Goal: Task Accomplishment & Management: Manage account settings

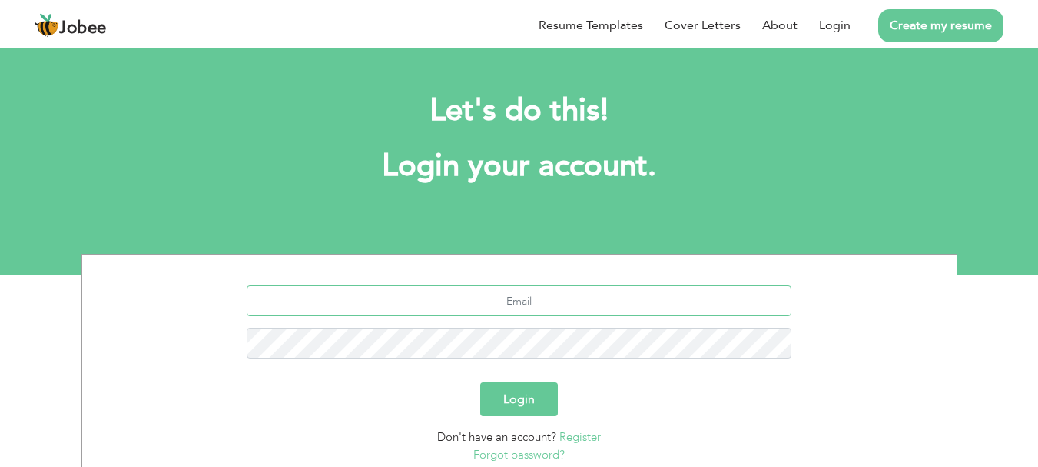
click at [535, 301] on input "text" at bounding box center [519, 300] width 545 height 31
type input "shahbazhussain.7184@gmail.com"
click at [513, 402] on button "Login" at bounding box center [519, 399] width 78 height 34
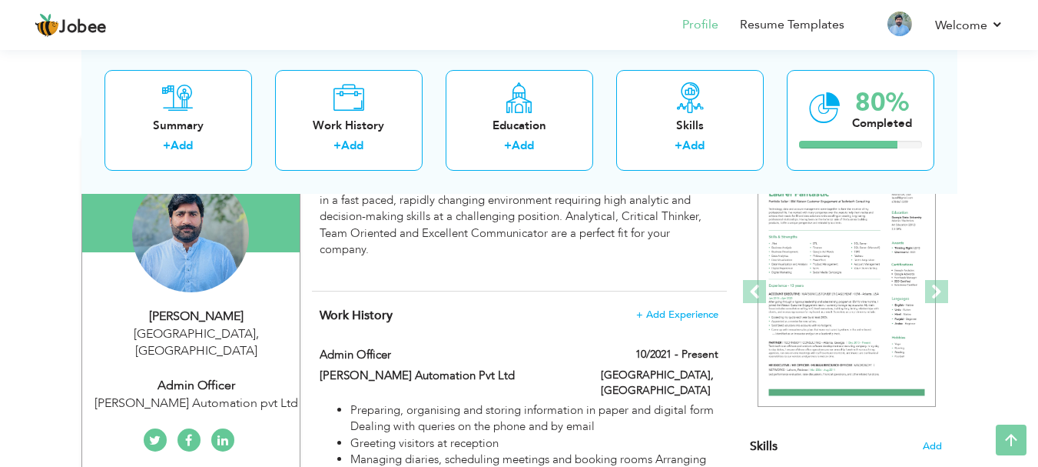
scroll to position [158, 0]
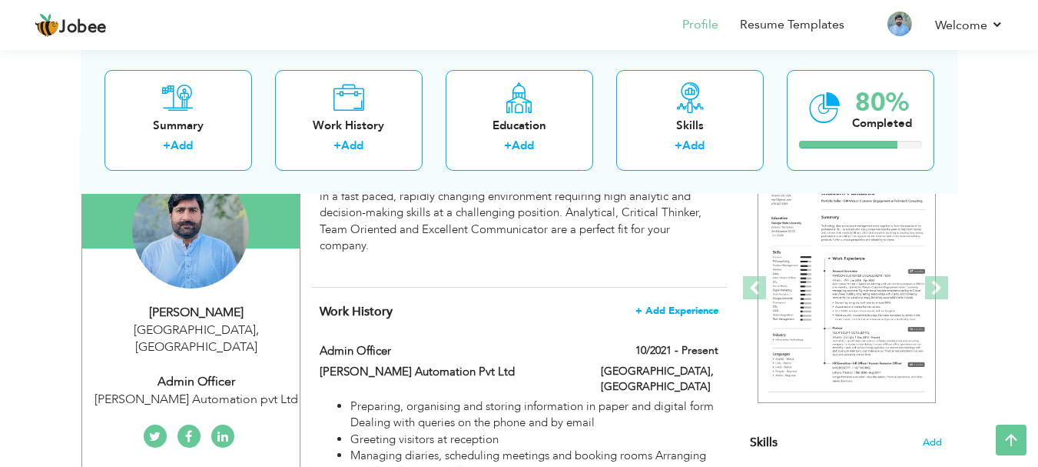
click at [676, 308] on span "+ Add Experience" at bounding box center [677, 310] width 83 height 11
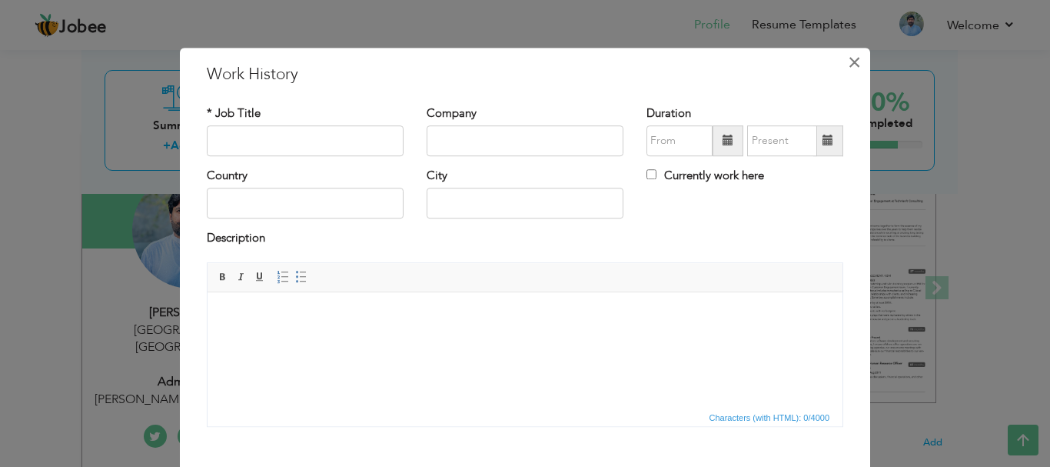
click at [851, 62] on span "×" at bounding box center [854, 62] width 13 height 28
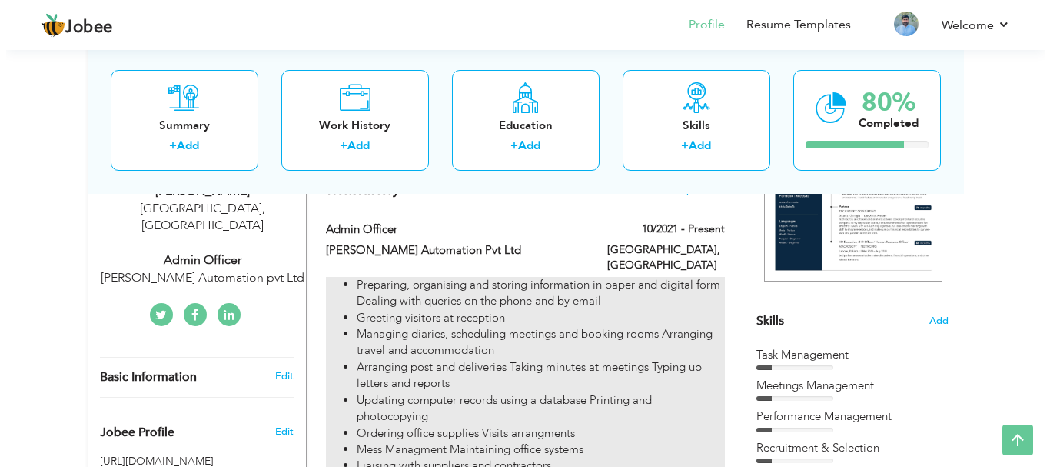
scroll to position [278, 0]
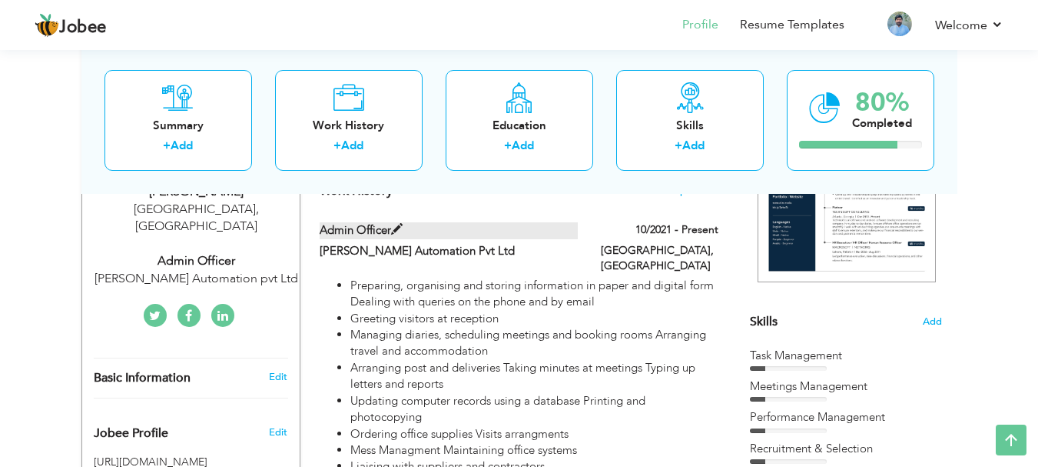
click at [391, 227] on span at bounding box center [397, 230] width 12 height 12
type input "Admin Officer"
type input "[PERSON_NAME] Automation Pvt Ltd"
type input "10/2021"
type input "[GEOGRAPHIC_DATA]"
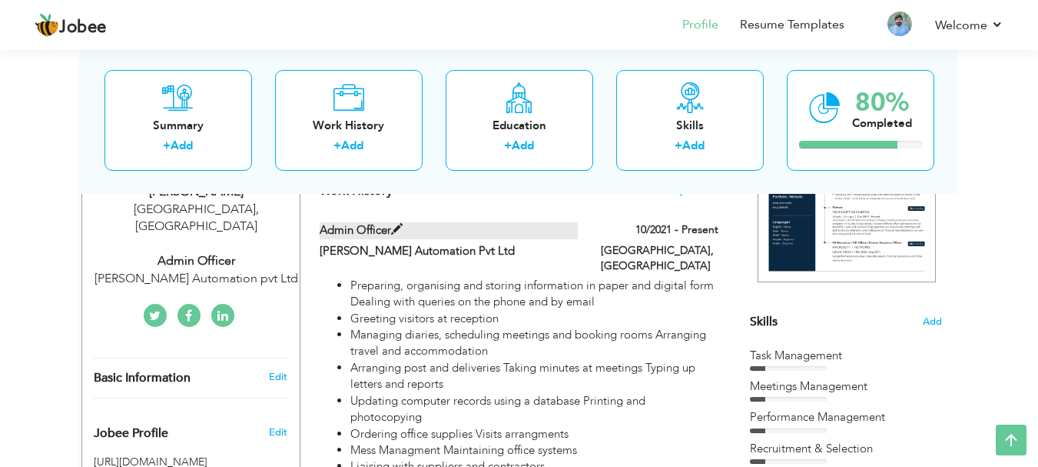
type input "[GEOGRAPHIC_DATA]"
checkbox input "true"
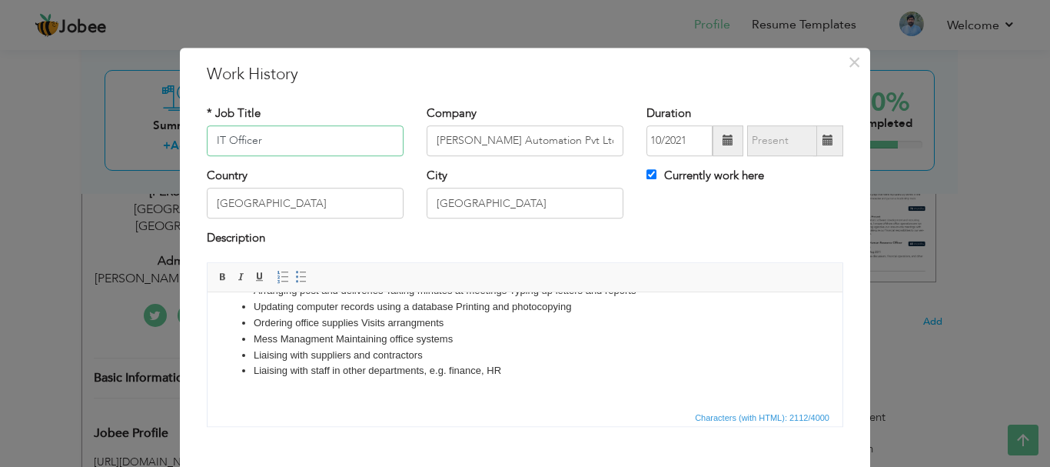
scroll to position [65, 0]
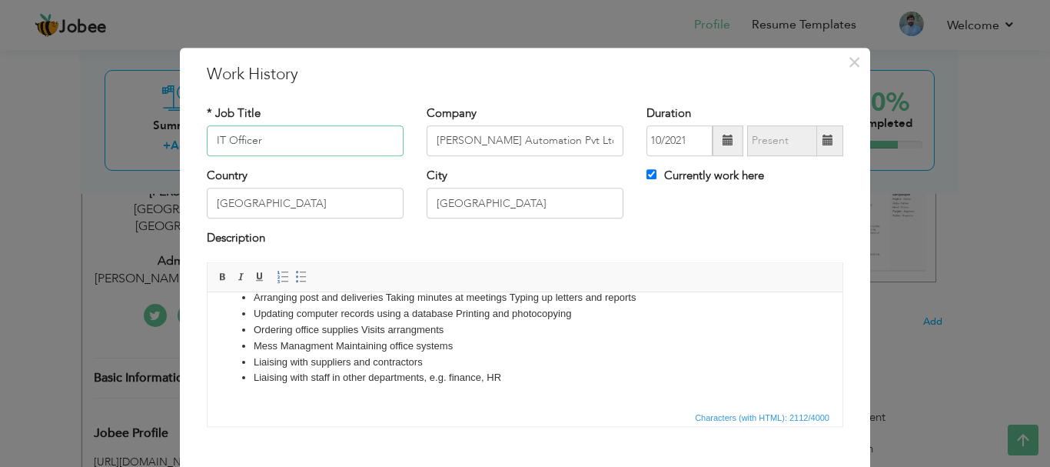
type input "IT Officer"
drag, startPoint x: 448, startPoint y: 330, endPoint x: 254, endPoint y: 331, distance: 193.7
click at [254, 331] on li "Ordering office supplies Visits arrangments" at bounding box center [525, 329] width 543 height 16
copy li "Ordering office supplies Visits arrangments"
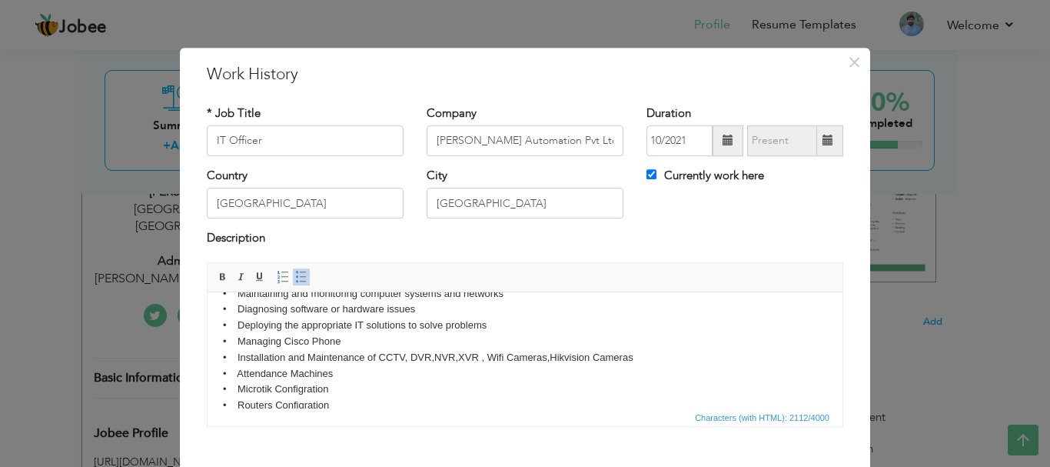
scroll to position [405, 0]
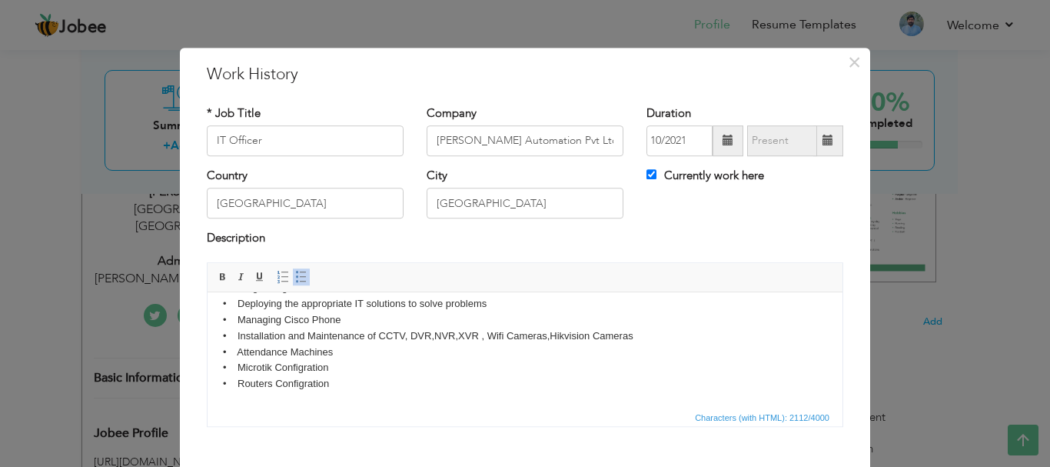
click at [364, 380] on body "Preparing, organising and storing information in paper and digital form Dealing…" at bounding box center [525, 147] width 604 height 490
click at [346, 386] on body "Preparing, organising and storing information in paper and digital form Dealing…" at bounding box center [525, 147] width 604 height 490
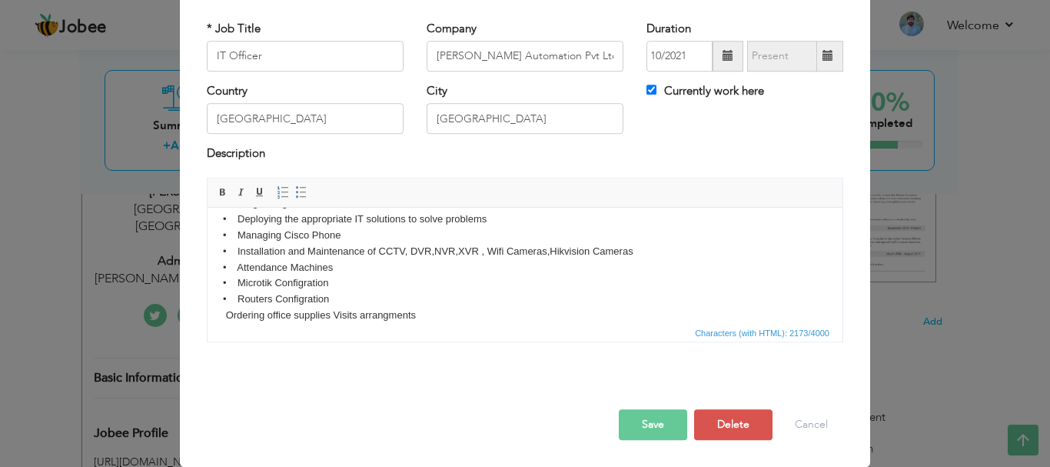
click at [226, 314] on body "Preparing, organising and storing information in paper and digital form Dealing…" at bounding box center [525, 70] width 604 height 506
click at [225, 312] on body "Preparing, organising and storing information in paper and digital form Dealing…" at bounding box center [525, 70] width 604 height 506
click at [277, 195] on span at bounding box center [283, 192] width 12 height 12
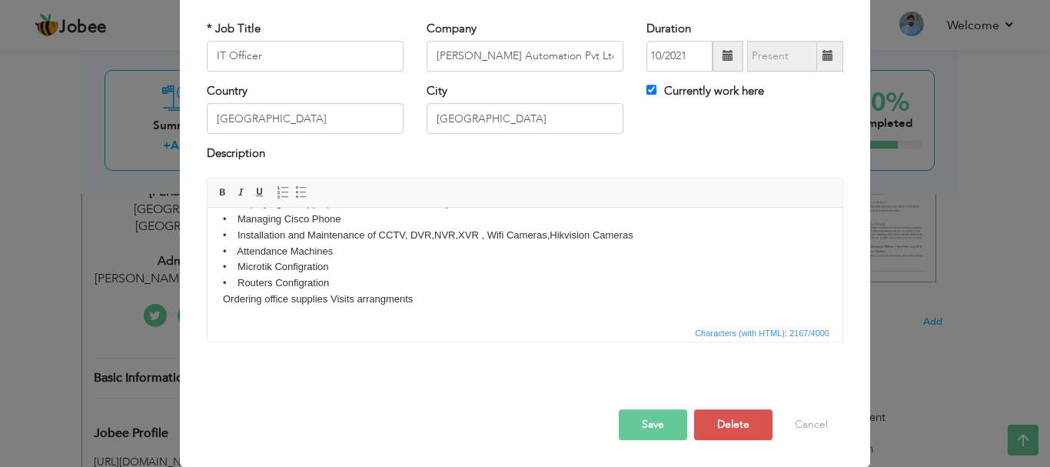
scroll to position [405, 0]
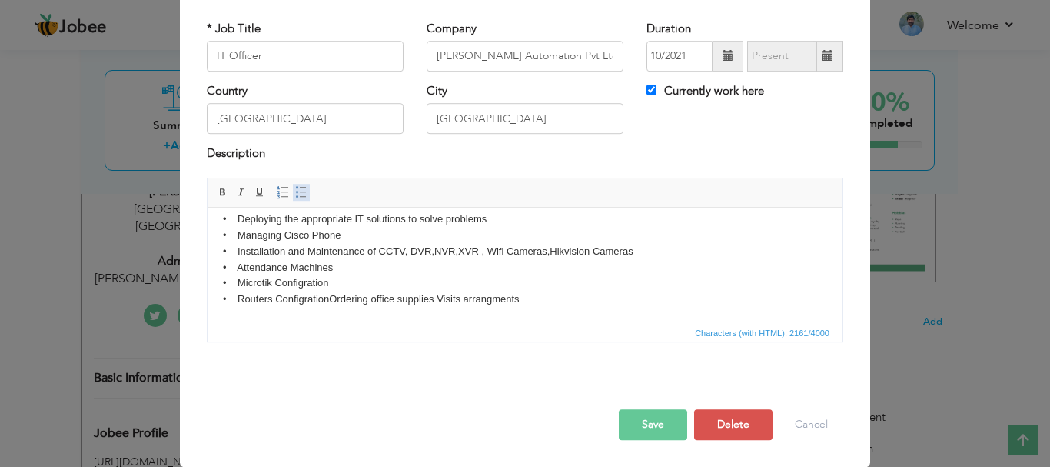
click at [295, 190] on span at bounding box center [301, 192] width 12 height 12
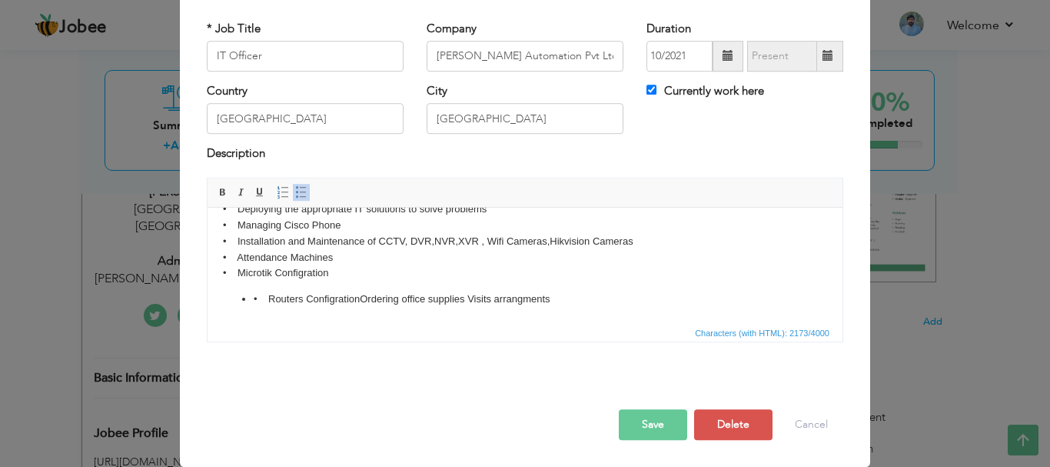
click at [259, 295] on li "• Routers Configration Ordering office supplies Visits arrangments" at bounding box center [525, 299] width 543 height 16
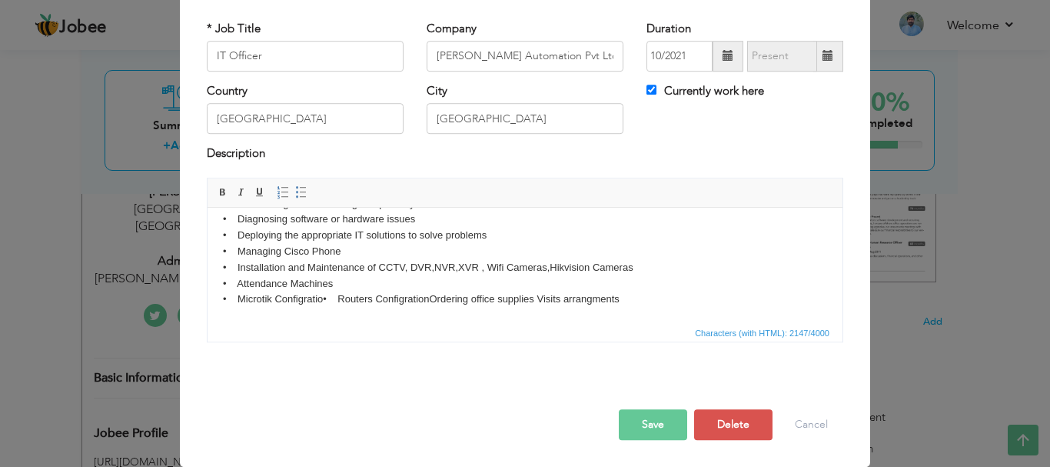
scroll to position [405, 0]
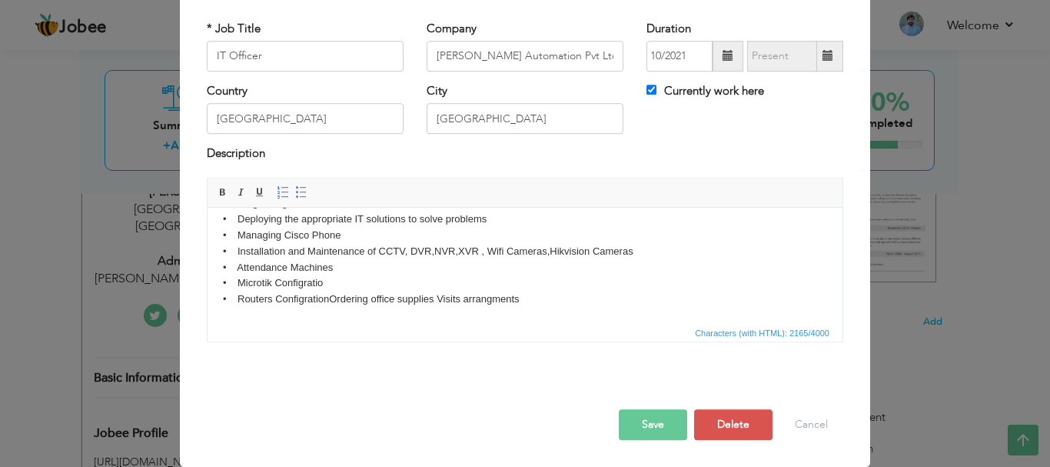
click at [345, 299] on body "Preparing, organising and storing information in paper and digital form Dealing…" at bounding box center [525, 62] width 604 height 490
click at [277, 188] on span at bounding box center [283, 192] width 12 height 12
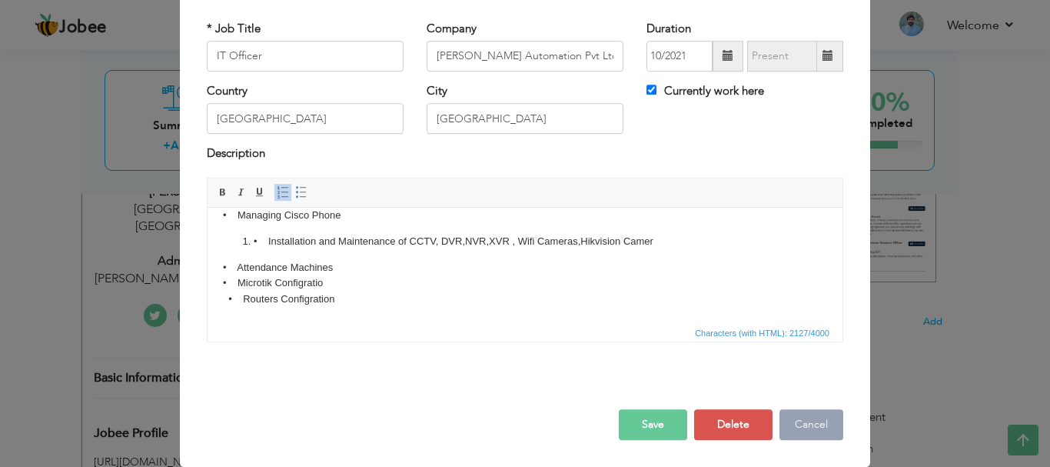
click at [808, 423] on button "Cancel" at bounding box center [811, 424] width 64 height 31
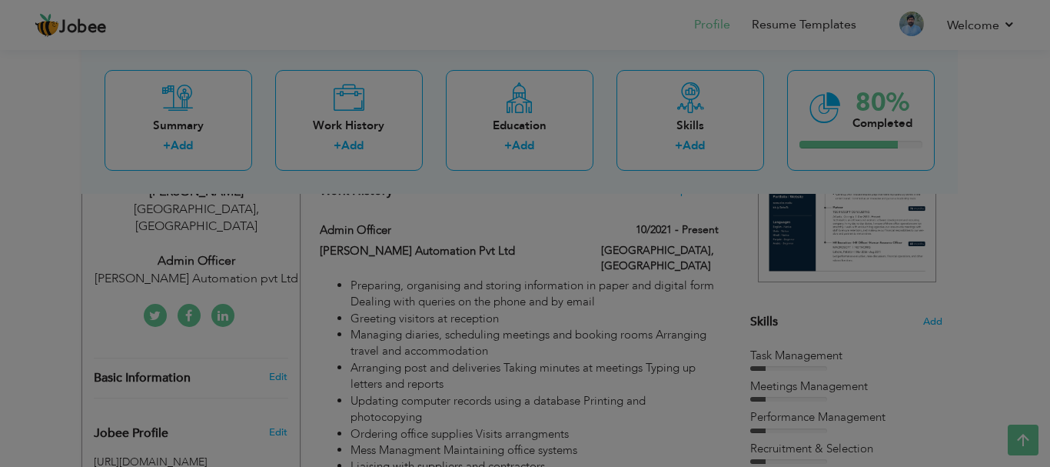
scroll to position [0, 0]
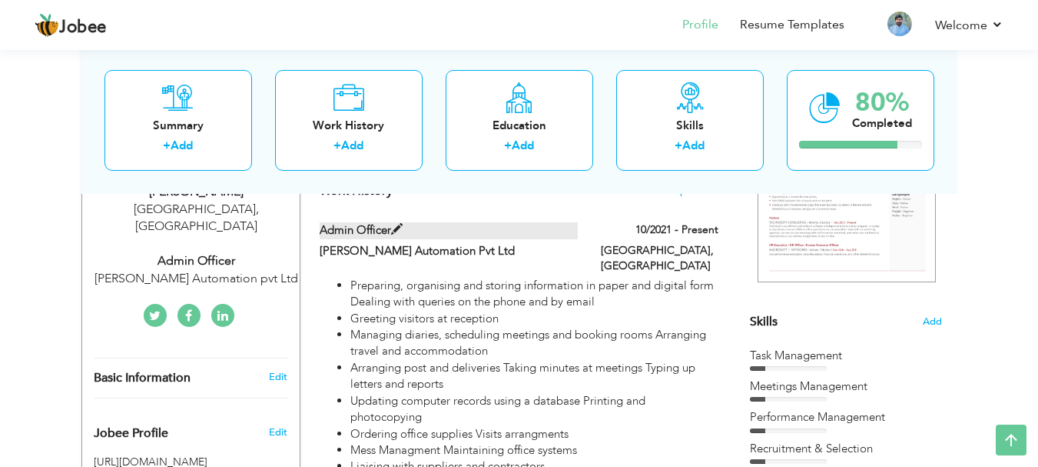
click at [395, 229] on span at bounding box center [397, 230] width 12 height 12
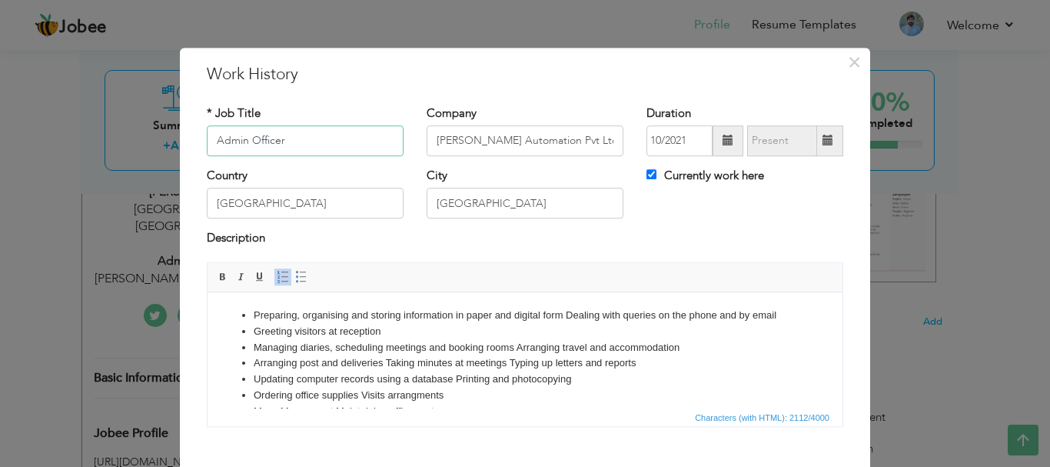
click at [241, 141] on input "Admin Officer" at bounding box center [305, 140] width 197 height 31
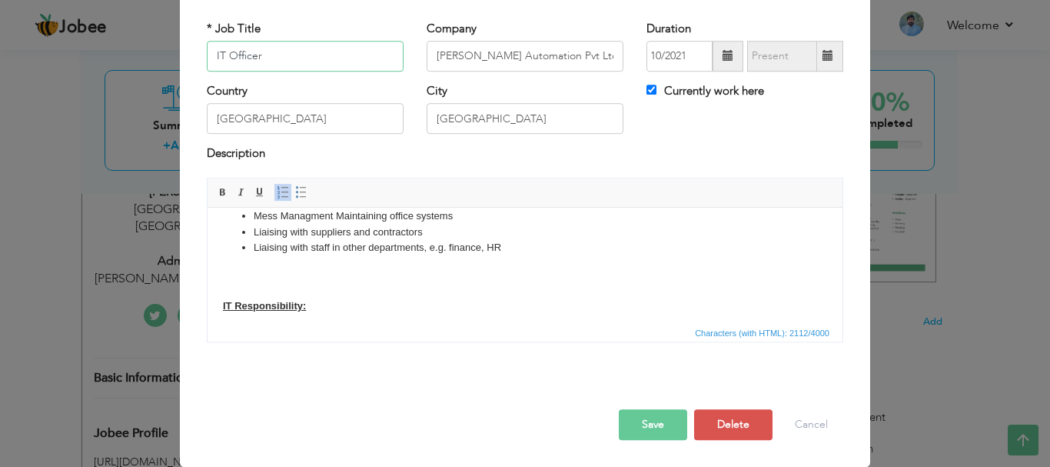
scroll to position [110, 0]
type input "IT Officer"
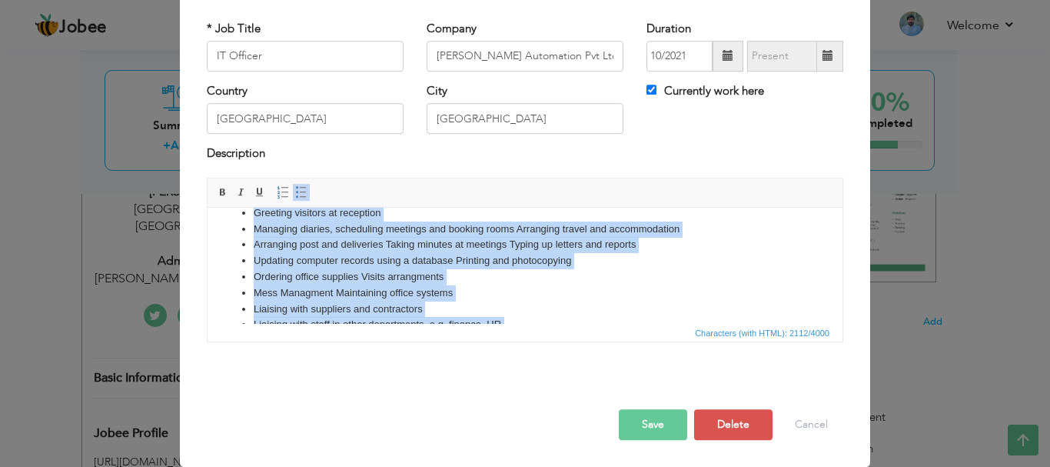
scroll to position [0, 0]
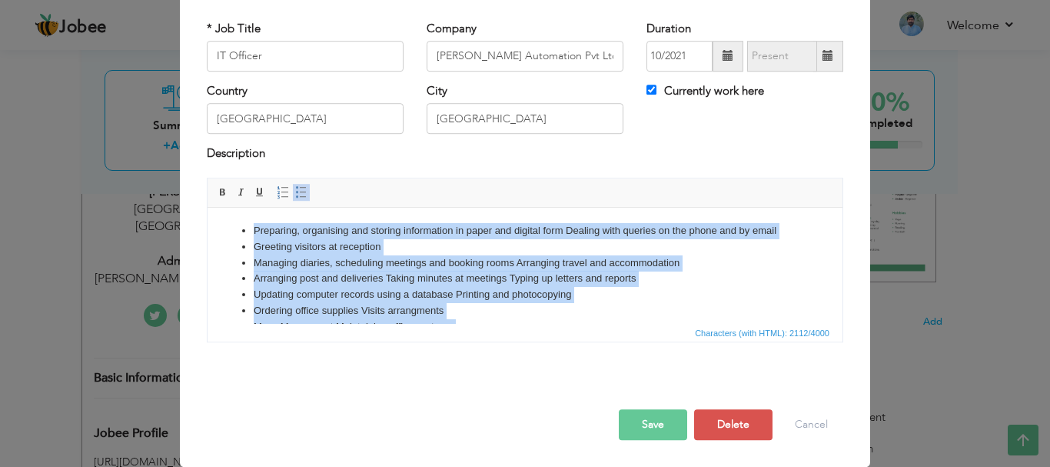
drag, startPoint x: 311, startPoint y: 309, endPoint x: 167, endPoint y: 191, distance: 186.8
click at [208, 207] on html "Preparing, organising and storing information in paper and digital form Dealing…" at bounding box center [525, 467] width 635 height 520
click at [447, 277] on li "Arranging post and deliveries Taking minutes at meetings Typing up letters and …" at bounding box center [525, 278] width 543 height 16
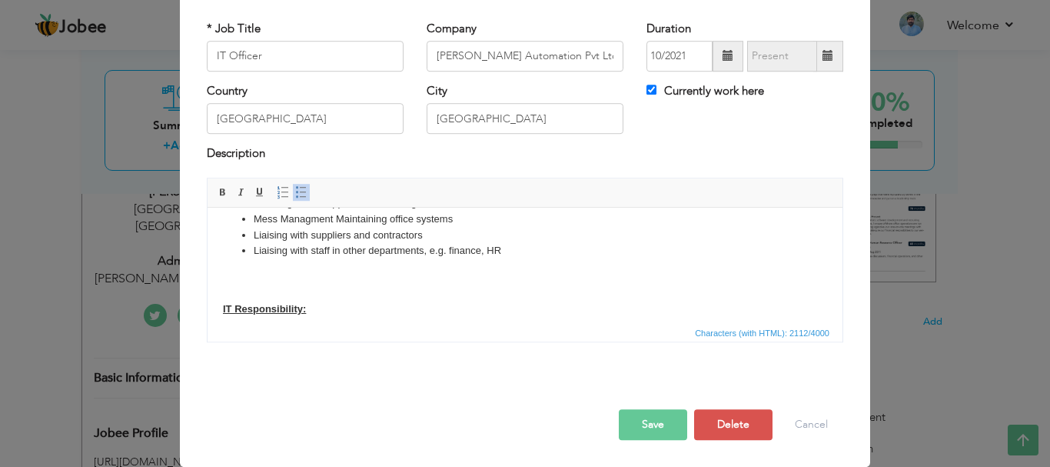
scroll to position [90, 0]
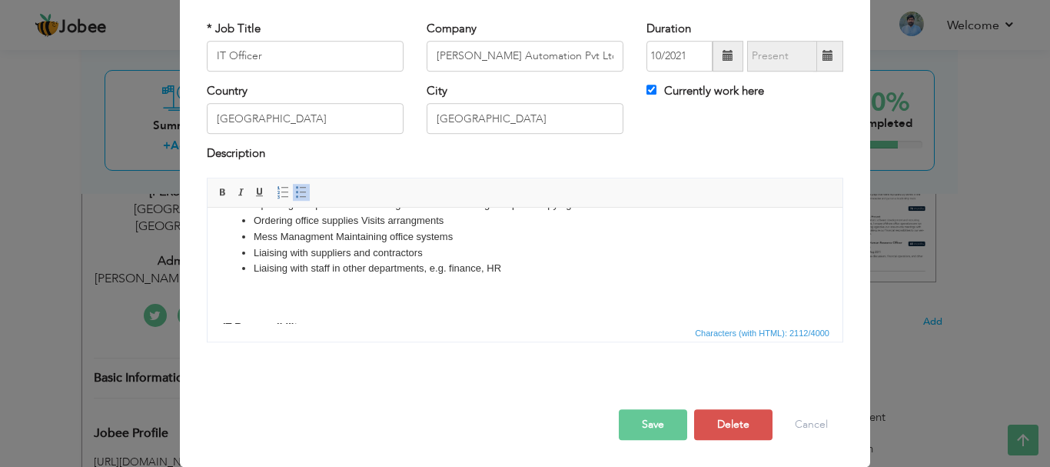
click at [515, 267] on li "Liaising with staff in other departments, e.g. finance, HR" at bounding box center [525, 268] width 543 height 16
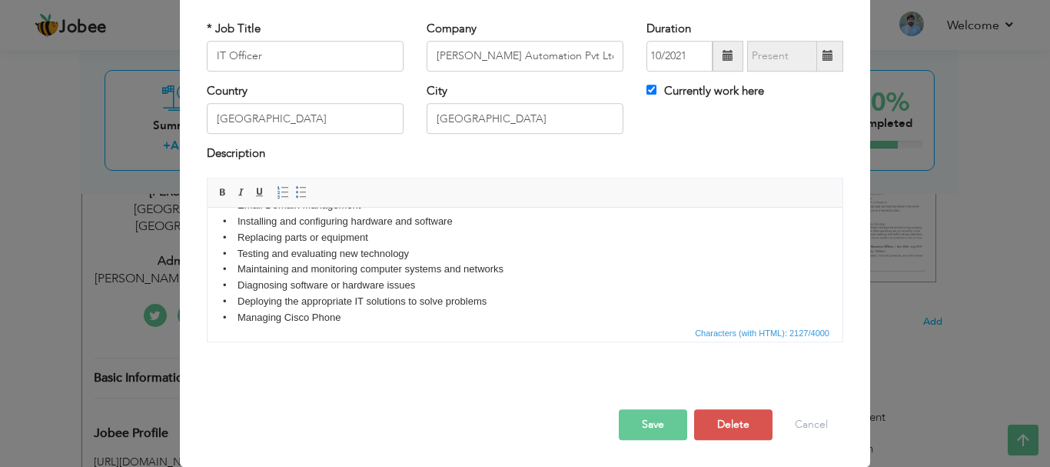
scroll to position [403, 0]
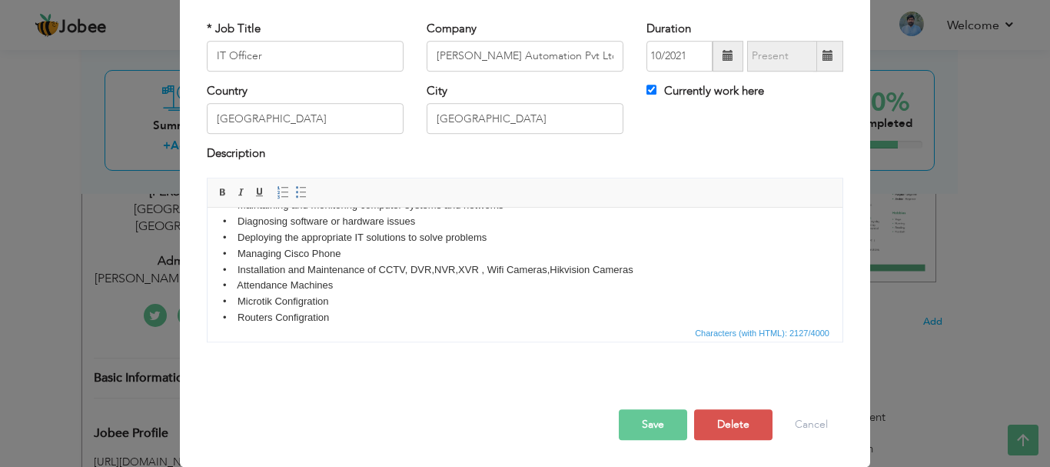
copy body "Identifying technical problems • Managing Windows Server 2016 • Server Backup M…"
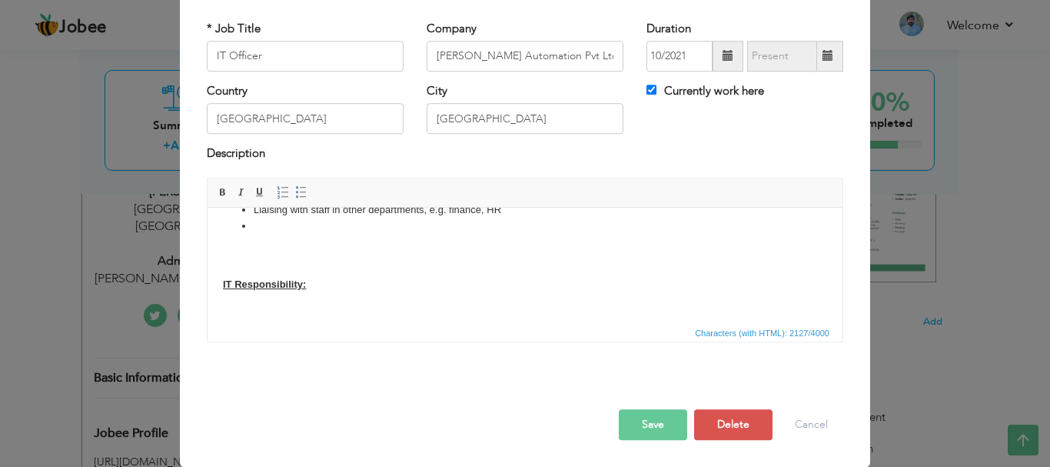
scroll to position [148, 0]
click at [317, 232] on li at bounding box center [525, 226] width 543 height 16
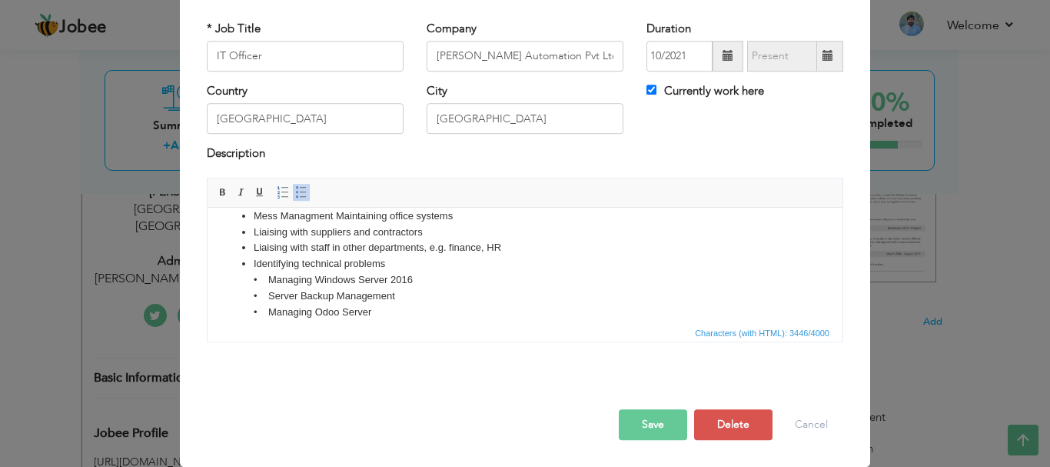
scroll to position [110, 0]
click at [266, 279] on li "Identifying technical problems • Managing Windows Server 2016 • Server Backup M…" at bounding box center [525, 384] width 543 height 256
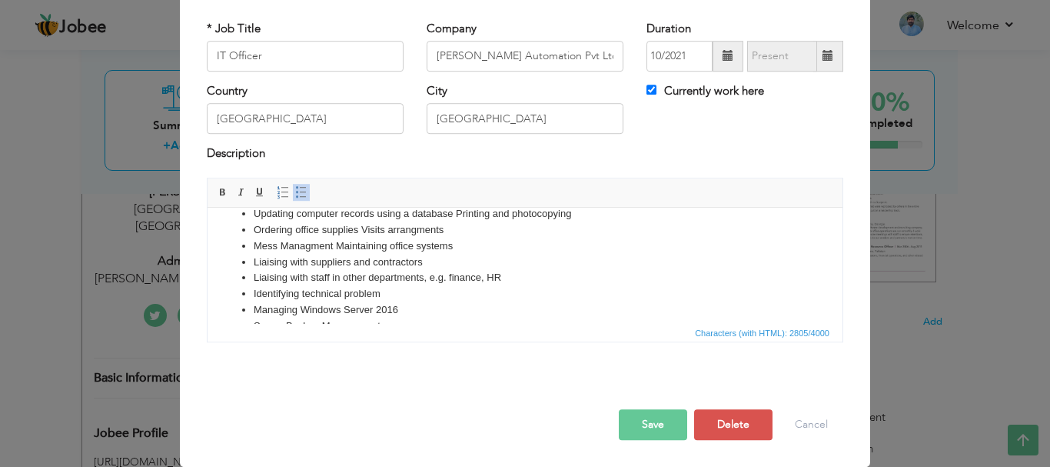
scroll to position [17, 0]
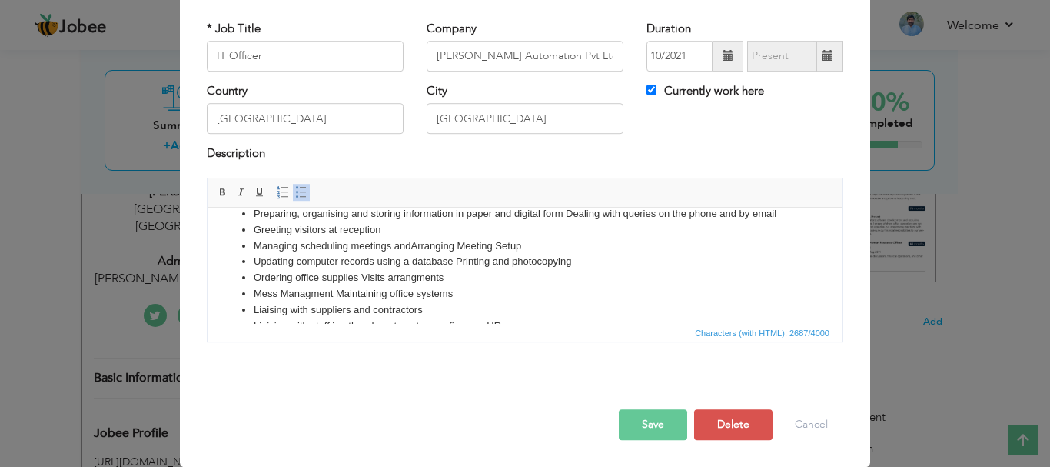
click at [464, 281] on li "Ordering office supplies Visits arrangments" at bounding box center [525, 277] width 543 height 16
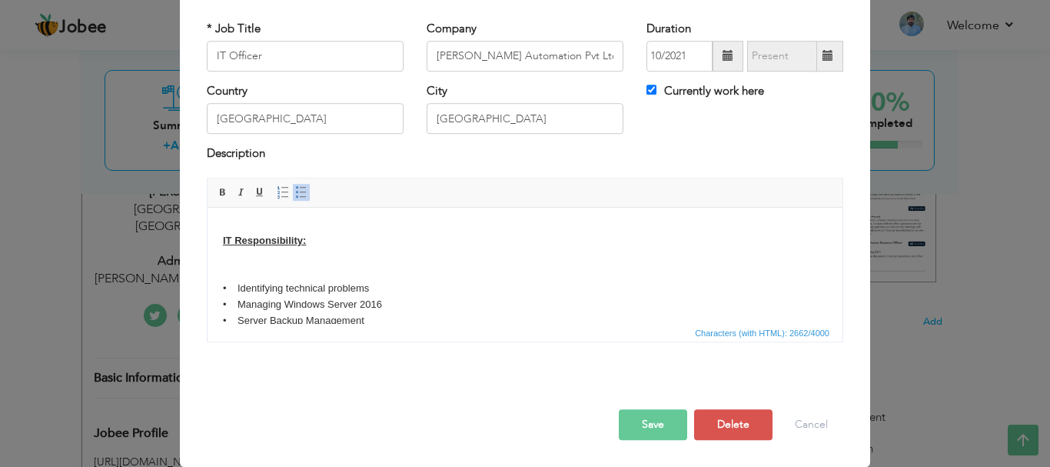
scroll to position [363, 0]
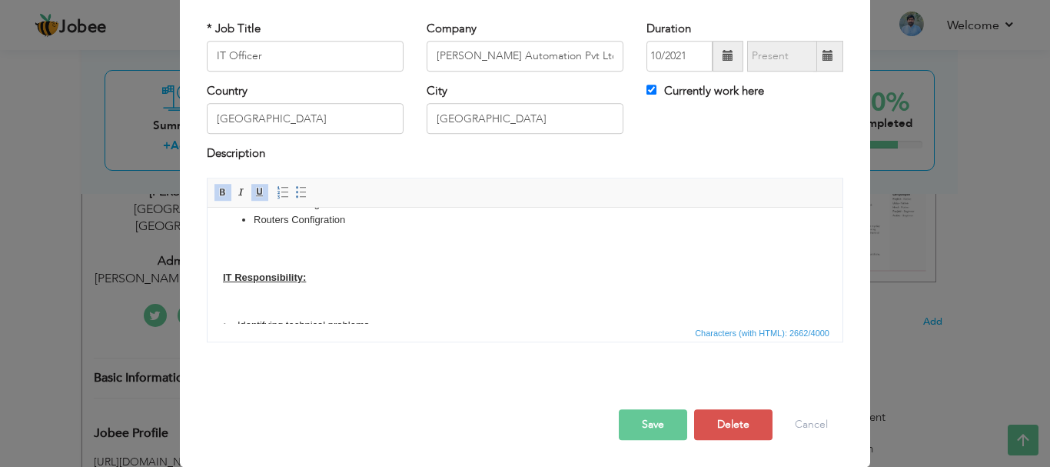
click at [215, 275] on html "Preparing, organising and storing information in paper and digital form Dealing…" at bounding box center [525, 216] width 635 height 744
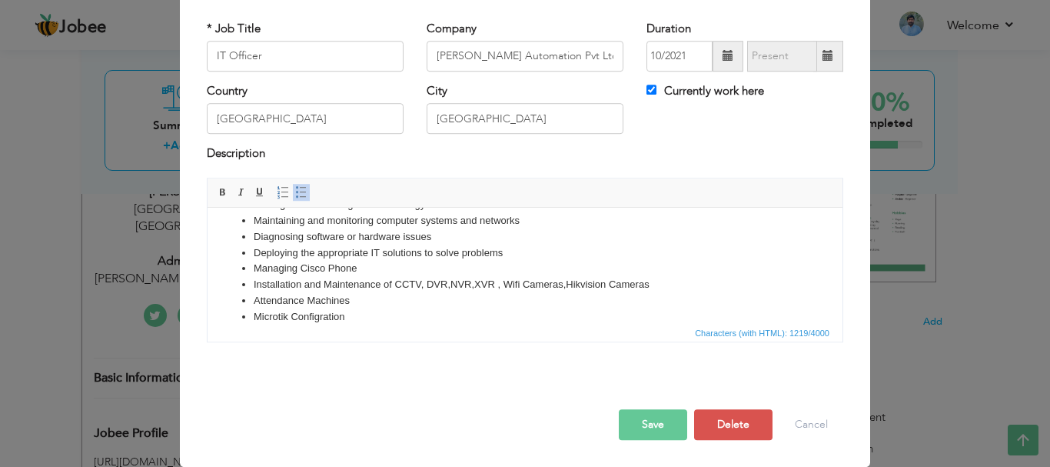
scroll to position [283, 0]
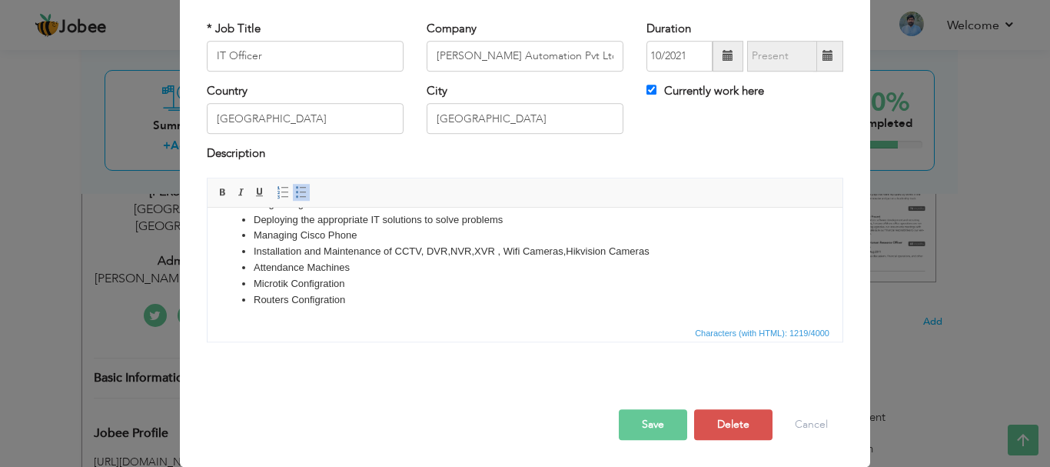
click at [657, 428] on button "Save" at bounding box center [653, 424] width 68 height 31
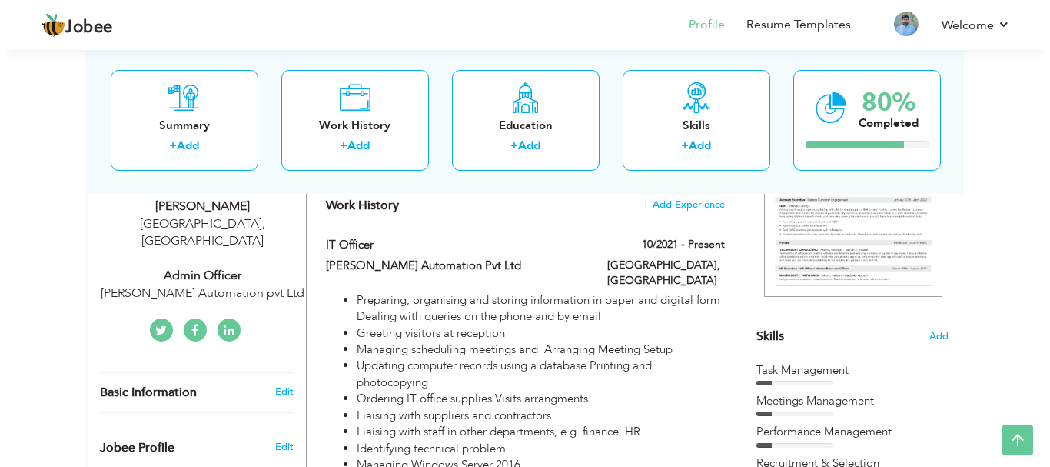
scroll to position [263, 0]
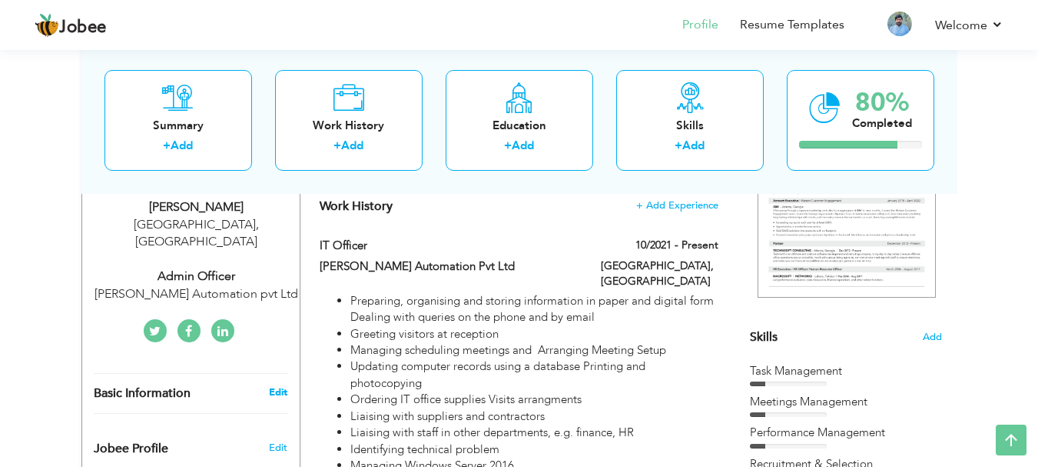
click at [283, 385] on link "Edit" at bounding box center [278, 392] width 18 height 14
type input "[PERSON_NAME]"
type input "Hussain"
type input "[PHONE_NUMBER]"
select select "number:166"
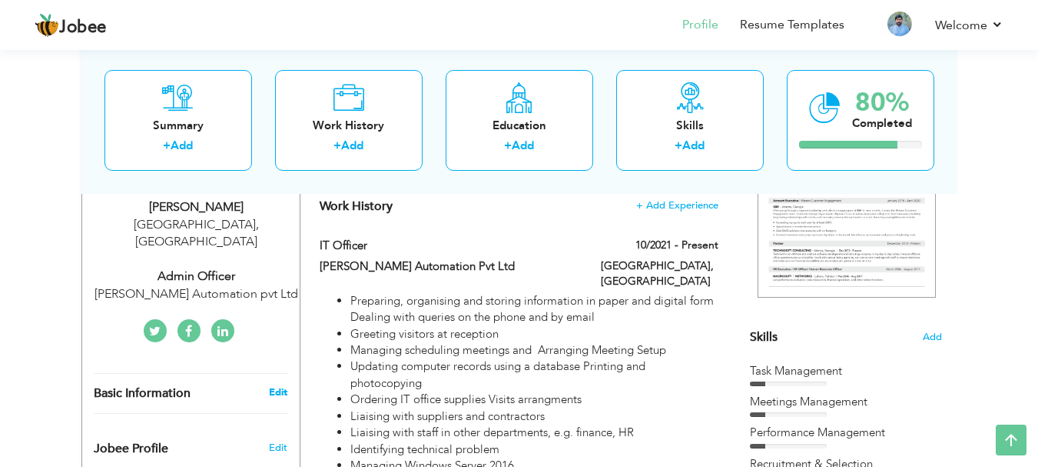
type input "[GEOGRAPHIC_DATA]"
select select "number:6"
type input "[PERSON_NAME] Automation pvt Ltd"
type input "Admin Officer"
type input "[PERSON_NAME]"
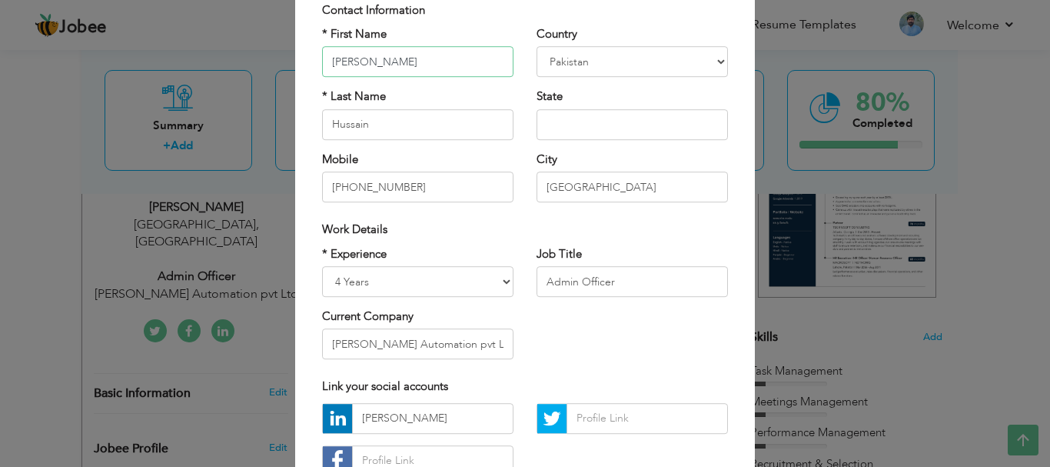
scroll to position [111, 0]
click at [623, 280] on input "Admin Officer" at bounding box center [631, 280] width 191 height 31
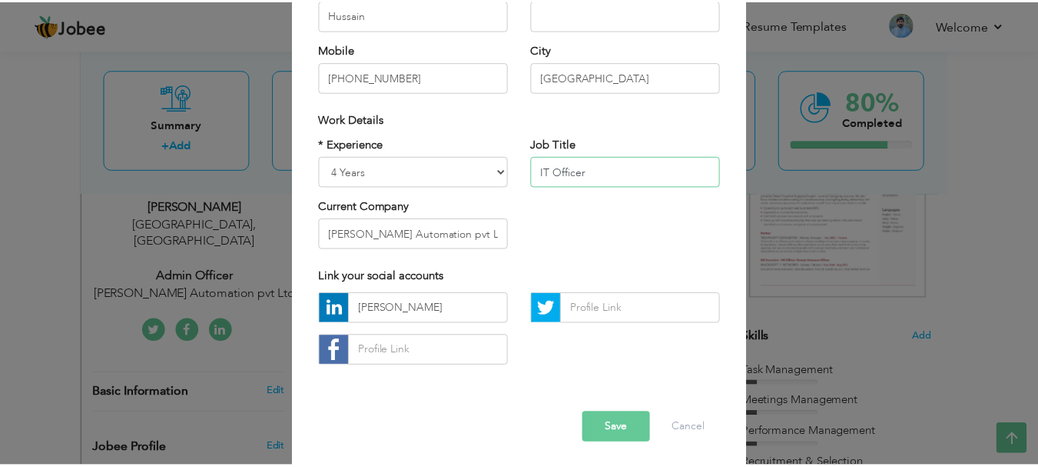
scroll to position [224, 0]
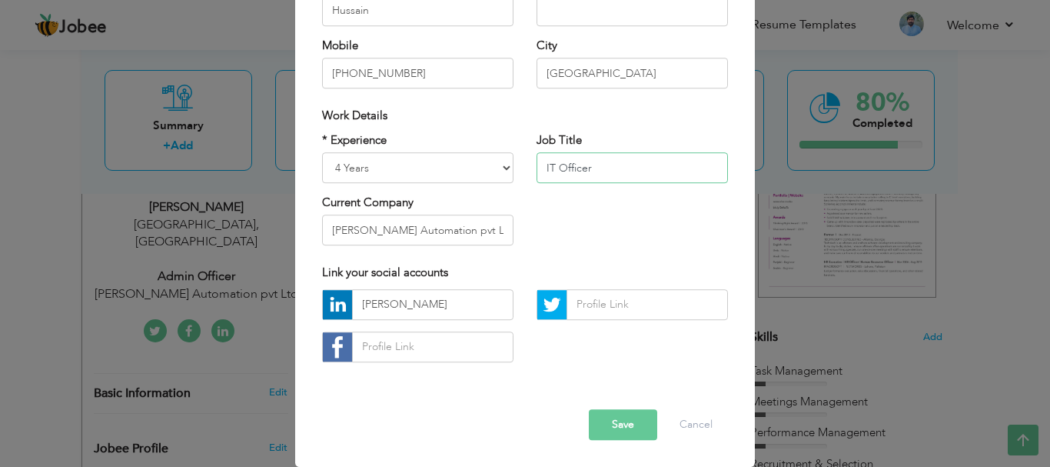
type input "IT Officer"
click at [609, 433] on button "Save" at bounding box center [623, 424] width 68 height 31
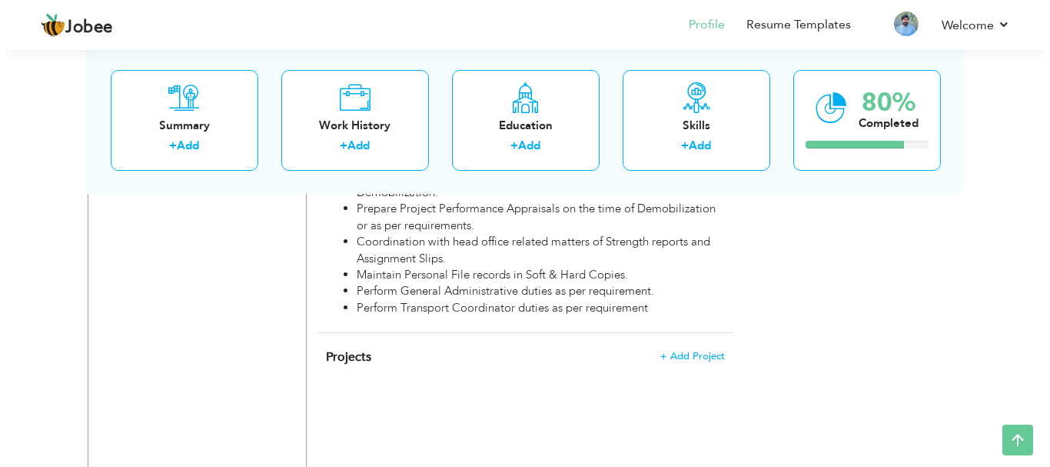
scroll to position [1463, 0]
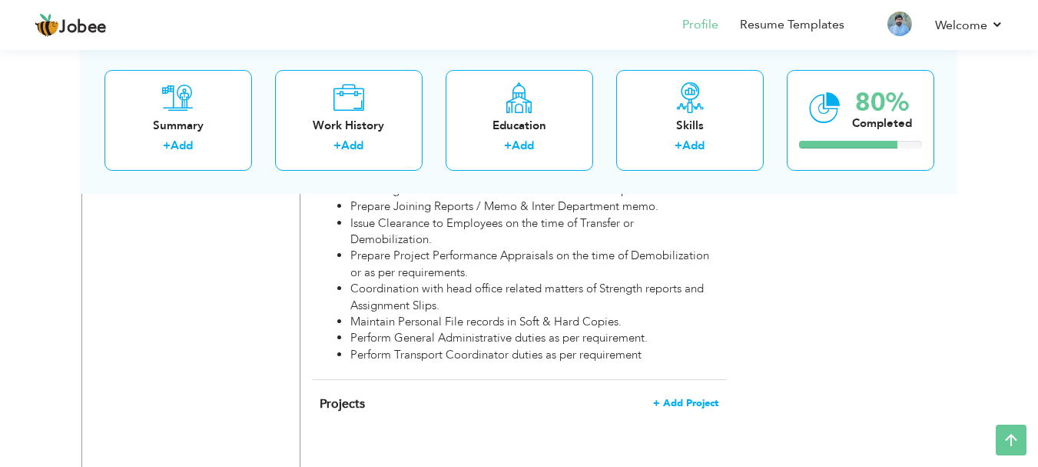
click at [678, 397] on span "+ Add Project" at bounding box center [685, 402] width 65 height 11
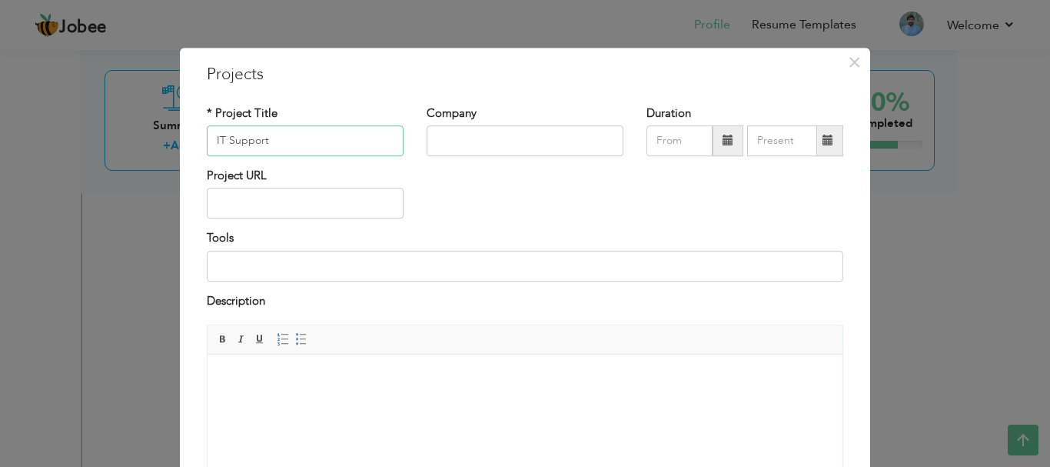
type input "IT Support"
type input "Software Alliance [GEOGRAPHIC_DATA]"
click at [310, 375] on body at bounding box center [525, 378] width 604 height 16
click at [295, 337] on span at bounding box center [301, 339] width 12 height 12
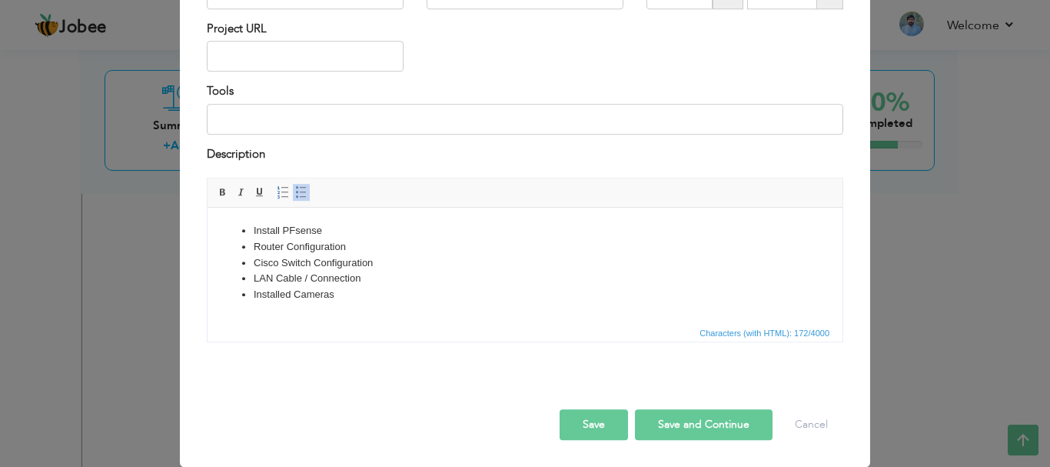
scroll to position [146, 0]
click at [684, 423] on button "Save and Continue" at bounding box center [704, 425] width 138 height 31
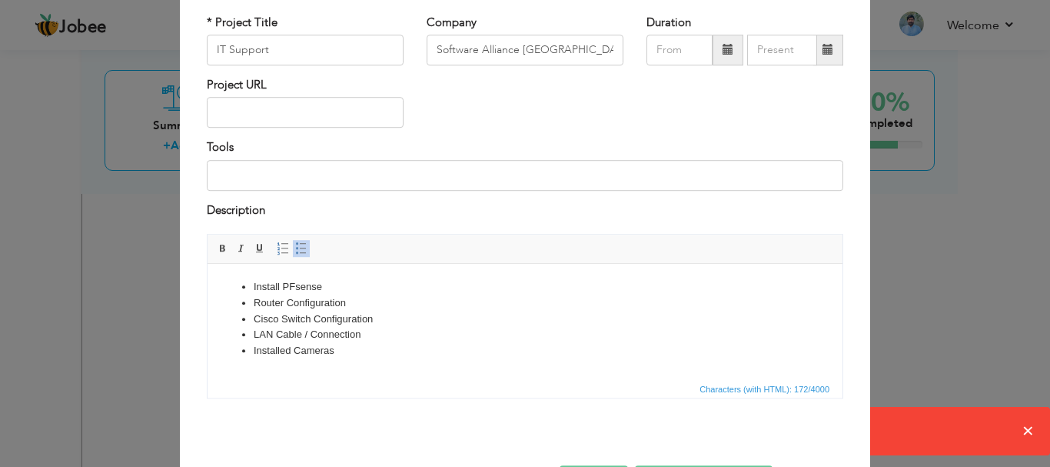
scroll to position [90, 0]
click at [723, 52] on span at bounding box center [727, 50] width 11 height 11
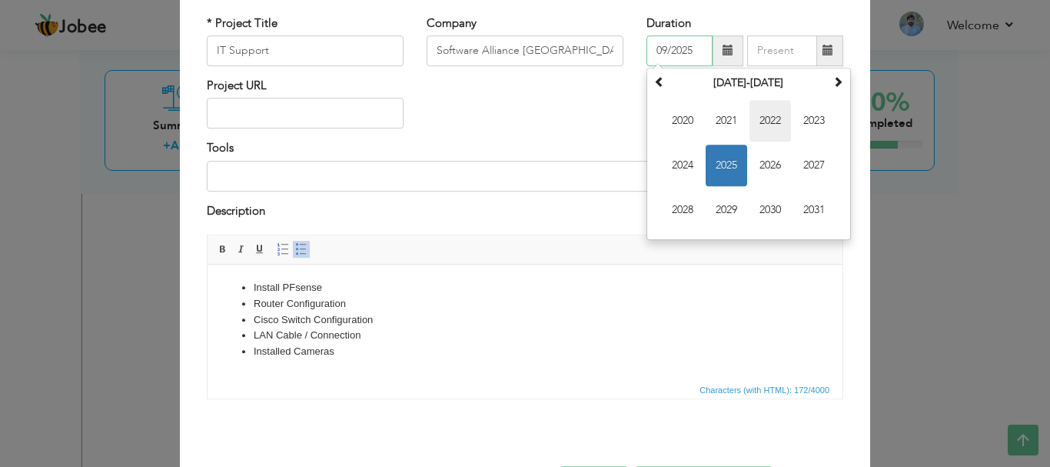
click at [762, 119] on span "2022" at bounding box center [770, 121] width 42 height 42
click at [751, 116] on span "Mar" at bounding box center [770, 121] width 42 height 42
type input "03/2022"
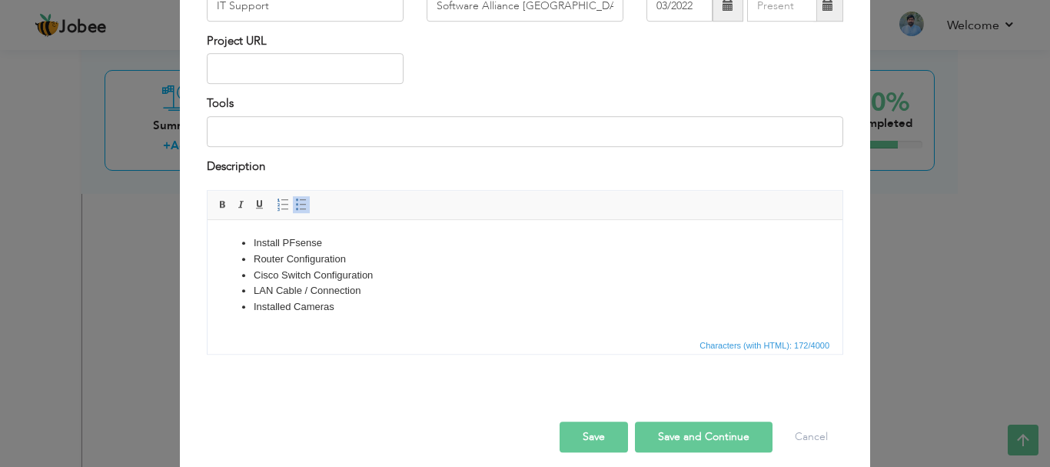
scroll to position [147, 0]
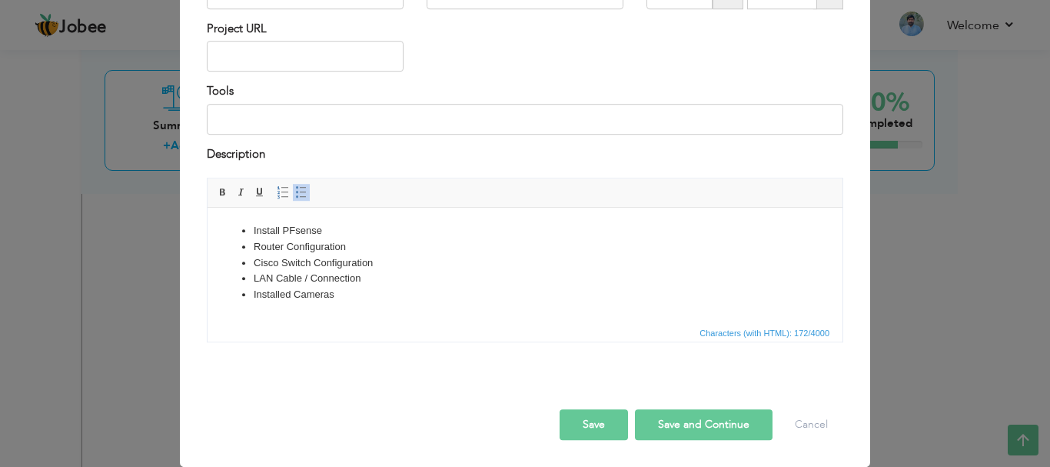
click at [679, 425] on button "Save and Continue" at bounding box center [704, 424] width 138 height 31
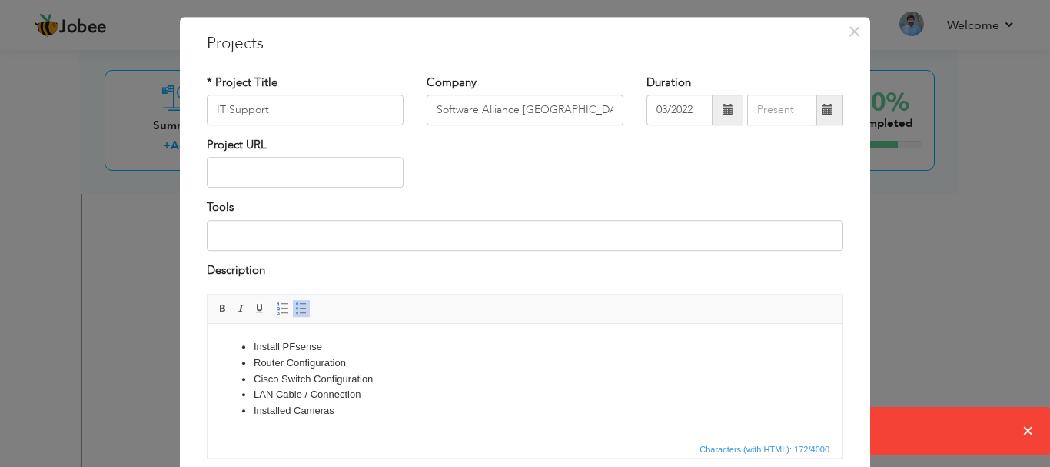
scroll to position [0, 0]
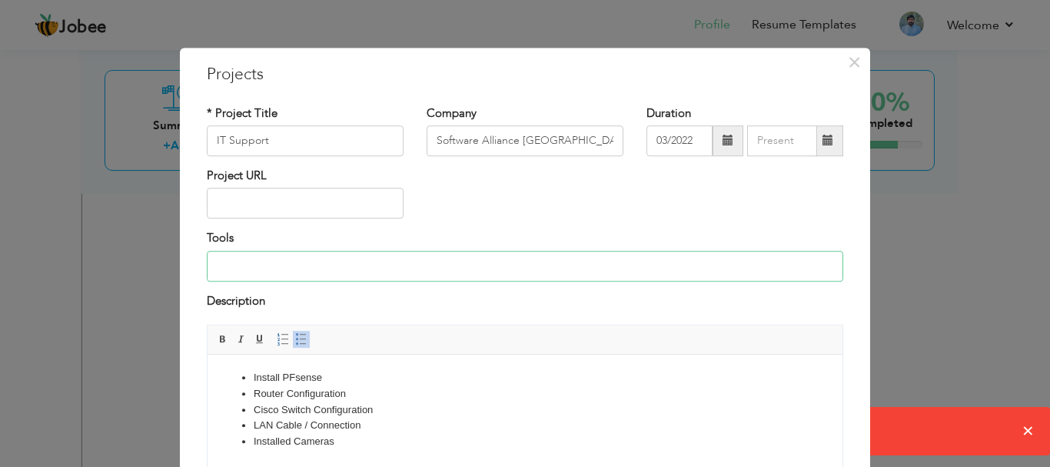
click at [505, 263] on input at bounding box center [525, 266] width 636 height 31
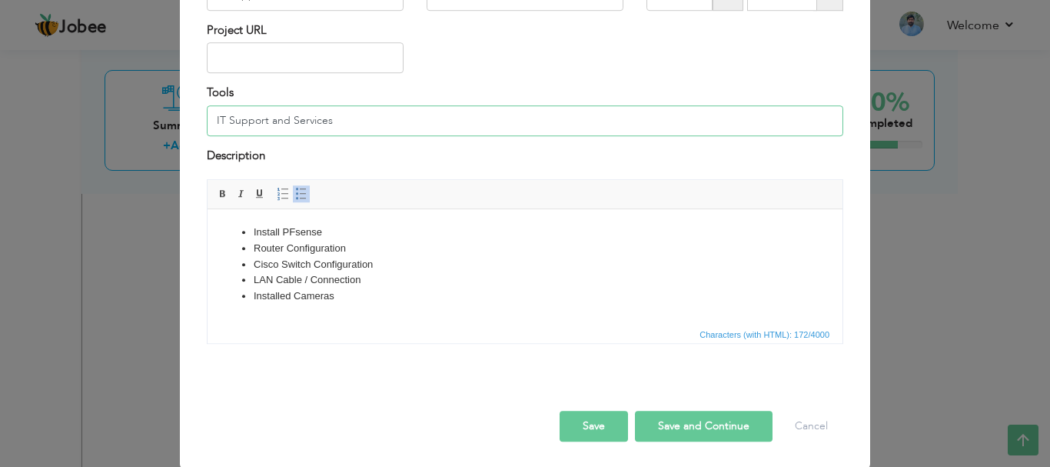
scroll to position [147, 0]
type input "IT Support and Services"
click at [676, 423] on button "Save and Continue" at bounding box center [704, 424] width 138 height 31
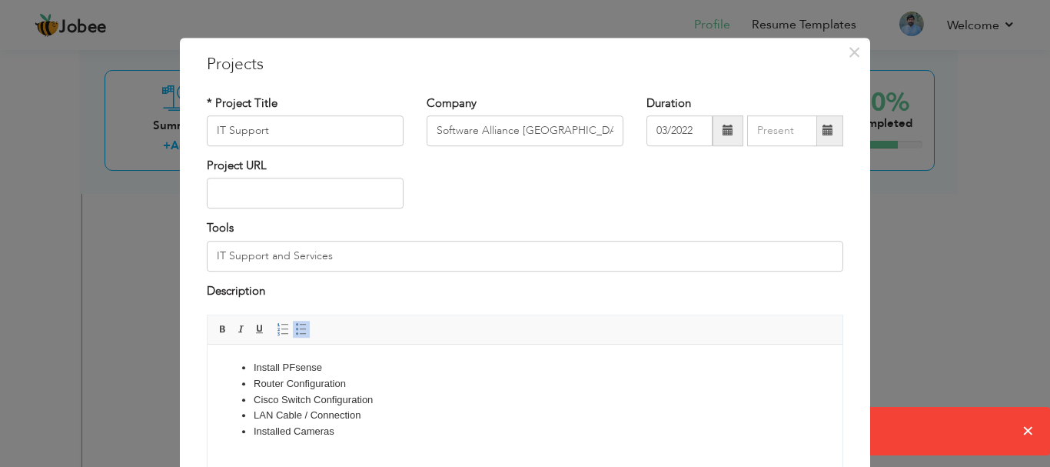
scroll to position [0, 0]
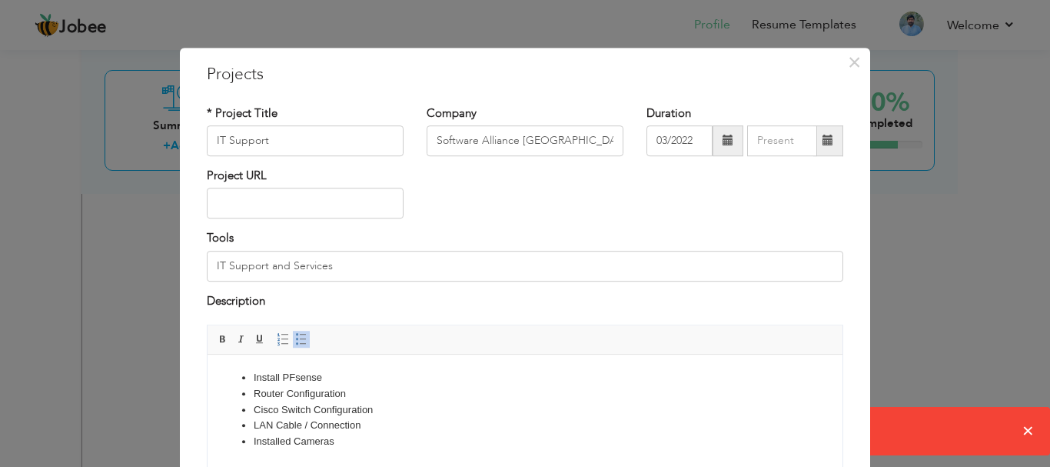
click at [822, 144] on span at bounding box center [827, 140] width 11 height 11
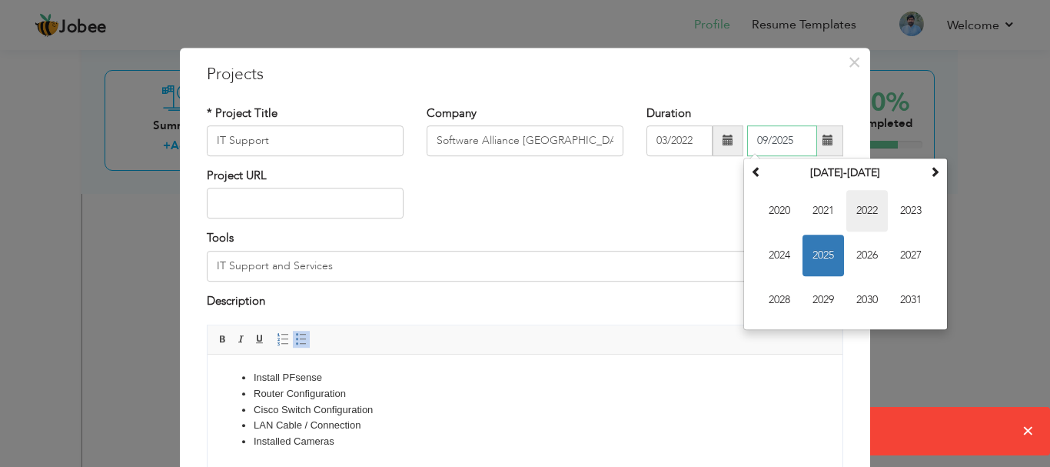
click at [853, 212] on span "2022" at bounding box center [867, 211] width 42 height 42
click at [850, 212] on span "Mar" at bounding box center [867, 211] width 42 height 42
type input "03/2022"
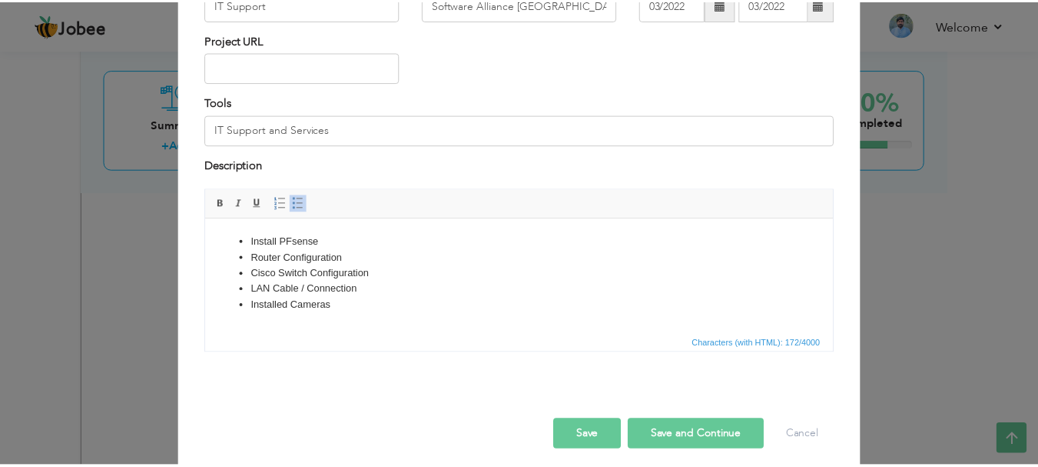
scroll to position [147, 0]
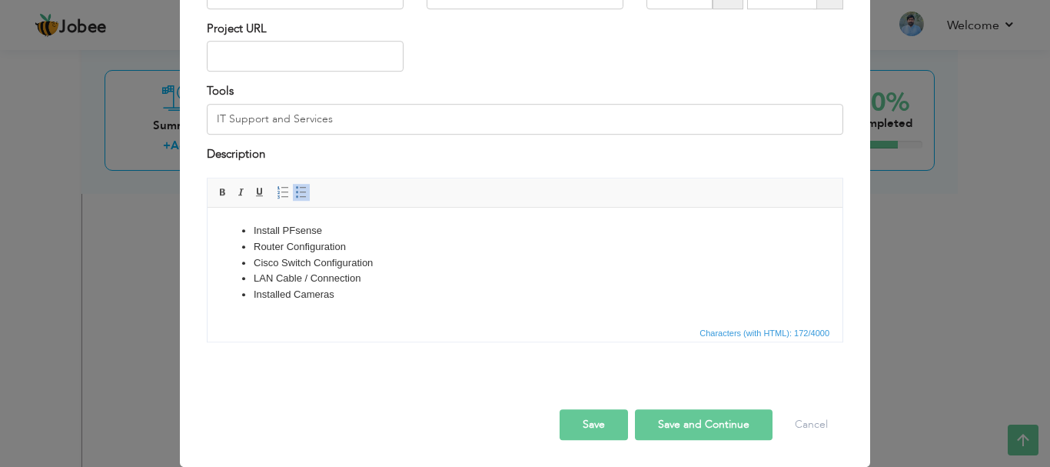
click at [679, 425] on button "Save and Continue" at bounding box center [704, 424] width 138 height 31
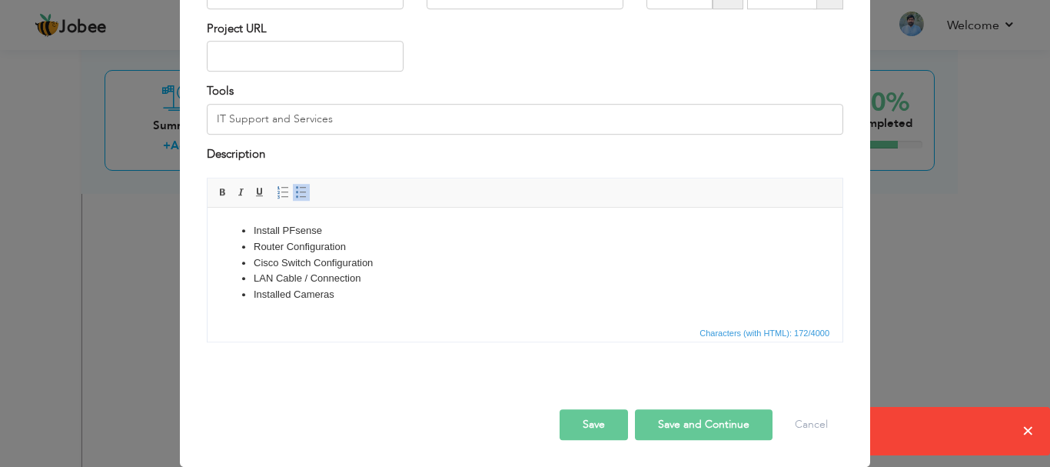
click at [938, 427] on div "× Projects * Project Title IT Support Company Software Alliance [GEOGRAPHIC_DAT…" at bounding box center [525, 233] width 1050 height 467
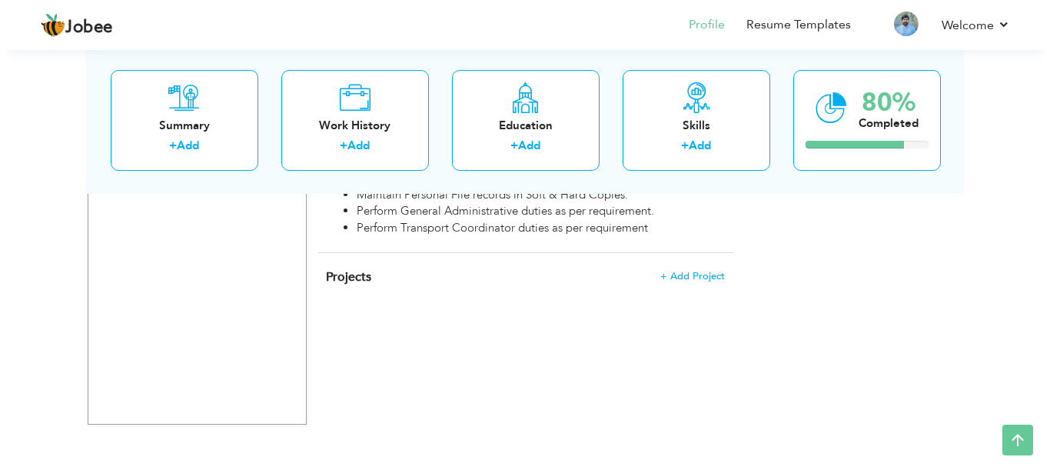
scroll to position [1586, 0]
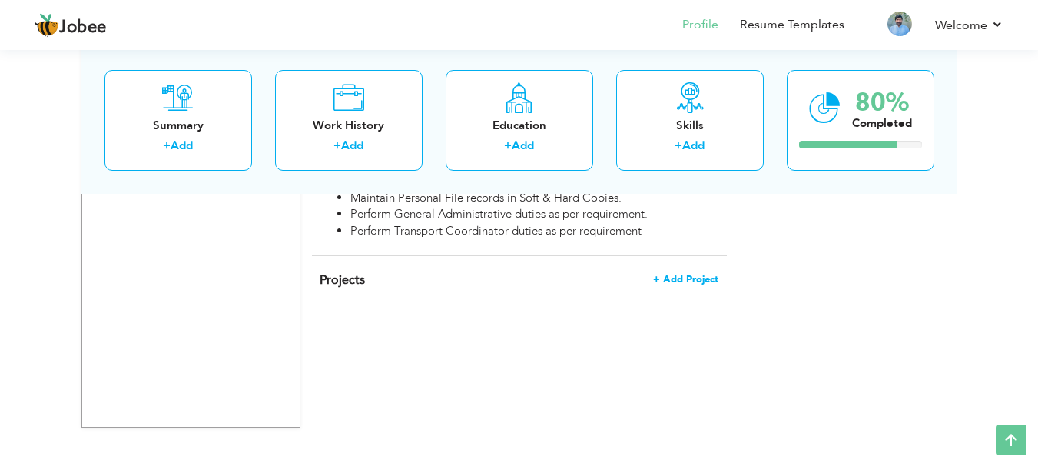
click at [705, 274] on span "+ Add Project" at bounding box center [685, 279] width 65 height 11
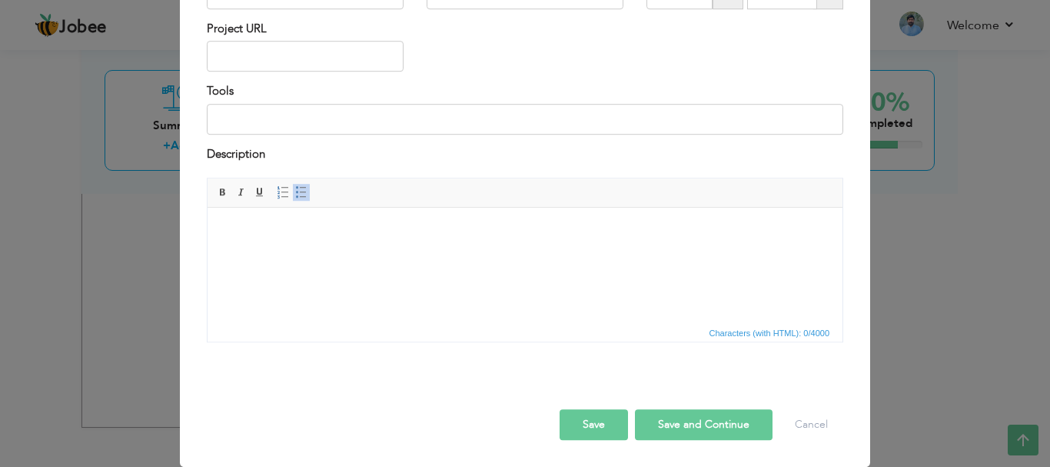
scroll to position [0, 0]
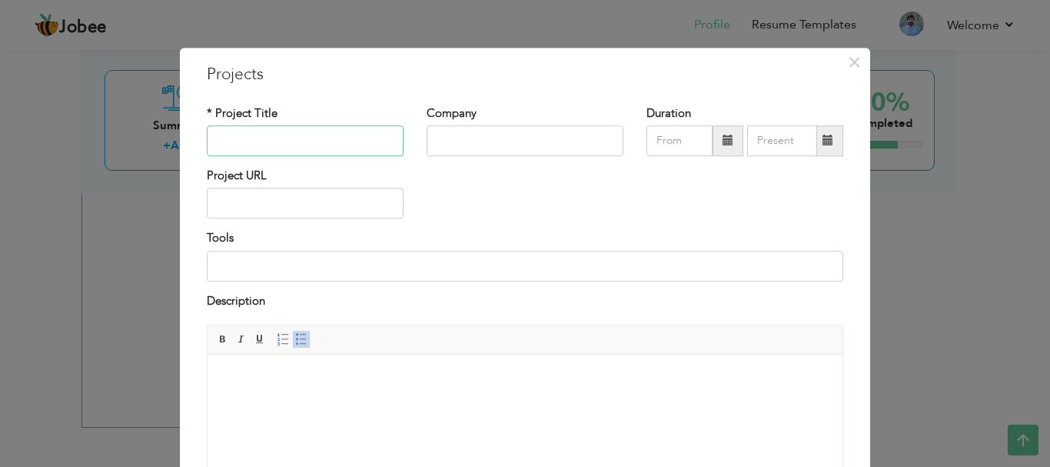
type input "U"
type input "IT Support and Services"
click at [297, 341] on span at bounding box center [301, 339] width 12 height 12
type input "Software Alliance [GEOGRAPHIC_DATA]"
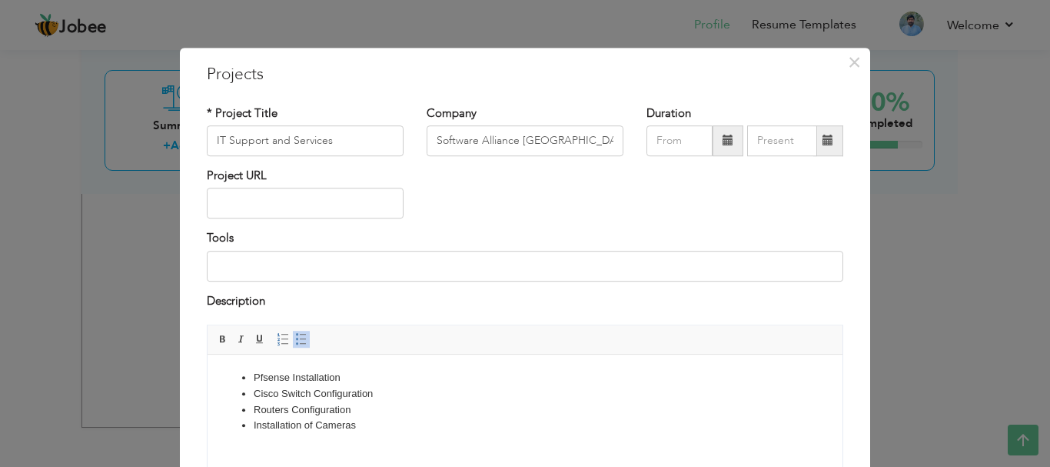
click at [364, 430] on li "Installation of Cameras" at bounding box center [525, 425] width 543 height 16
click at [723, 144] on span at bounding box center [727, 140] width 11 height 11
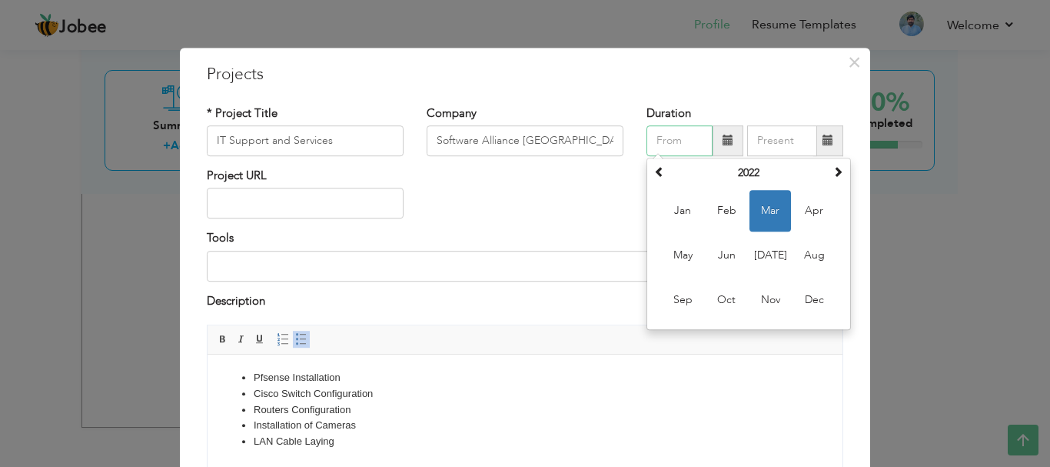
click at [759, 212] on span "Mar" at bounding box center [770, 211] width 42 height 42
type input "03/2022"
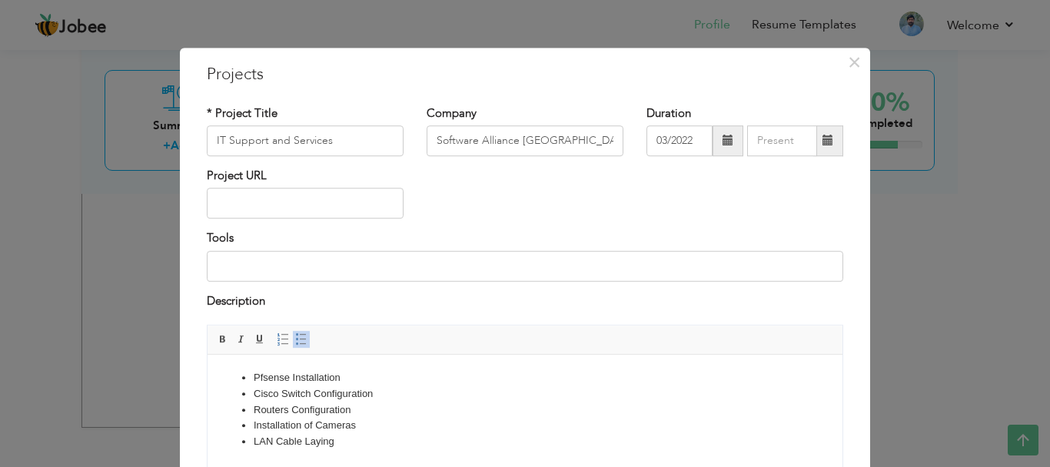
click at [822, 140] on span at bounding box center [827, 140] width 11 height 11
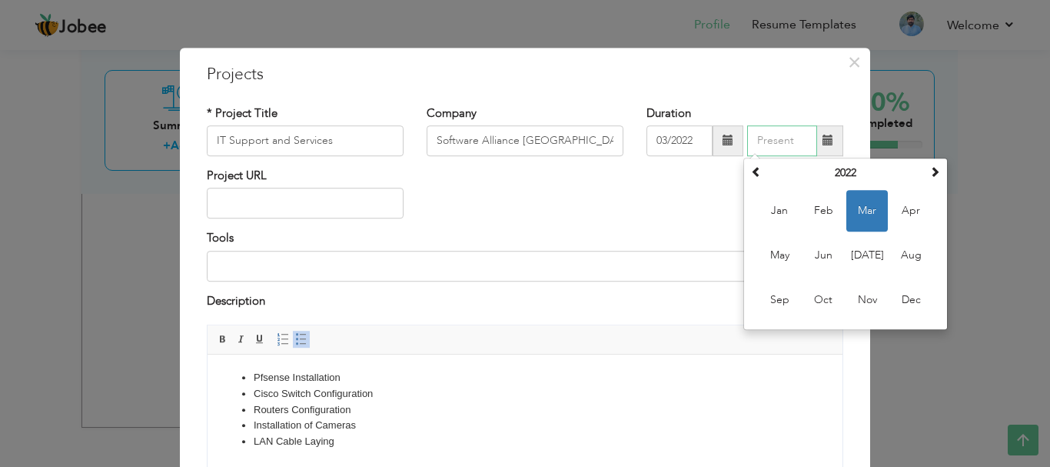
click at [855, 213] on span "Mar" at bounding box center [867, 211] width 42 height 42
type input "03/2022"
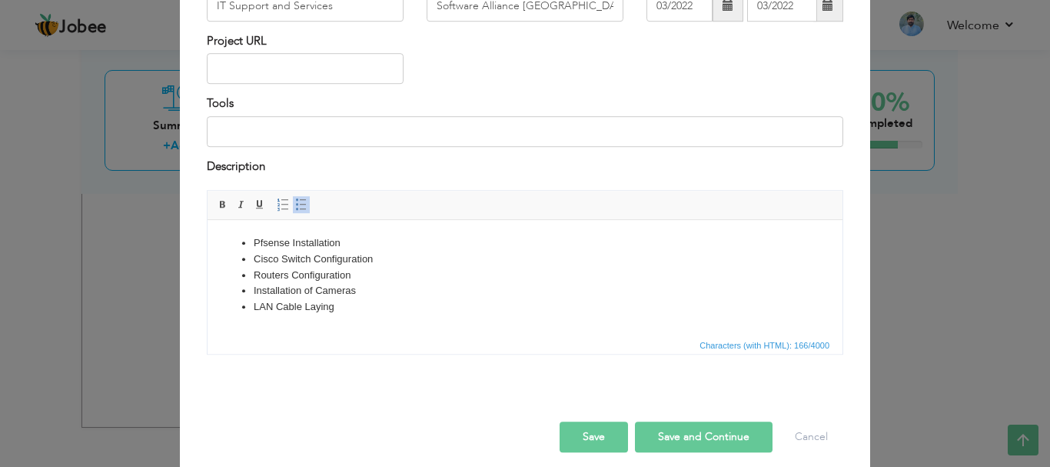
scroll to position [147, 0]
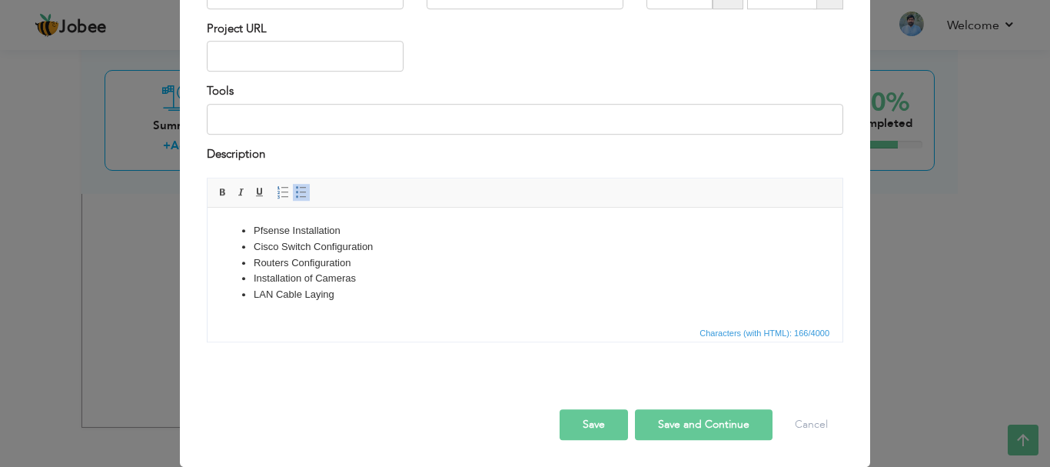
click at [696, 420] on button "Save and Continue" at bounding box center [704, 424] width 138 height 31
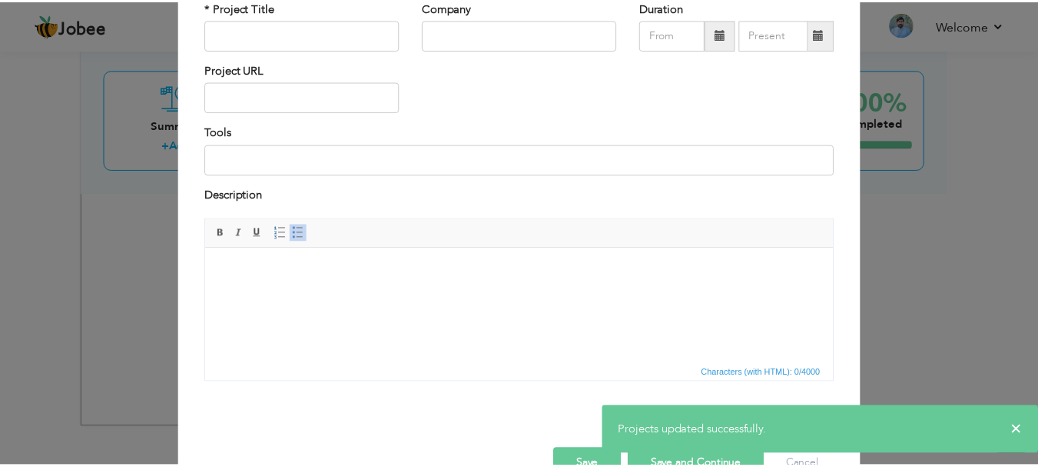
scroll to position [0, 0]
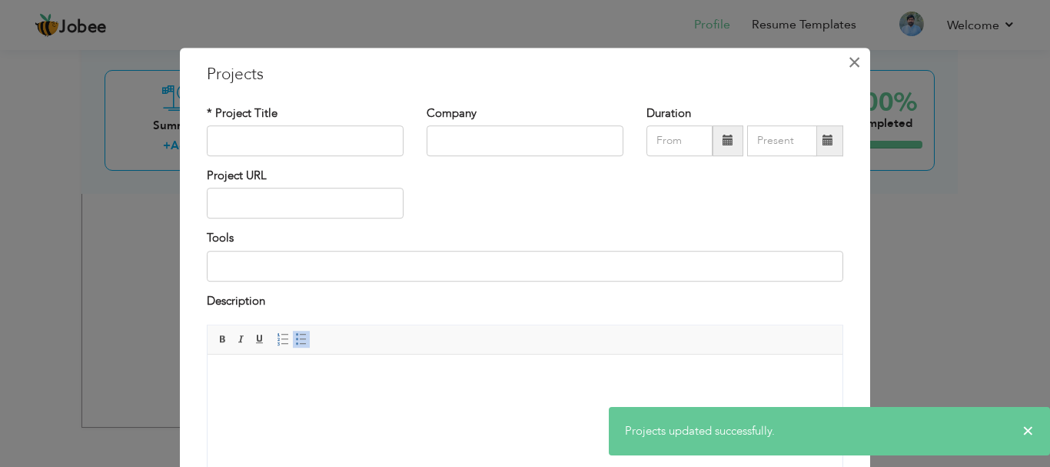
click at [853, 64] on span "×" at bounding box center [854, 62] width 13 height 28
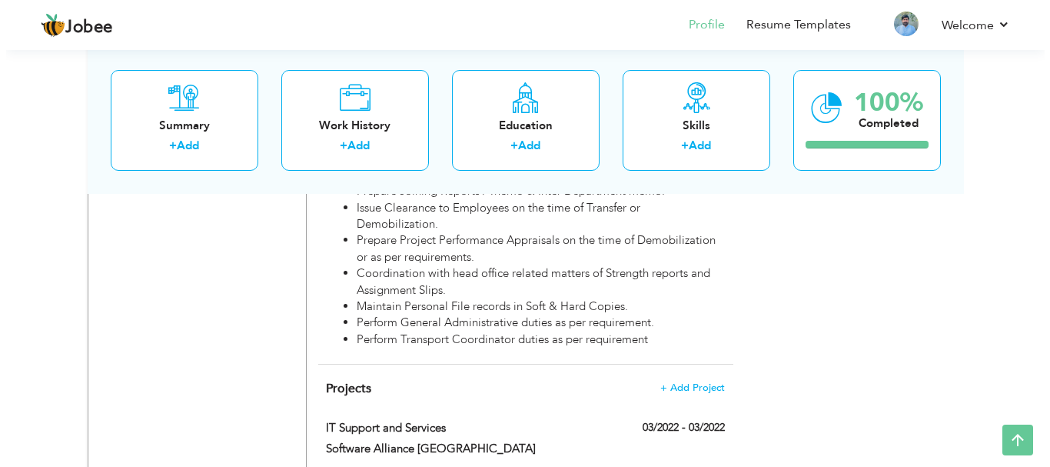
scroll to position [1476, 0]
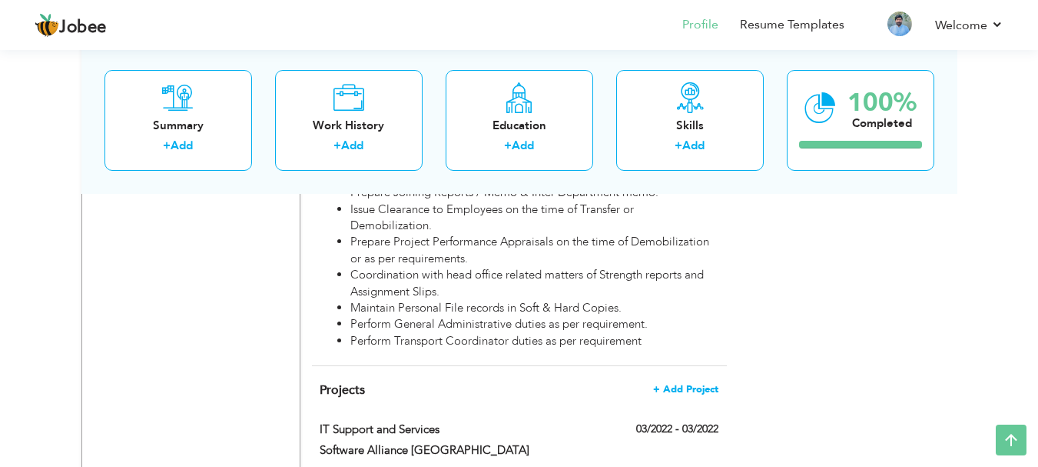
click at [694, 384] on span "+ Add Project" at bounding box center [685, 389] width 65 height 11
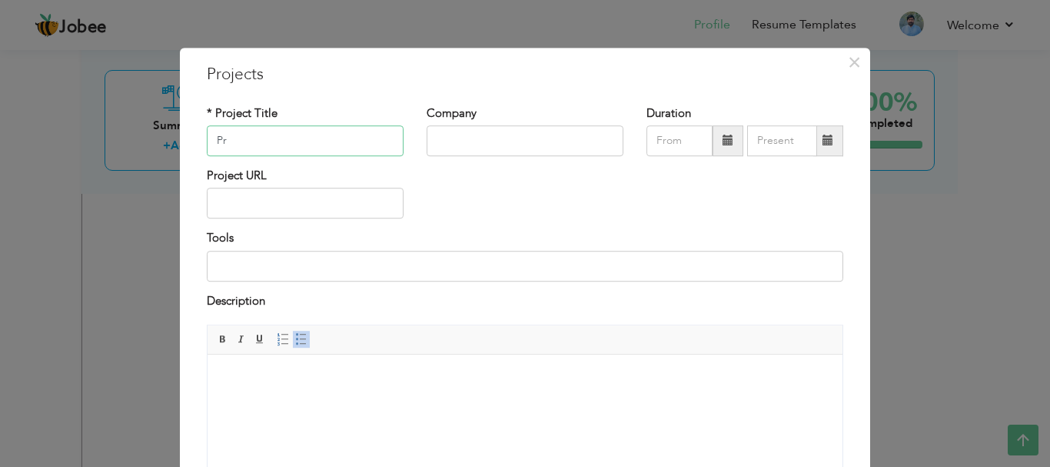
type input "P"
type input "IT Support And Services"
type input "Preesoft Pvt Ltd"
click at [725, 144] on span at bounding box center [727, 140] width 11 height 11
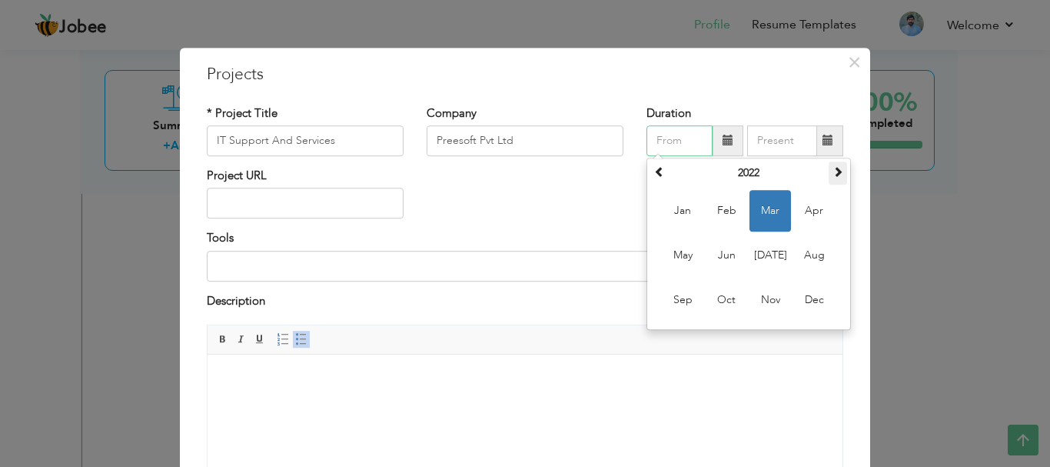
click at [832, 174] on span at bounding box center [837, 171] width 11 height 11
click at [689, 221] on span "Jan" at bounding box center [683, 211] width 42 height 42
type input "01/2023"
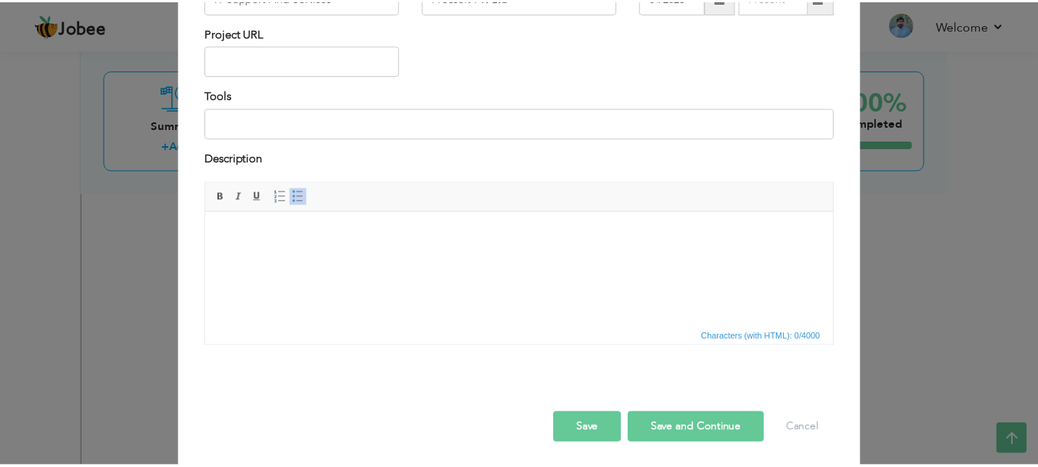
scroll to position [147, 0]
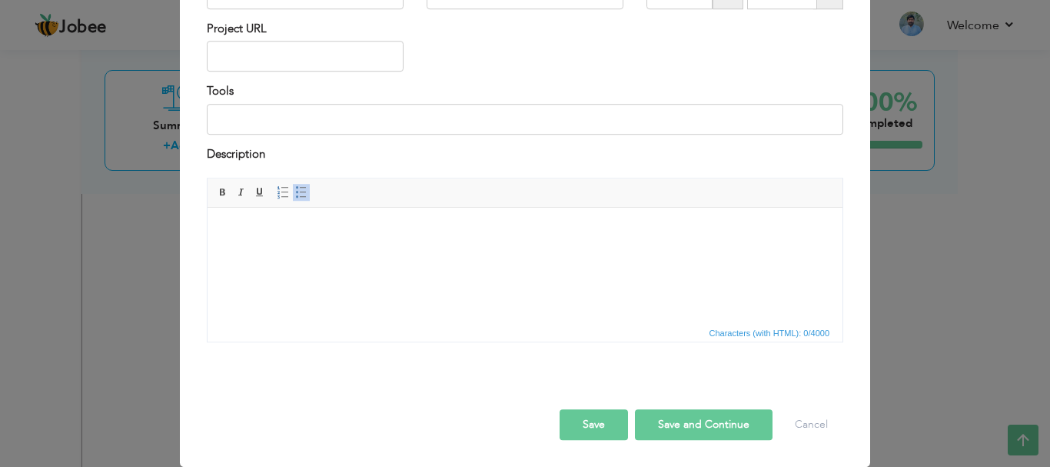
click at [709, 421] on button "Save and Continue" at bounding box center [704, 424] width 138 height 31
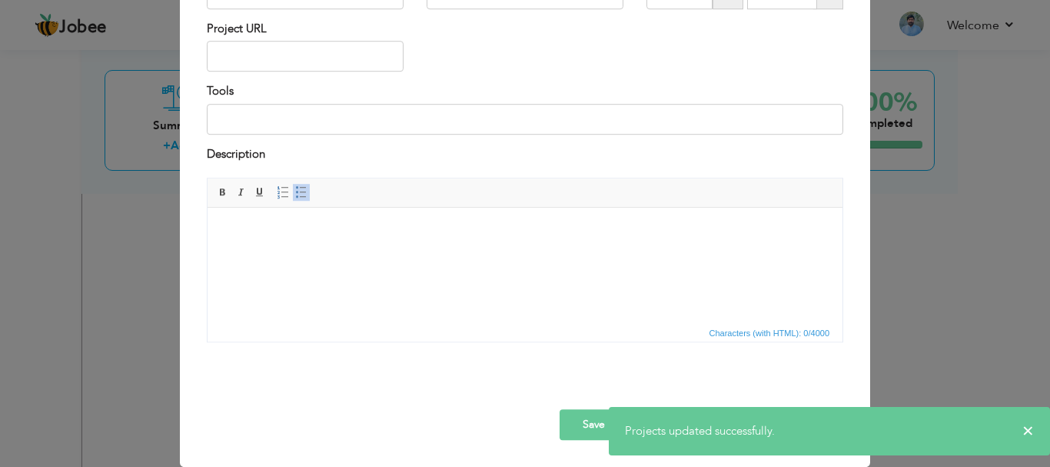
click at [938, 269] on div "× Projects * Project Title Company Duration Project URL Tools Description" at bounding box center [525, 233] width 1050 height 467
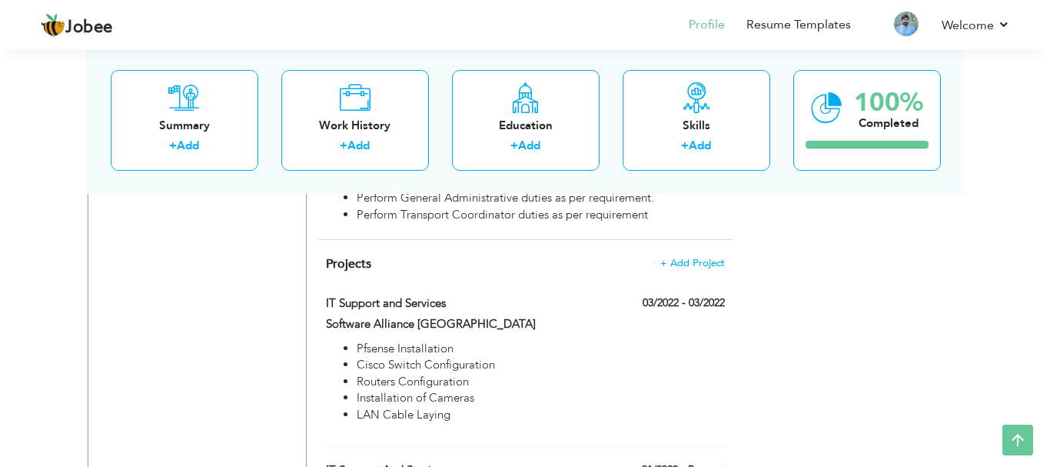
scroll to position [1606, 0]
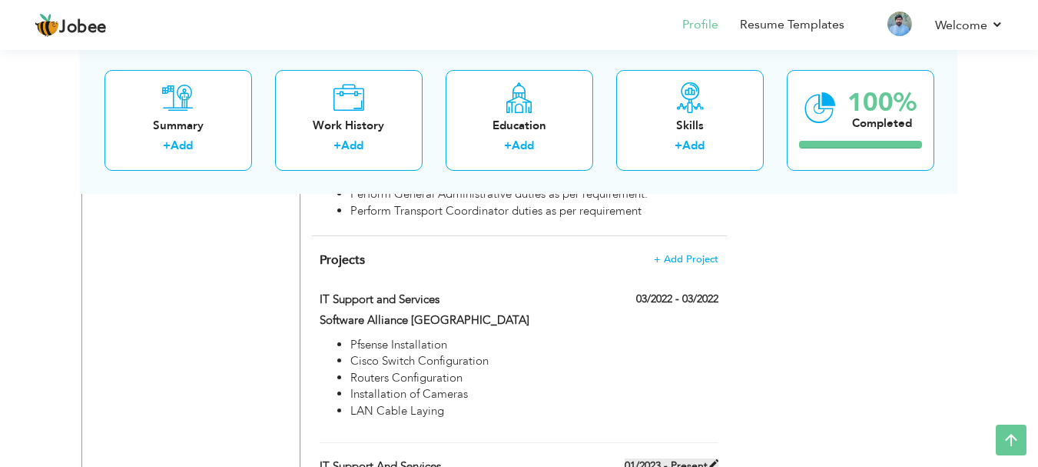
click at [681, 458] on label "01/2023 - Present" at bounding box center [672, 465] width 94 height 15
type input "IT Support And Services"
type input "Preesoft Pvt Ltd"
type input "01/2023"
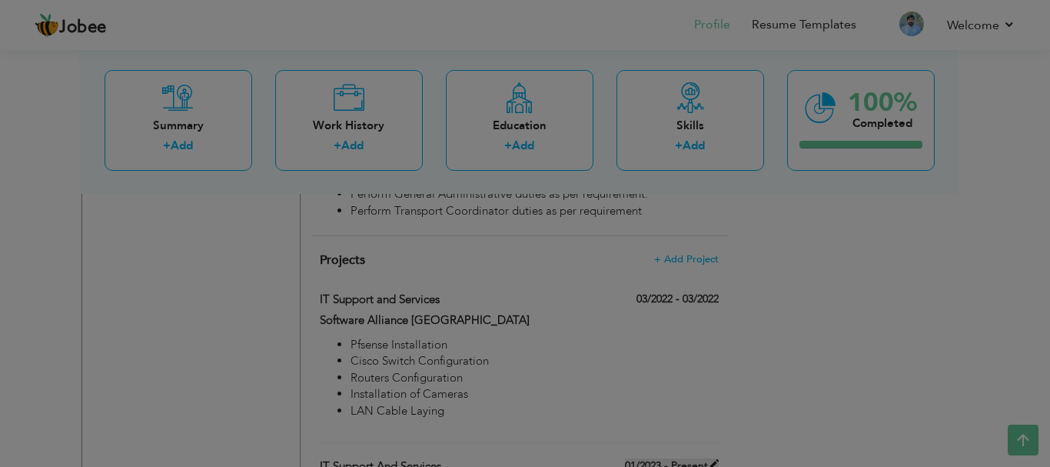
scroll to position [0, 0]
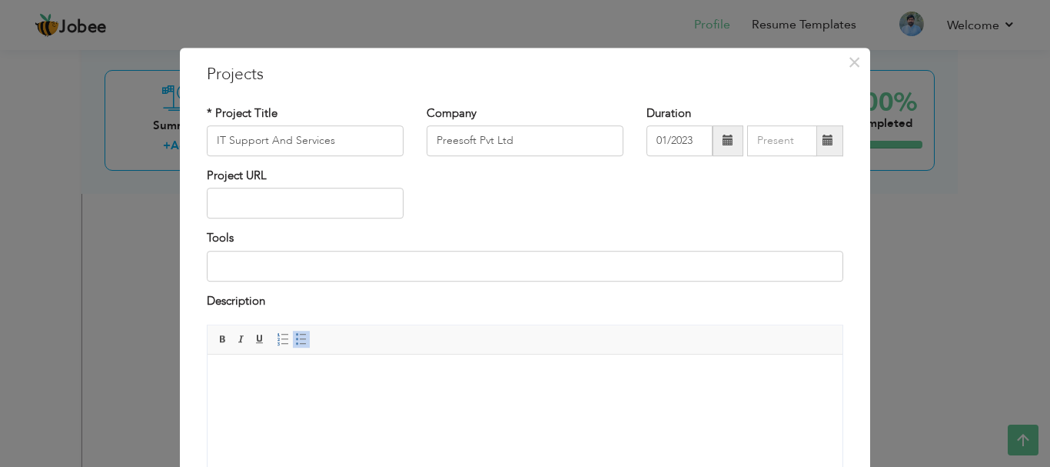
click at [825, 141] on span at bounding box center [827, 140] width 11 height 11
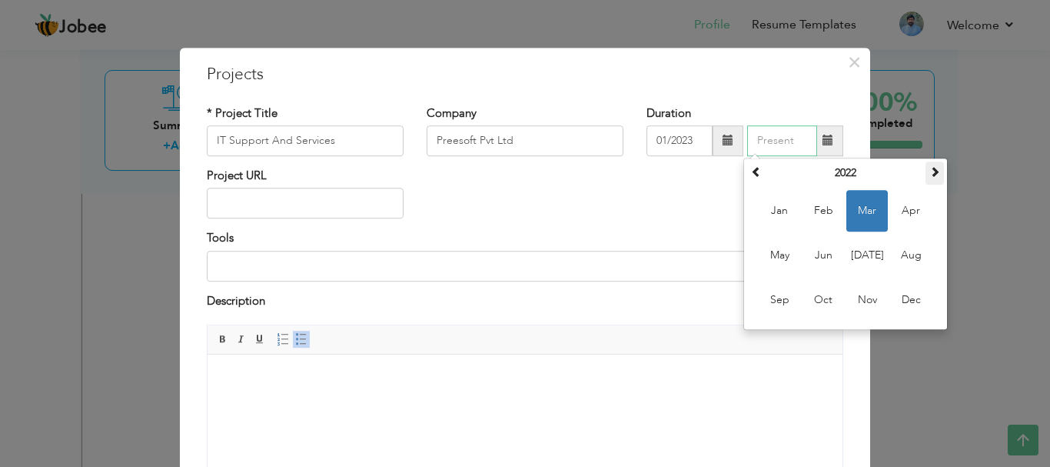
click at [929, 166] on span at bounding box center [934, 171] width 11 height 11
click at [780, 207] on span "Jan" at bounding box center [780, 211] width 42 height 42
type input "01/2023"
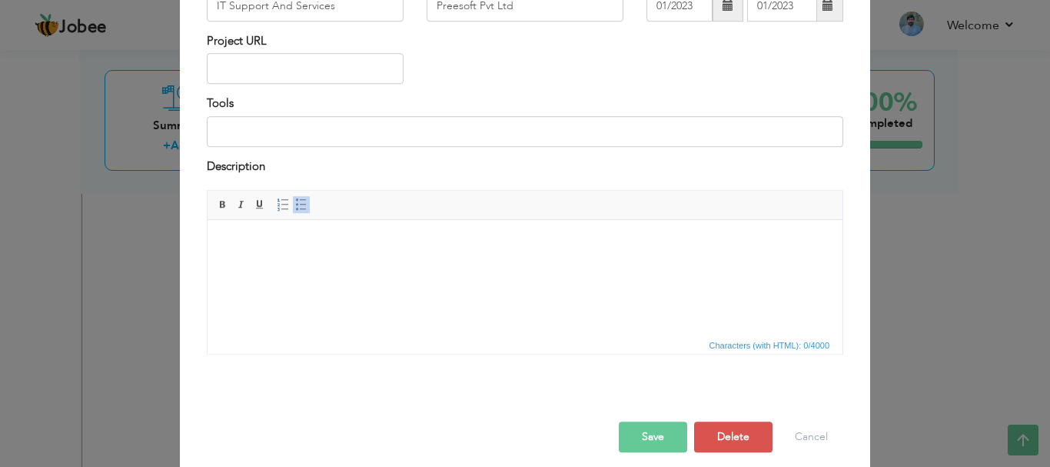
scroll to position [147, 0]
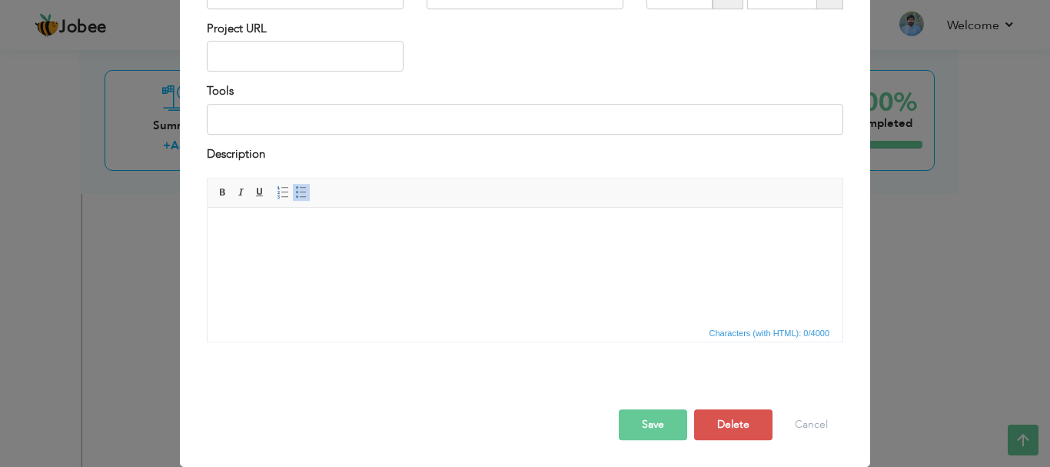
click at [641, 436] on button "Save" at bounding box center [653, 424] width 68 height 31
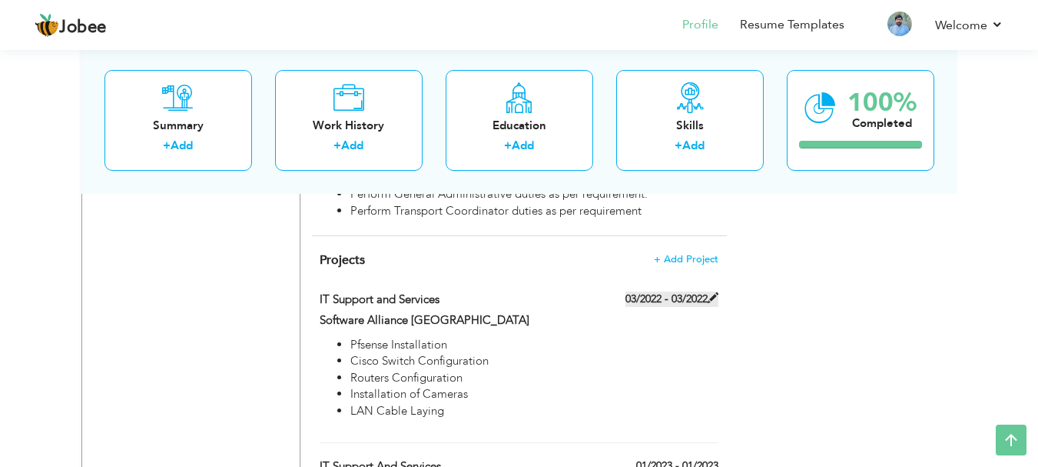
click at [714, 292] on span at bounding box center [713, 297] width 11 height 11
type input "IT Support and Services"
type input "Software Alliance [GEOGRAPHIC_DATA]"
type input "03/2022"
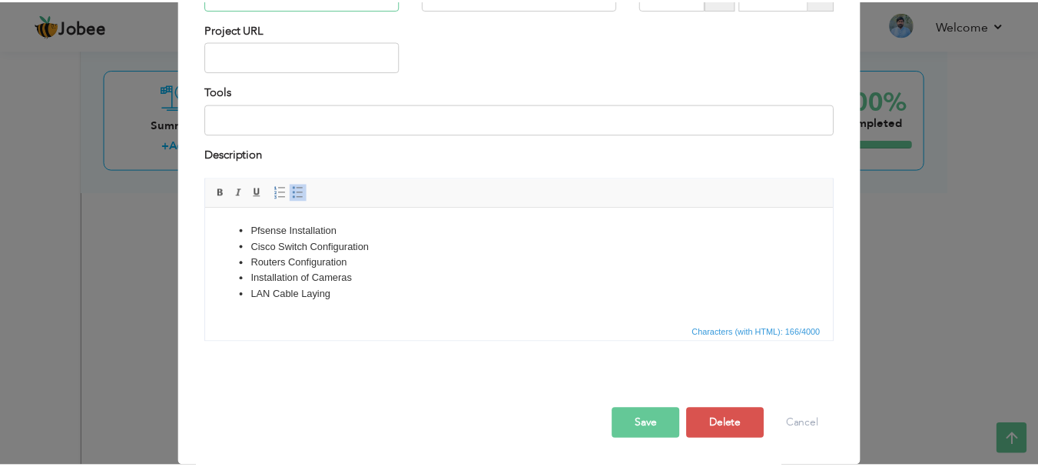
scroll to position [144, 0]
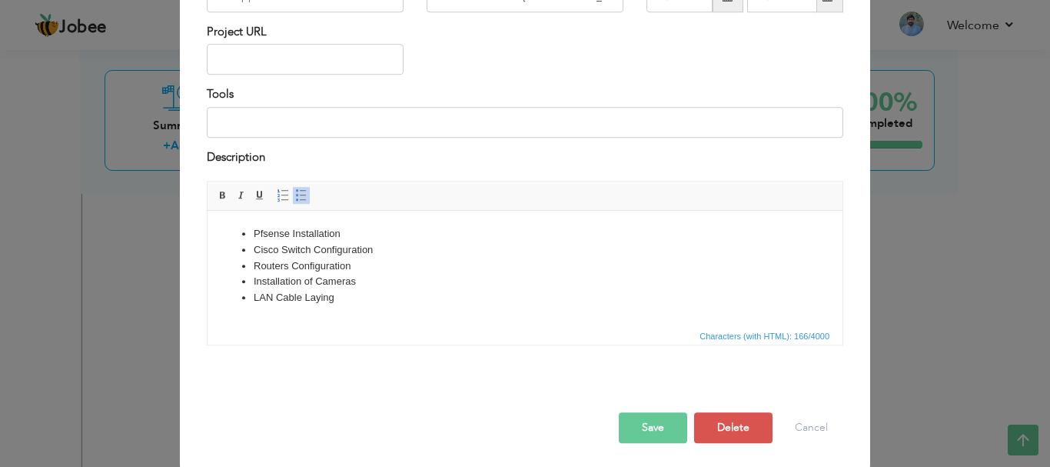
drag, startPoint x: 340, startPoint y: 305, endPoint x: 221, endPoint y: 225, distance: 143.5
click at [221, 225] on html "Pfsense Installation Cisco Switch Configuration Routers Configuration Installat…" at bounding box center [525, 266] width 635 height 111
copy ul "Pfsense Installation Cisco Switch Configuration Routers Configuration Installat…"
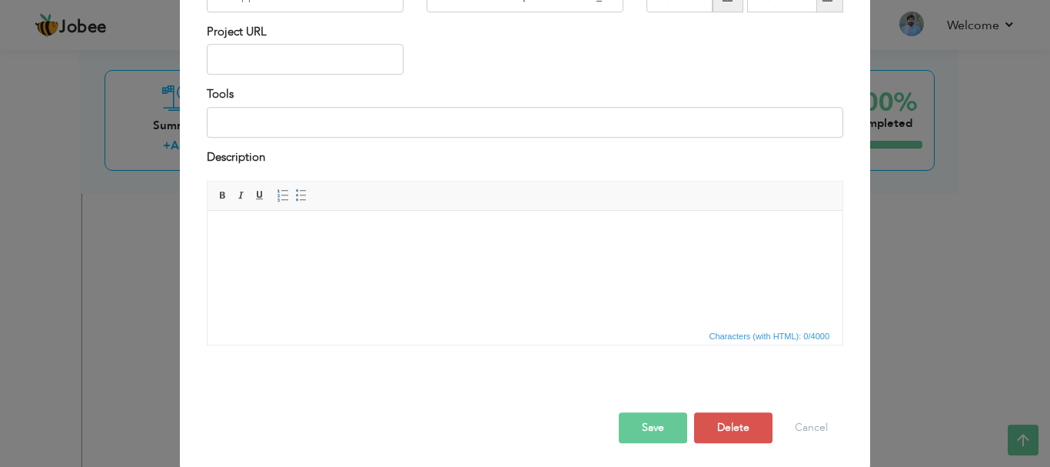
click at [653, 431] on button "Save" at bounding box center [653, 427] width 68 height 31
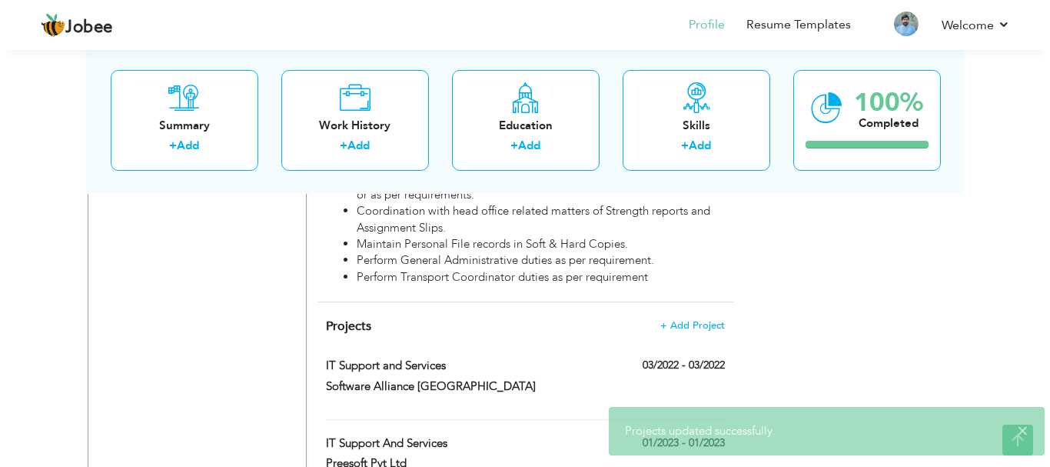
scroll to position [1559, 0]
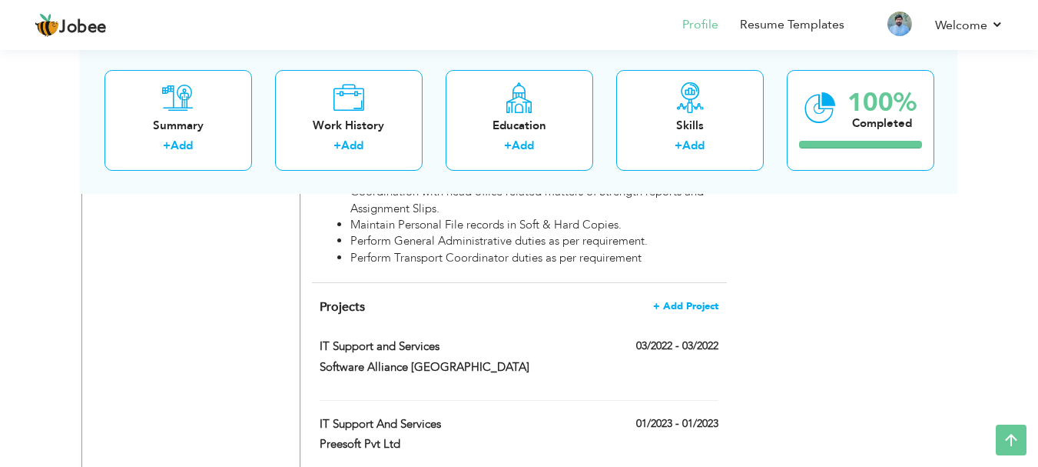
click at [695, 301] on span "+ Add Project" at bounding box center [685, 306] width 65 height 11
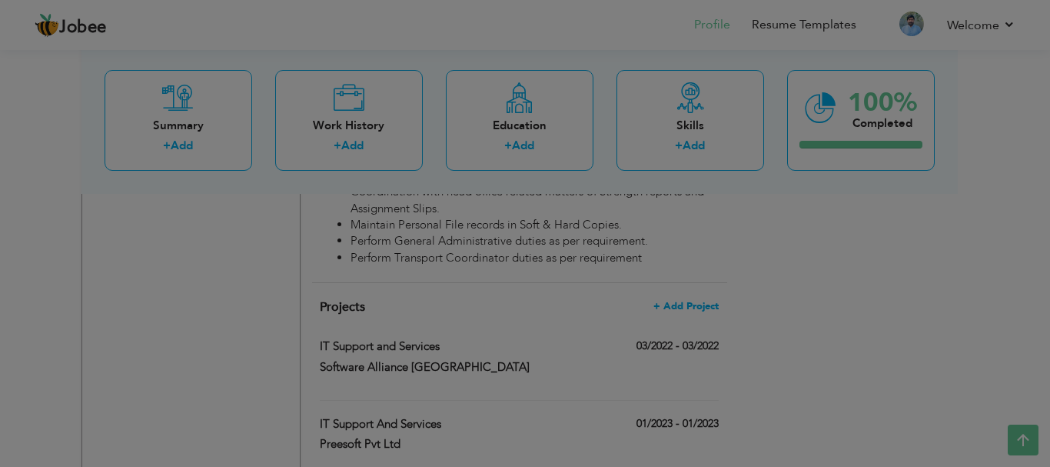
scroll to position [0, 0]
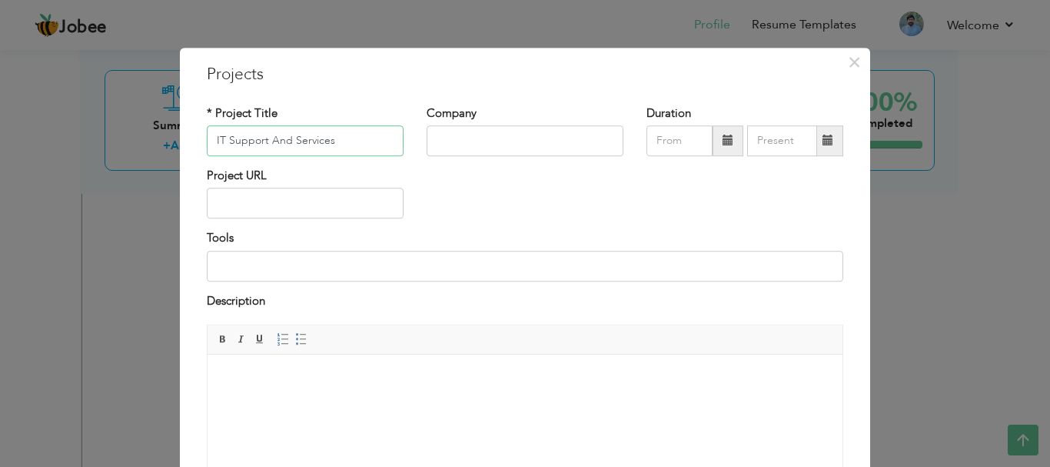
type input "IT Support And Services"
click at [454, 147] on input "text" at bounding box center [525, 140] width 197 height 31
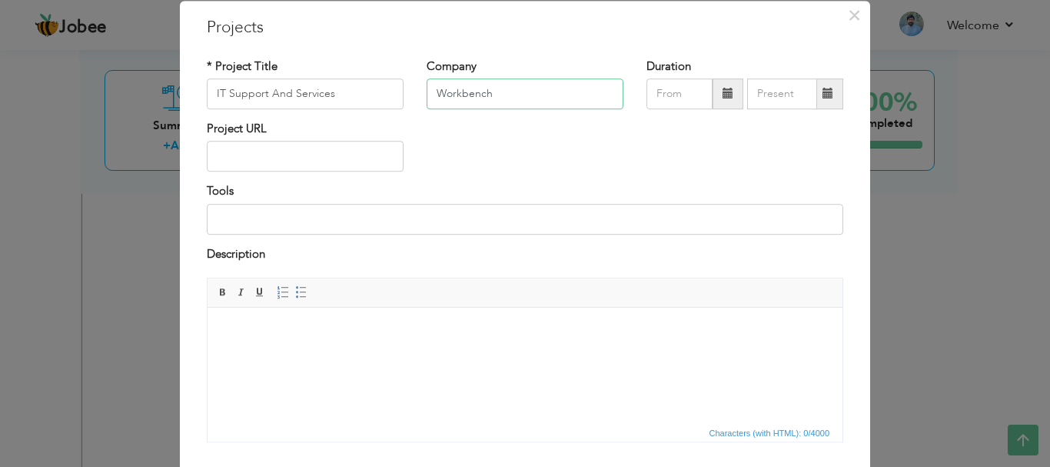
scroll to position [60, 0]
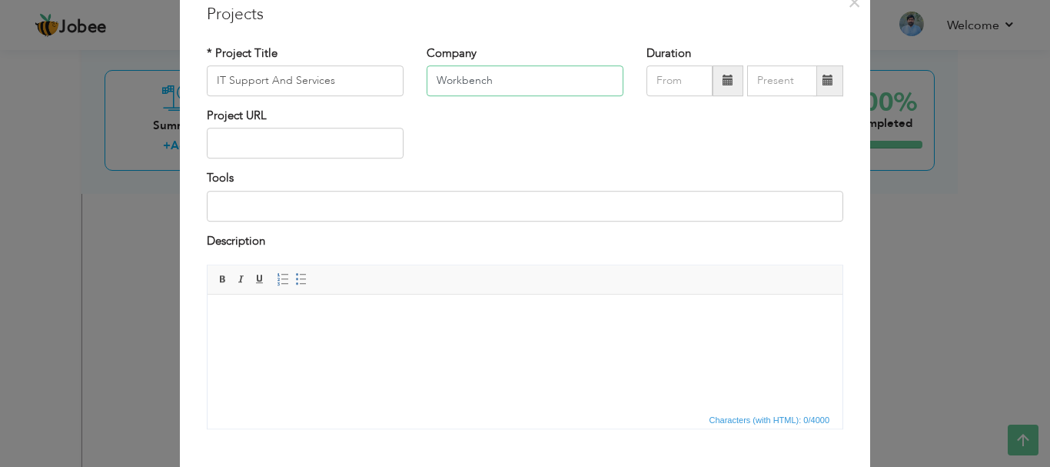
type input "Workbench"
click at [729, 78] on span at bounding box center [727, 80] width 31 height 31
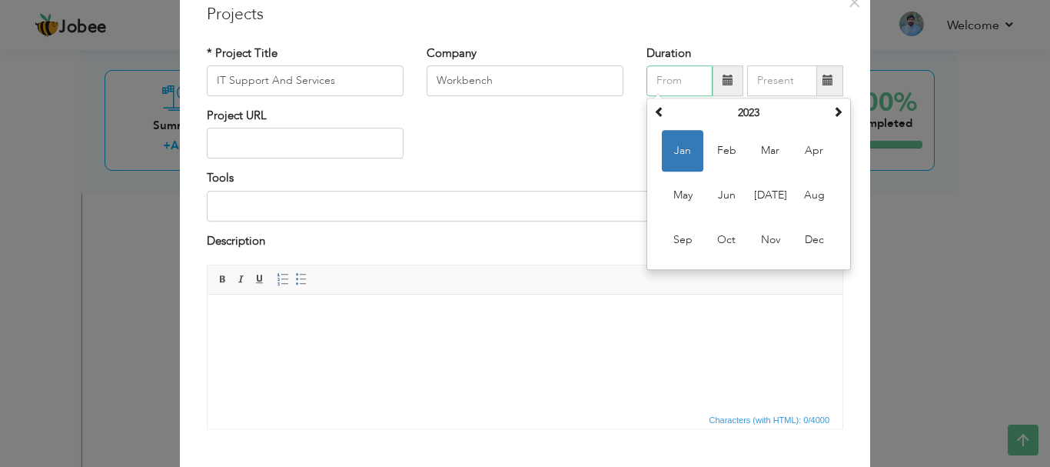
click at [722, 152] on span "Feb" at bounding box center [727, 151] width 42 height 42
type input "02/2023"
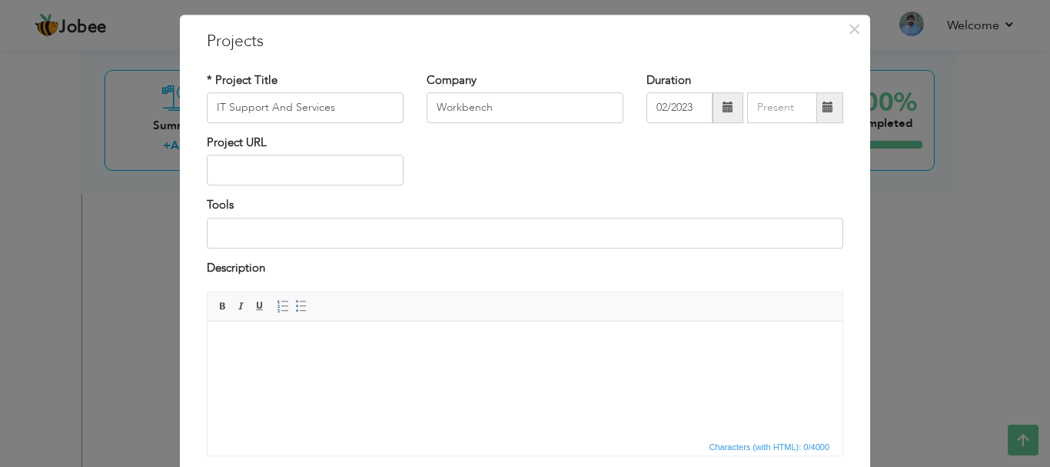
scroll to position [0, 0]
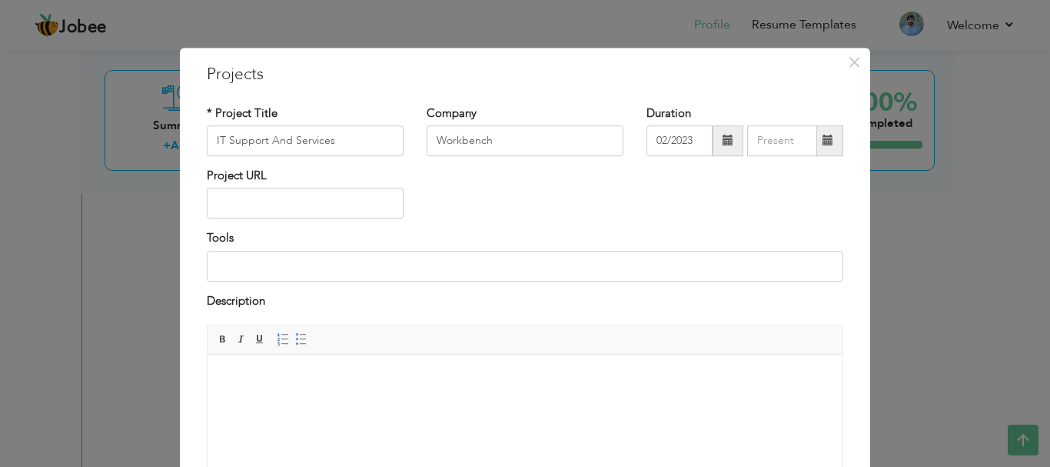
click at [822, 137] on span at bounding box center [827, 140] width 11 height 11
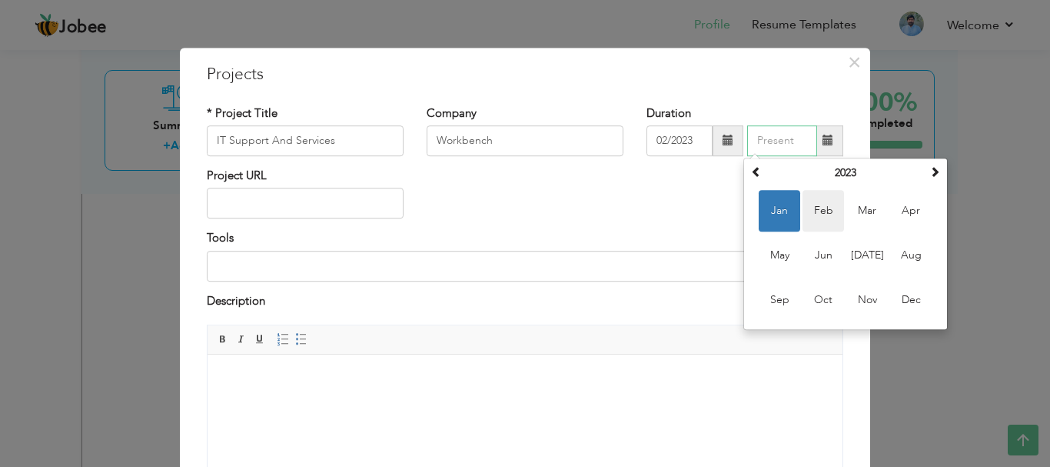
click at [819, 218] on span "Feb" at bounding box center [823, 211] width 42 height 42
type input "02/2023"
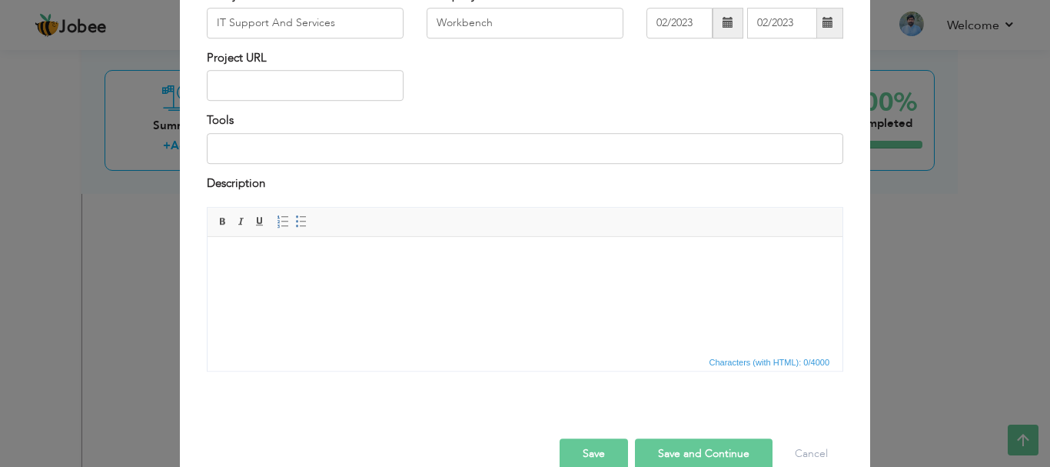
scroll to position [147, 0]
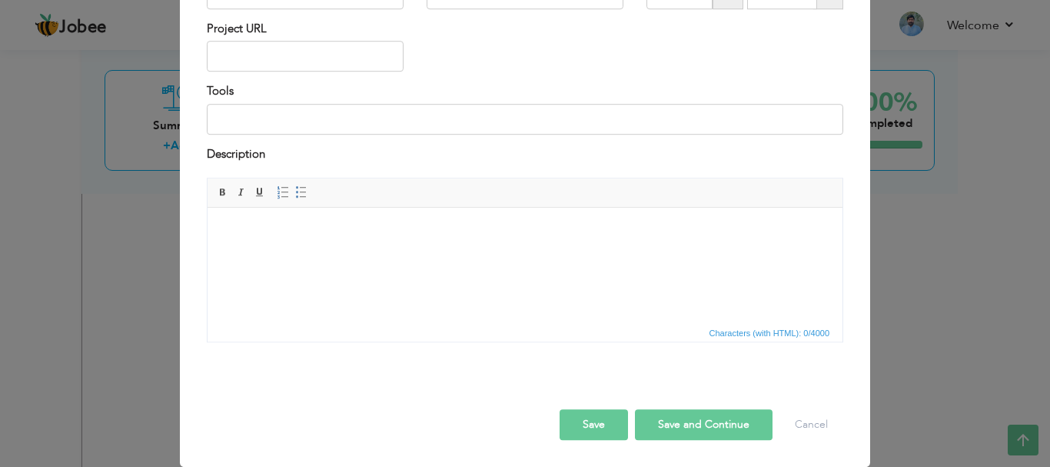
click at [665, 419] on button "Save and Continue" at bounding box center [704, 424] width 138 height 31
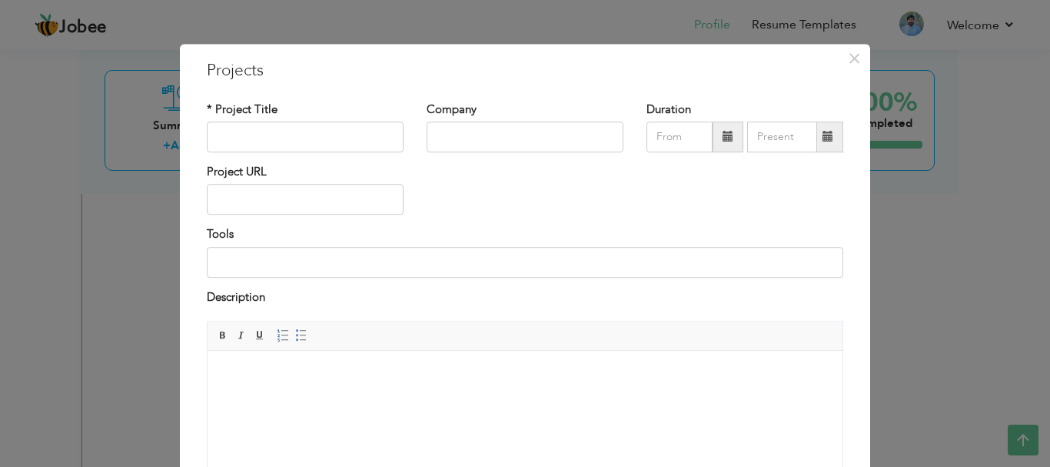
scroll to position [0, 0]
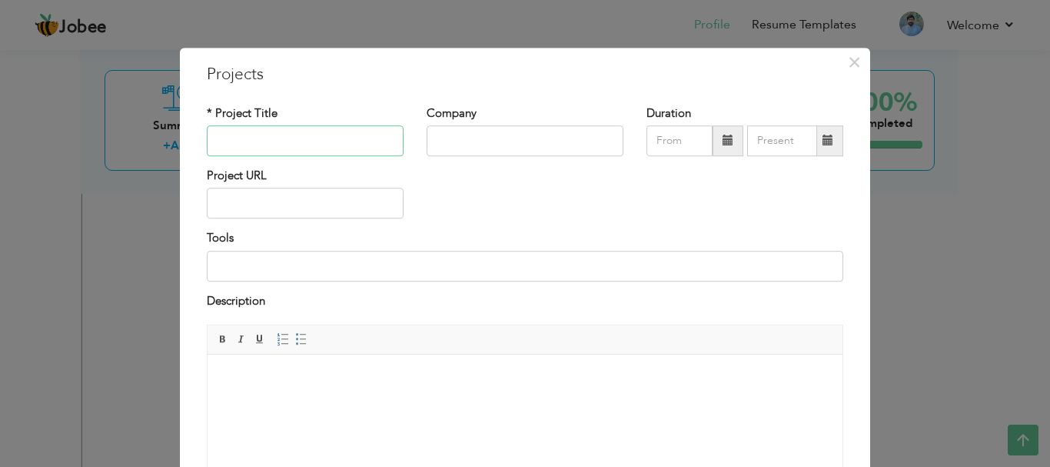
click at [330, 138] on input "text" at bounding box center [305, 140] width 197 height 31
type input "IT Support And Services"
type input "Latif Surgical Company"
click at [726, 145] on span at bounding box center [727, 140] width 11 height 11
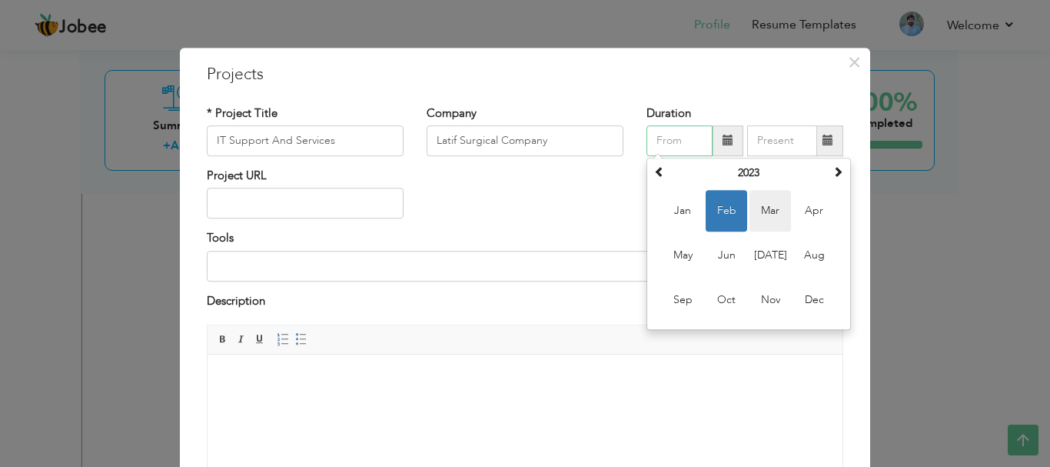
click at [756, 197] on span "Mar" at bounding box center [770, 211] width 42 height 42
type input "03/2023"
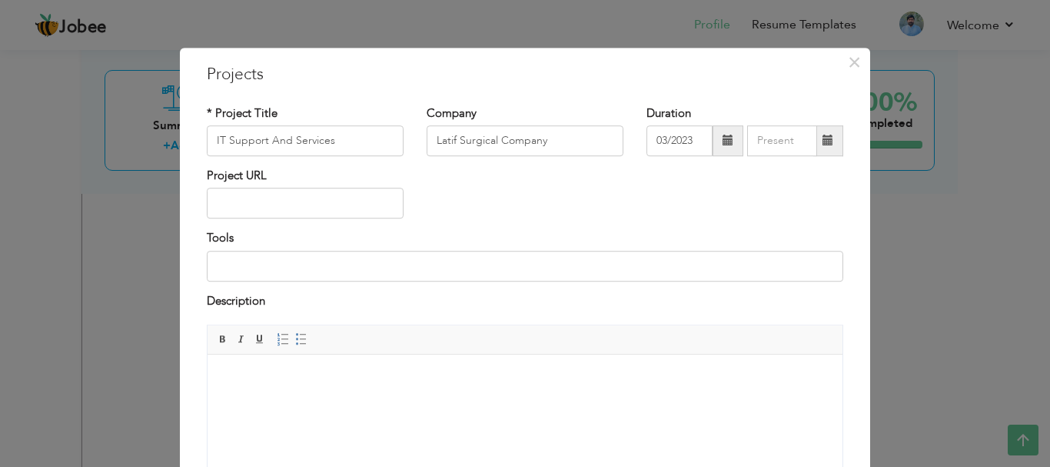
click at [825, 149] on span at bounding box center [828, 140] width 30 height 31
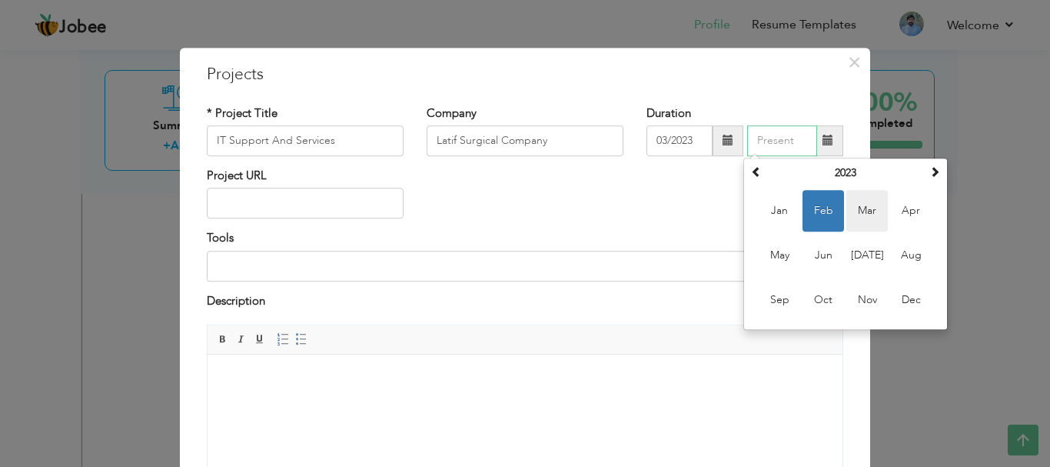
click at [862, 224] on span "Mar" at bounding box center [867, 211] width 42 height 42
type input "03/2023"
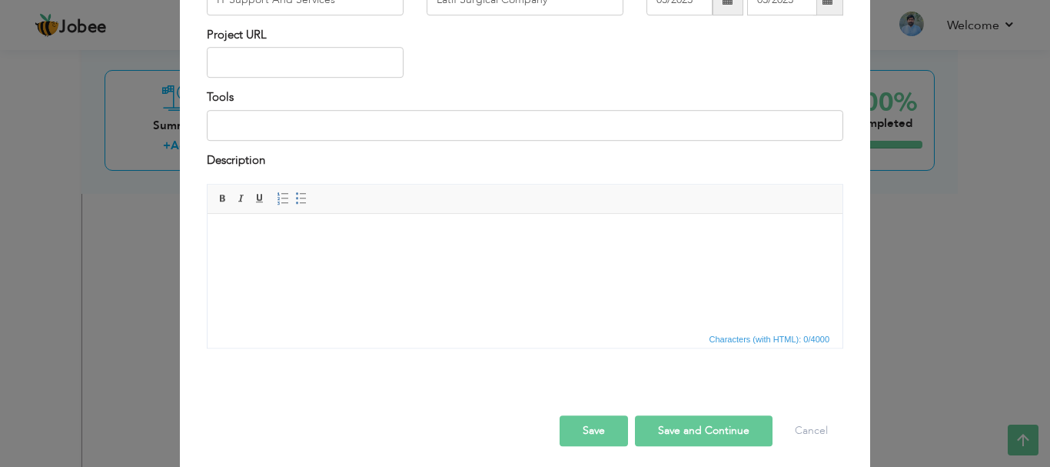
scroll to position [147, 0]
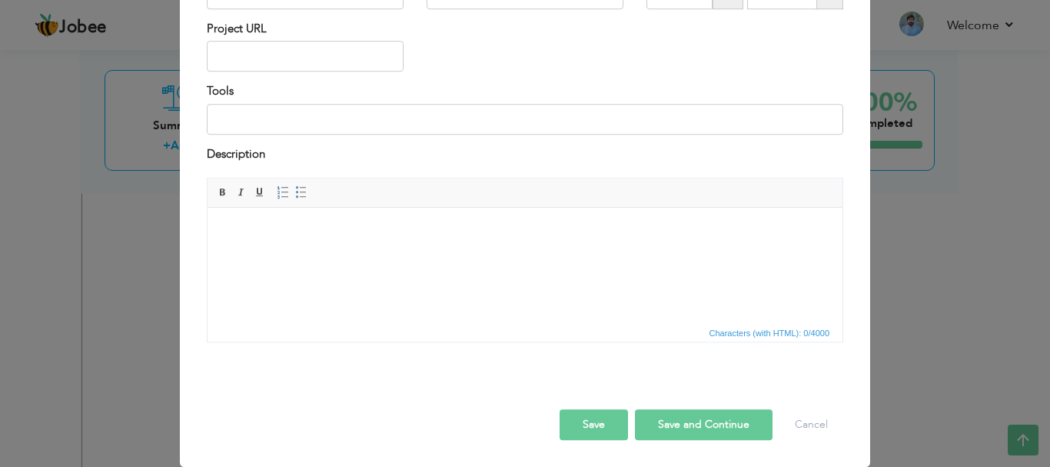
click at [661, 423] on button "Save and Continue" at bounding box center [704, 424] width 138 height 31
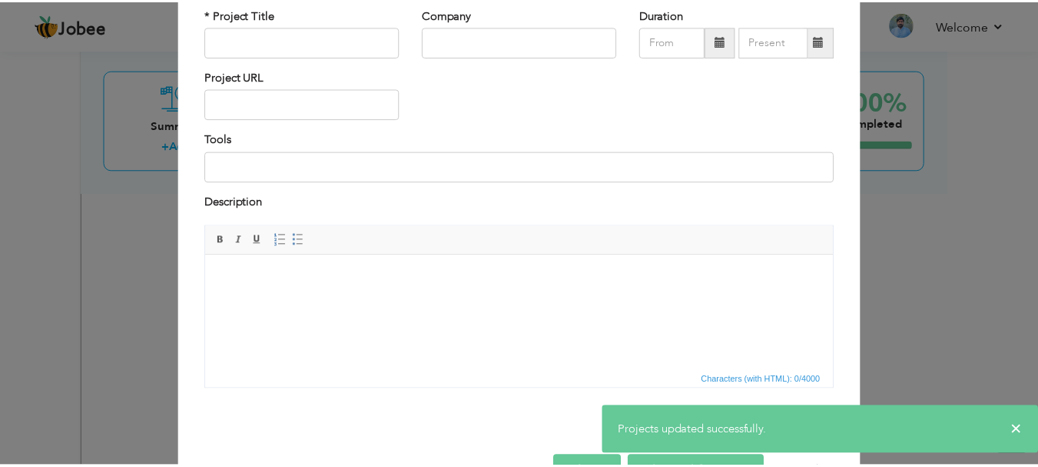
scroll to position [0, 0]
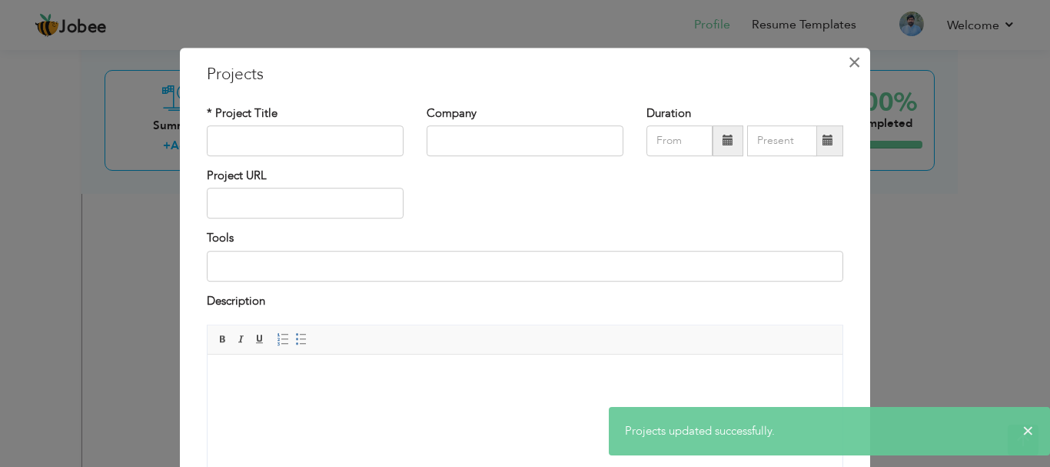
click at [849, 63] on span "×" at bounding box center [854, 62] width 13 height 28
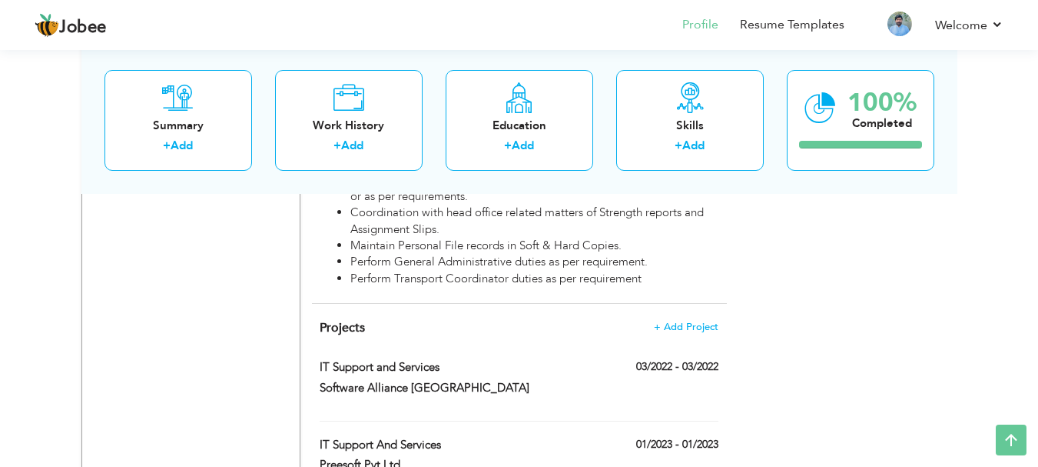
scroll to position [1539, 0]
click at [671, 358] on label "03/2022 - 03/2022" at bounding box center [672, 365] width 93 height 15
type input "IT Support and Services"
type input "Software Alliance [GEOGRAPHIC_DATA]"
type input "03/2022"
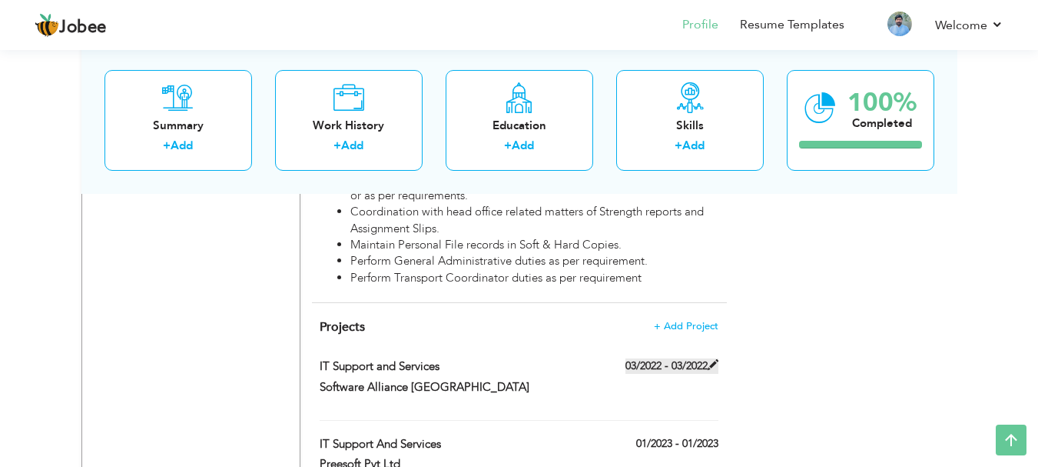
type input "03/2022"
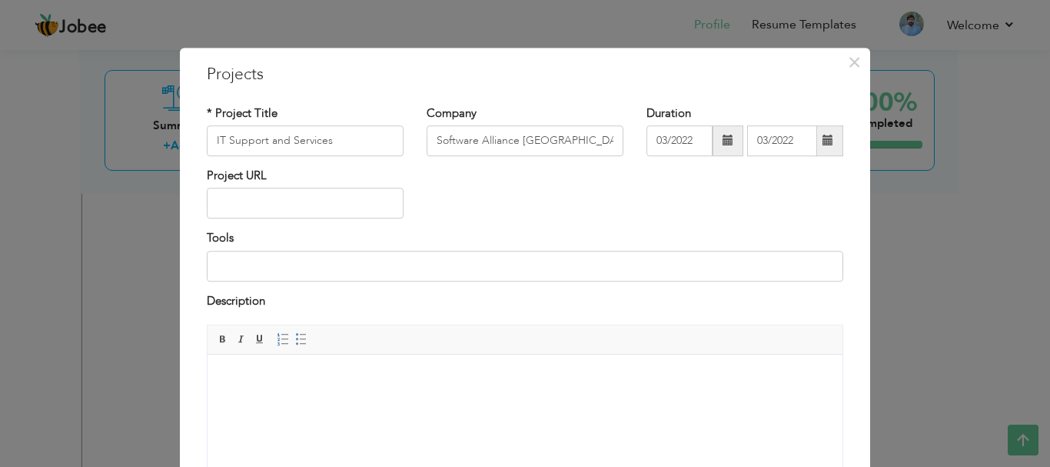
click at [712, 147] on span at bounding box center [727, 140] width 31 height 31
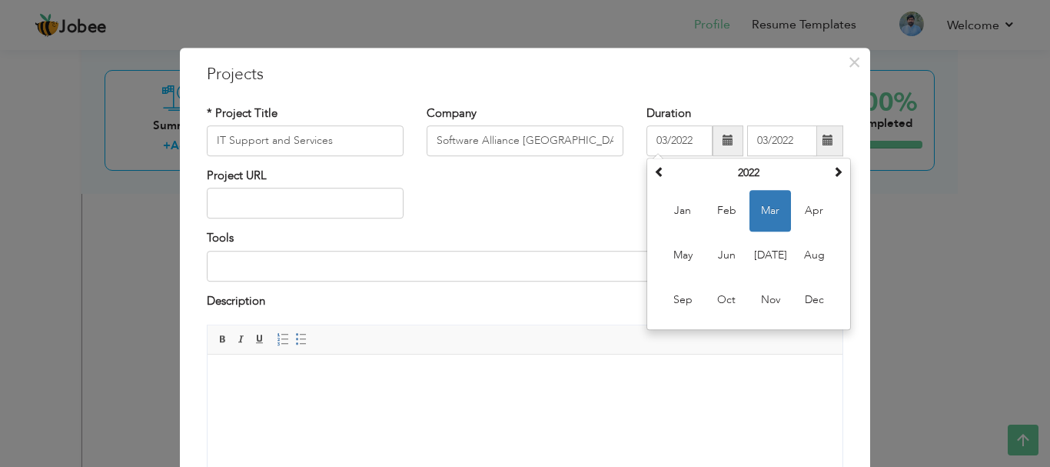
click at [626, 395] on html at bounding box center [525, 377] width 635 height 47
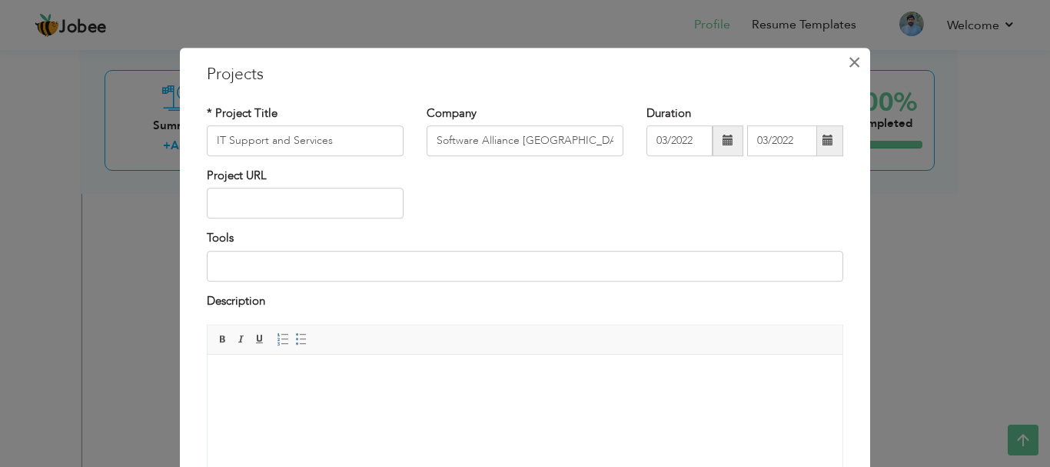
click at [848, 71] on span "×" at bounding box center [854, 62] width 13 height 28
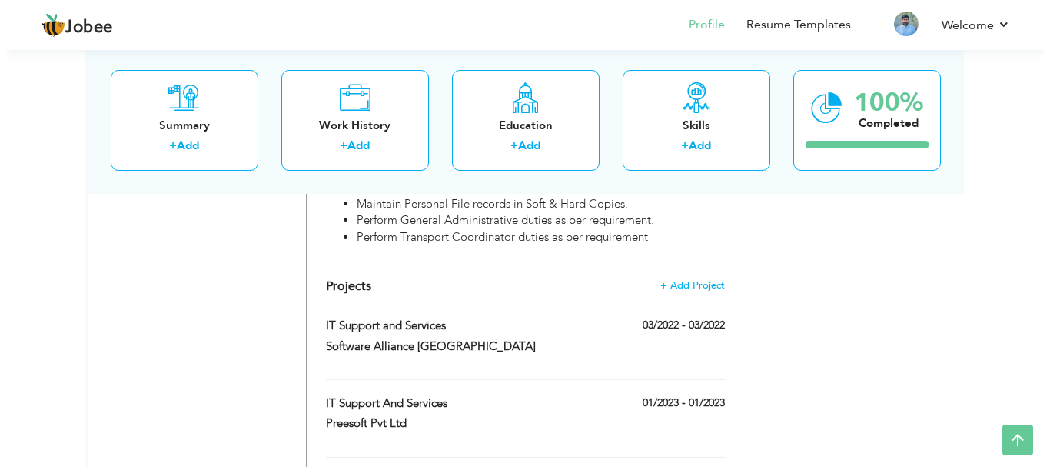
scroll to position [1576, 0]
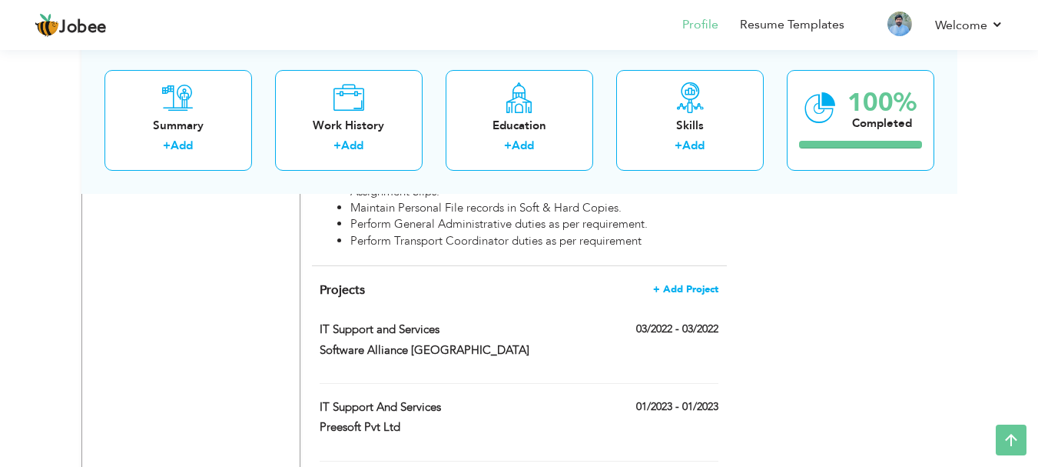
click at [687, 284] on span "+ Add Project" at bounding box center [685, 289] width 65 height 11
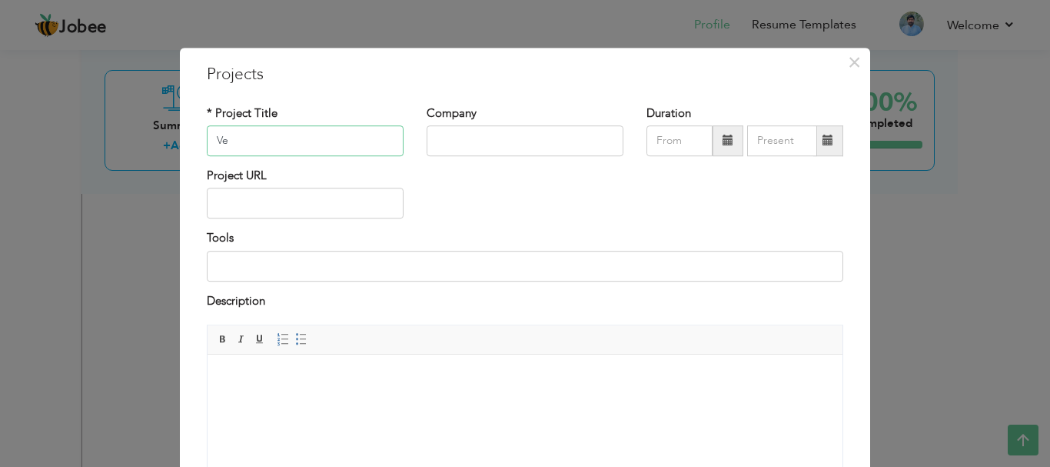
type input "V"
type input "IT Support And Services"
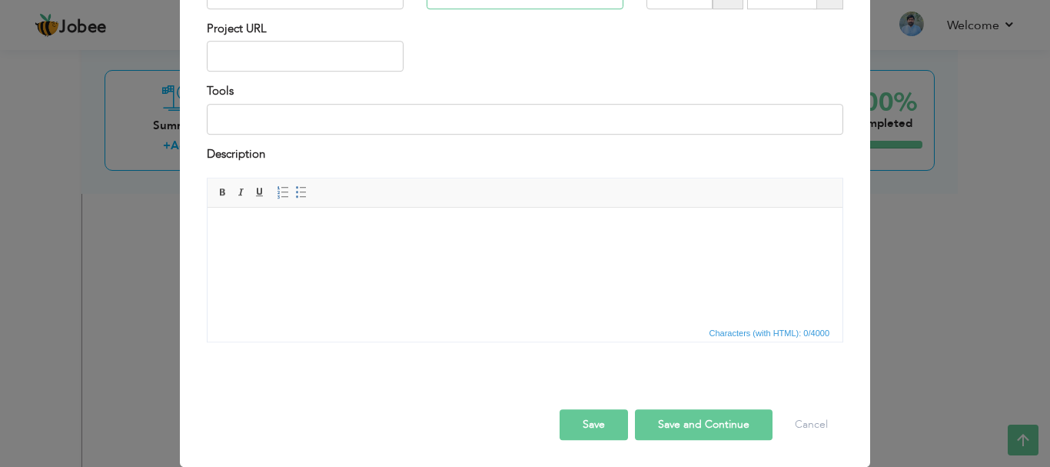
type input "Venture Drive"
click at [668, 426] on button "Save and Continue" at bounding box center [704, 424] width 138 height 31
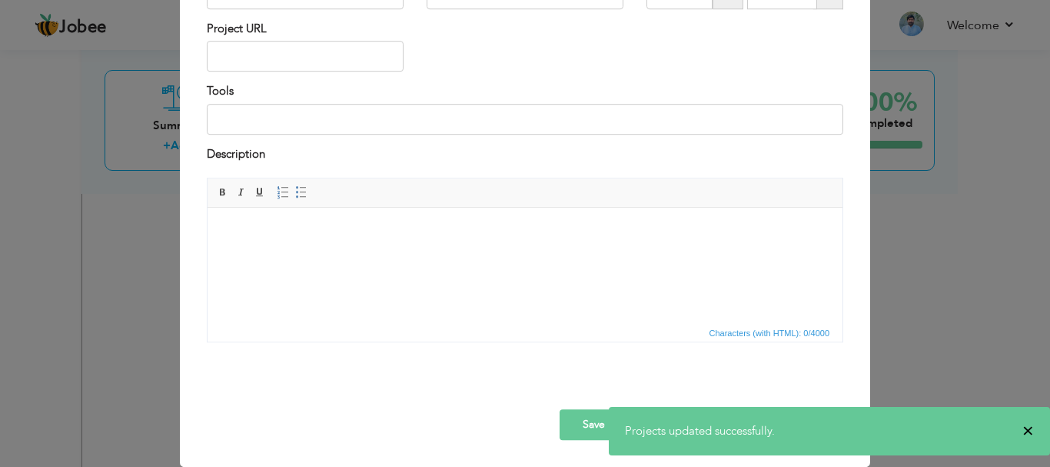
click at [1025, 425] on span "×" at bounding box center [1028, 430] width 12 height 15
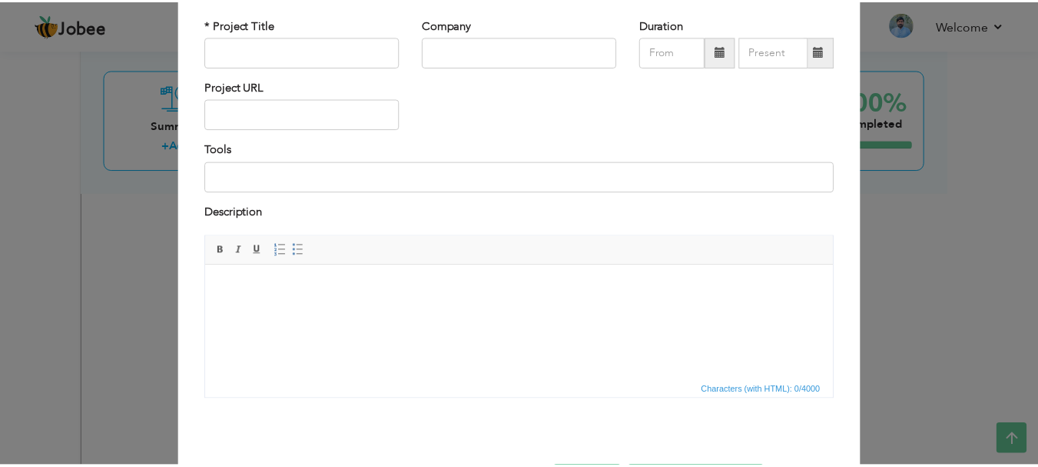
scroll to position [0, 0]
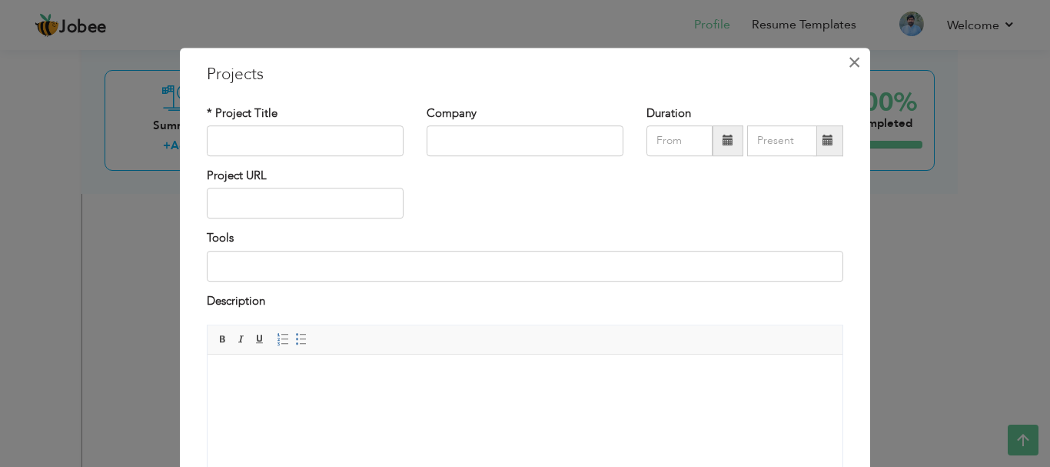
click at [848, 65] on span "×" at bounding box center [854, 62] width 13 height 28
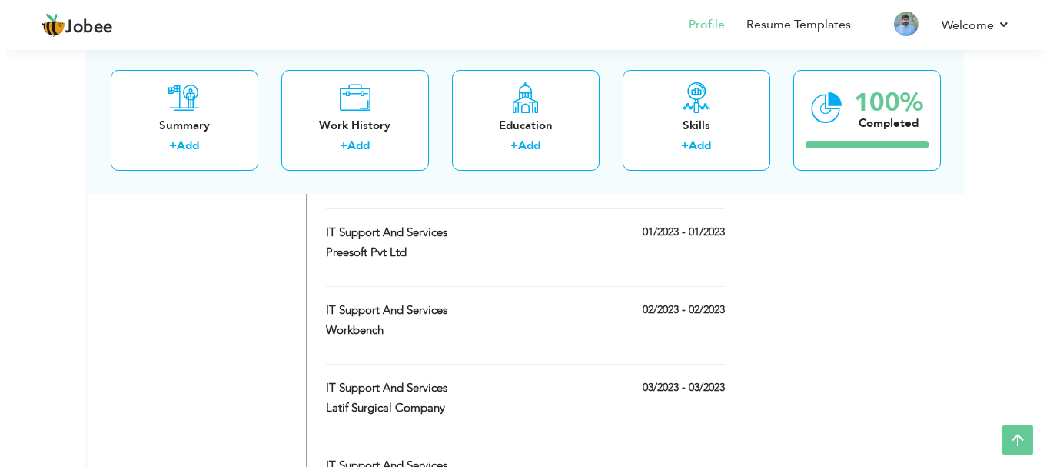
scroll to position [1750, 0]
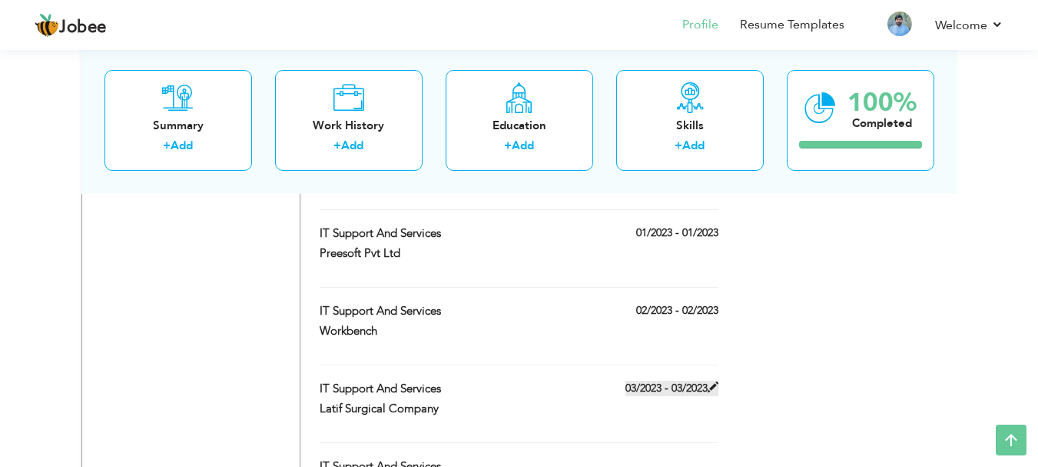
click at [700, 380] on label "03/2023 - 03/2023" at bounding box center [672, 387] width 93 height 15
type input "IT Support And Services"
type input "Latif Surgical Company"
type input "03/2023"
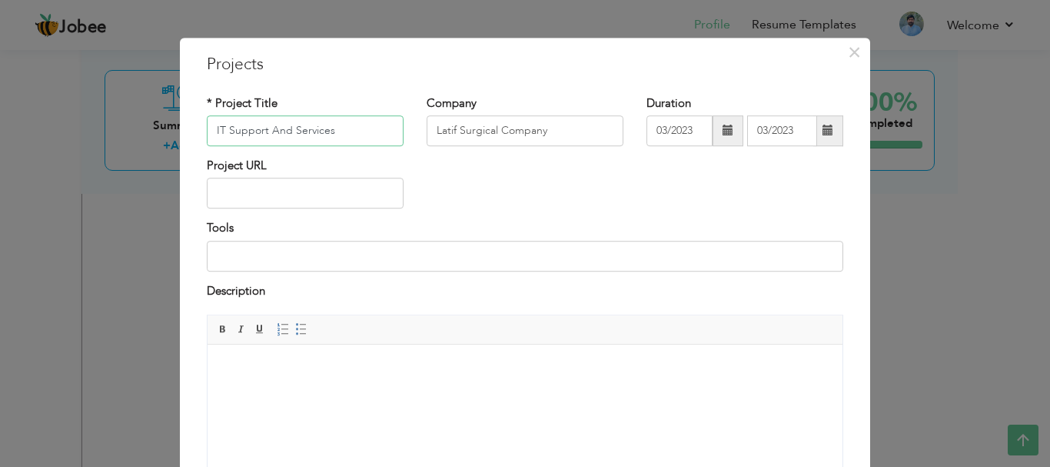
scroll to position [0, 0]
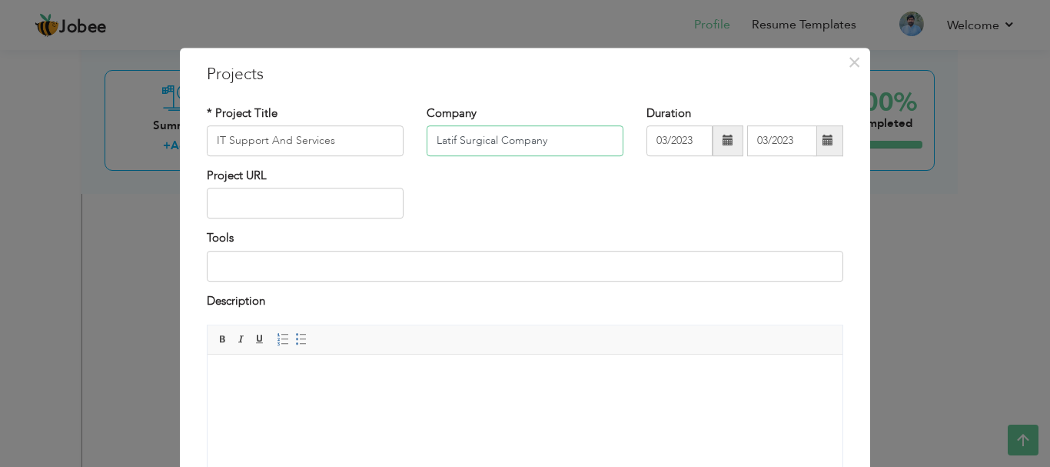
drag, startPoint x: 553, startPoint y: 138, endPoint x: 394, endPoint y: 146, distance: 158.5
click at [394, 146] on div "* Project Title IT Support And Services Company Latif Surgical Company Duration…" at bounding box center [524, 136] width 659 height 62
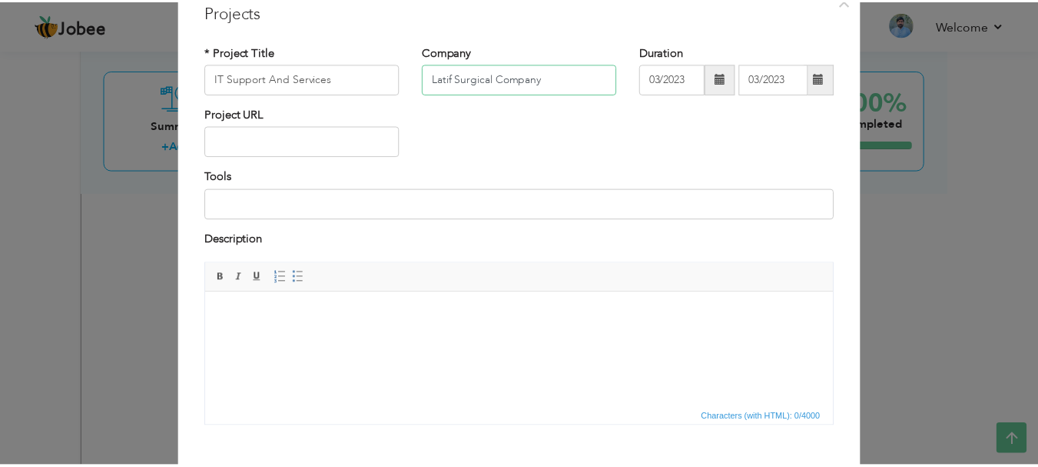
scroll to position [147, 0]
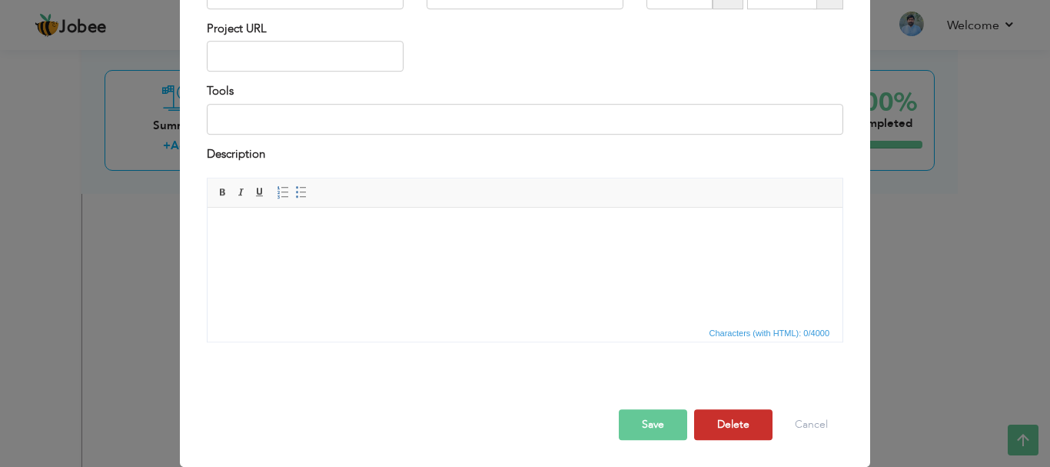
click at [732, 424] on button "Delete" at bounding box center [733, 424] width 78 height 31
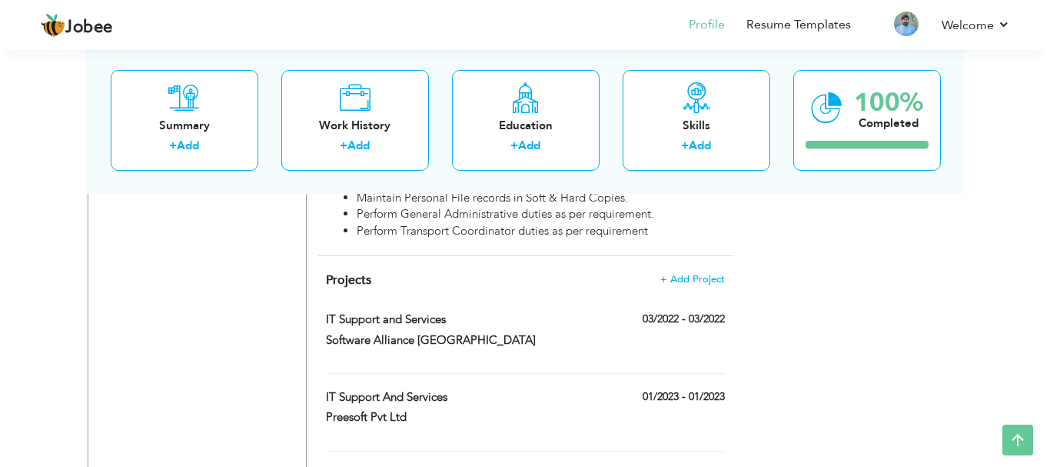
scroll to position [1586, 0]
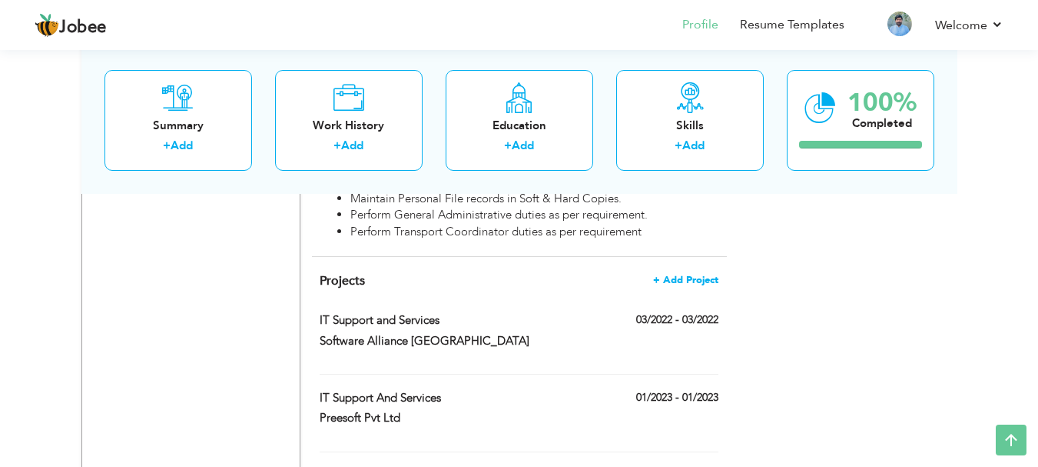
click at [692, 274] on span "+ Add Project" at bounding box center [685, 279] width 65 height 11
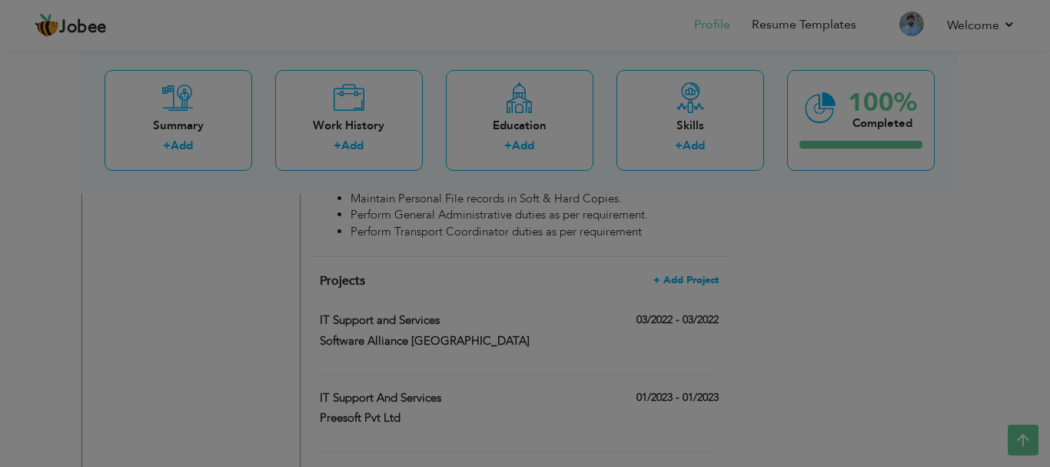
scroll to position [0, 0]
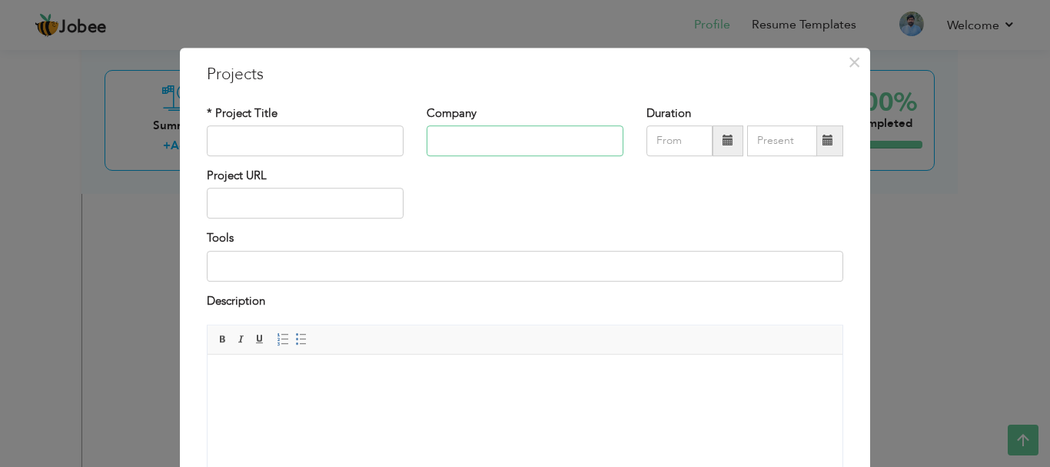
click at [474, 145] on input "text" at bounding box center [525, 140] width 197 height 31
paste input "Latif Surgical Company"
type input "Latif Surgical Company"
click at [311, 140] on input "text" at bounding box center [305, 140] width 197 height 31
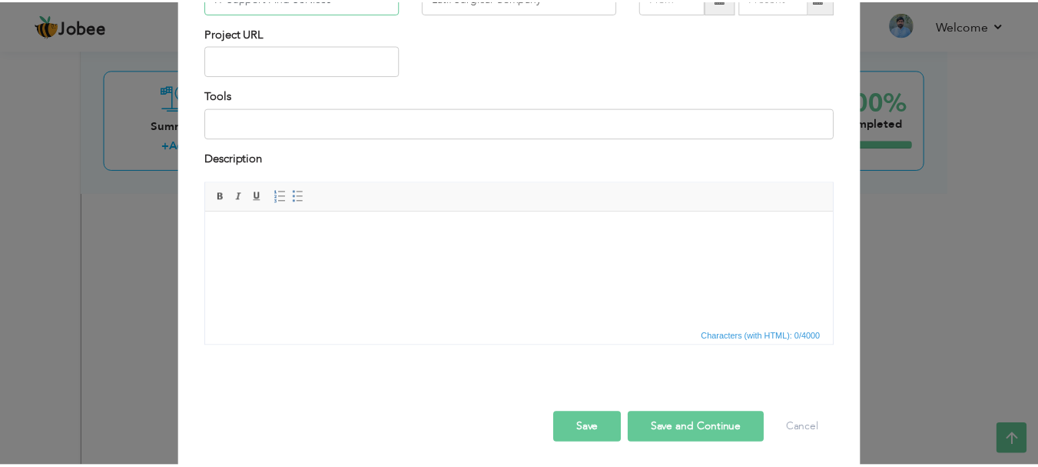
scroll to position [147, 0]
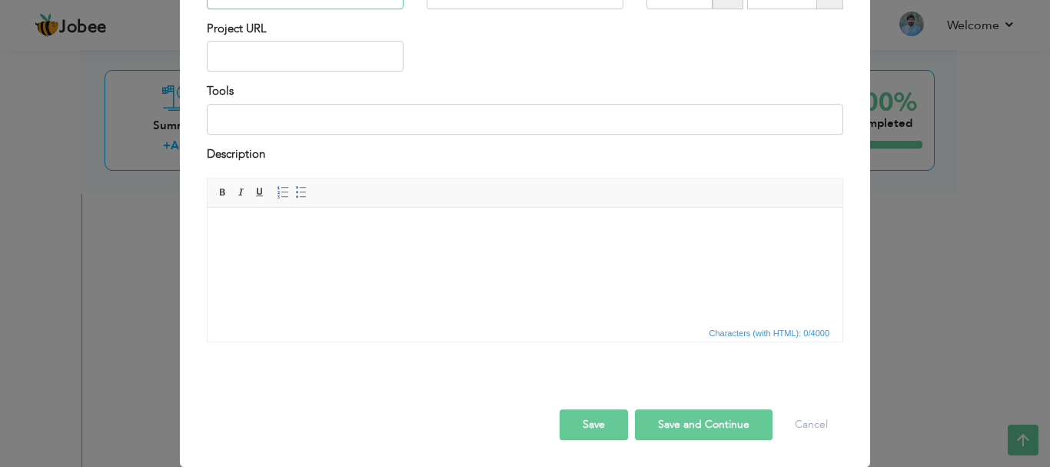
type input "IT Support And Services"
click at [596, 429] on button "Save" at bounding box center [594, 424] width 68 height 31
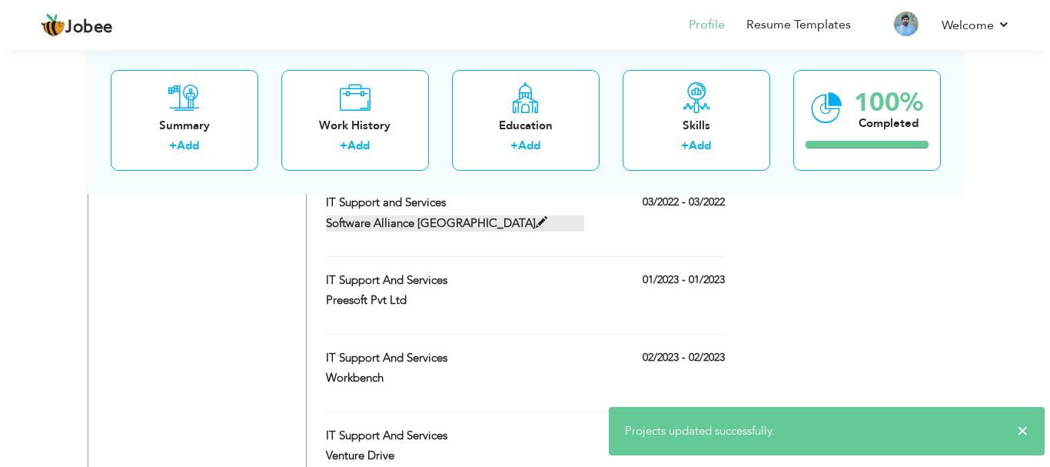
scroll to position [1702, 0]
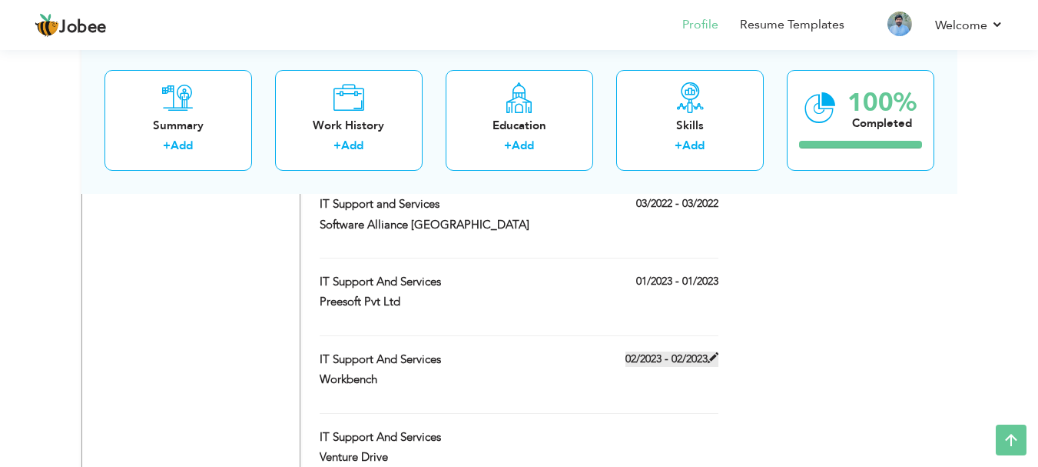
click at [676, 351] on label "02/2023 - 02/2023" at bounding box center [672, 358] width 93 height 15
type input "Workbench"
type input "02/2023"
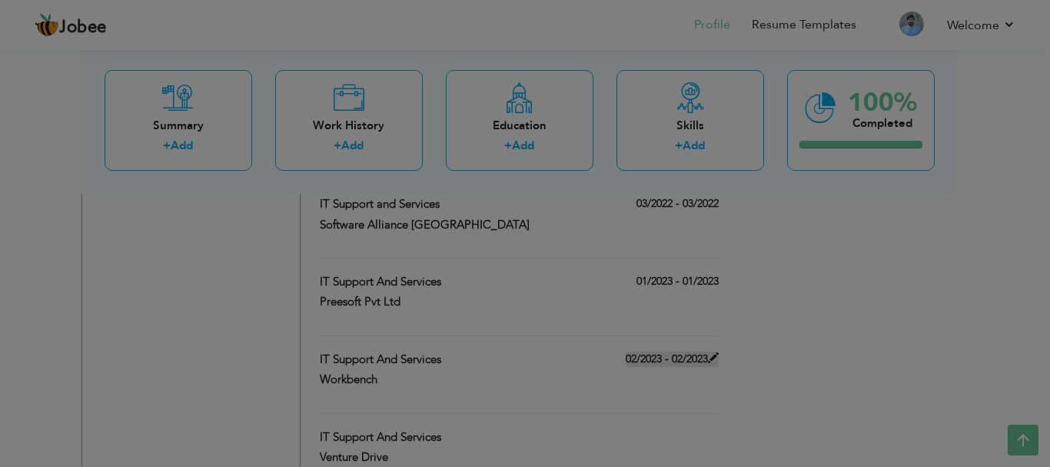
scroll to position [0, 0]
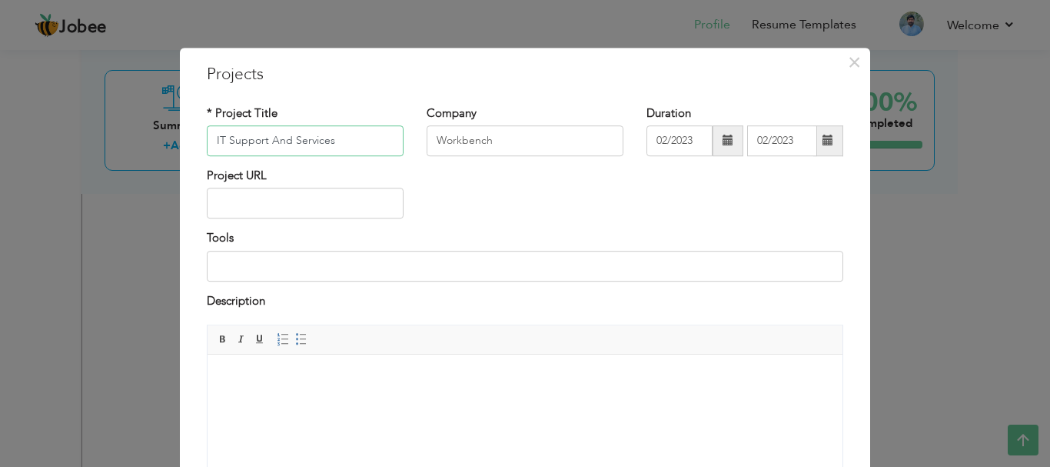
drag, startPoint x: 338, startPoint y: 142, endPoint x: 163, endPoint y: 154, distance: 175.6
click at [163, 154] on div "× Projects * Project Title IT Support And Services Company Workbench" at bounding box center [525, 233] width 1050 height 467
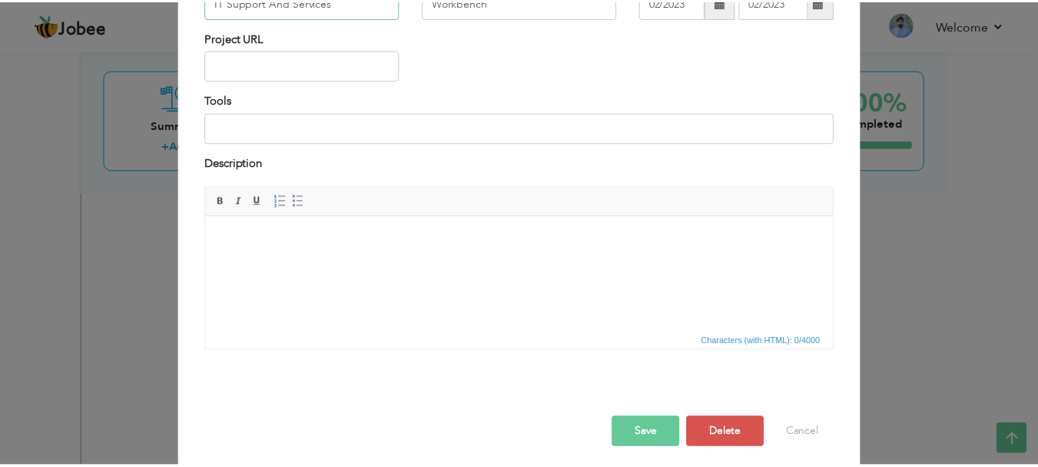
scroll to position [147, 0]
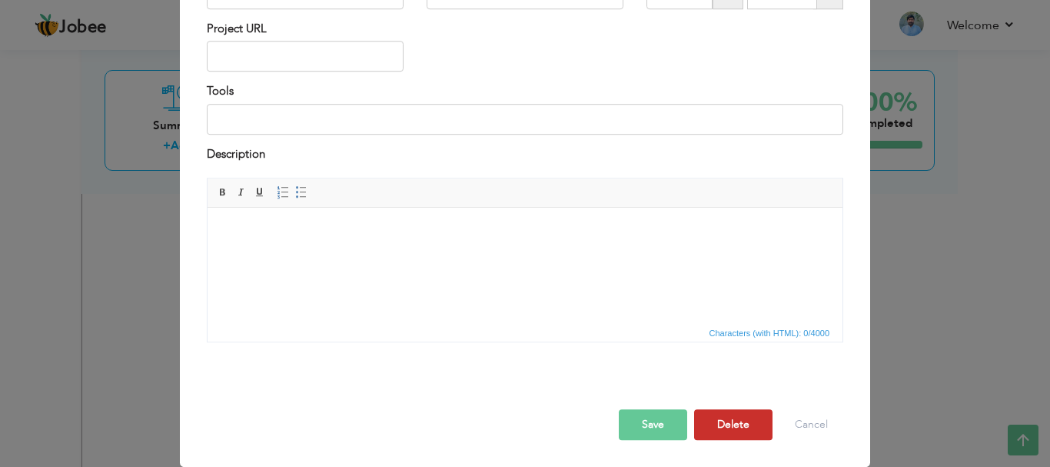
click at [716, 423] on button "Delete" at bounding box center [733, 424] width 78 height 31
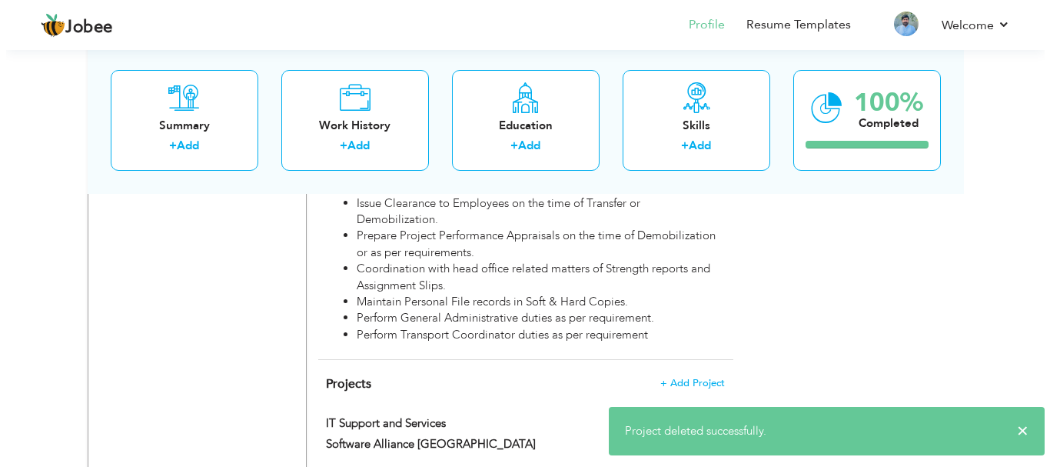
scroll to position [1488, 0]
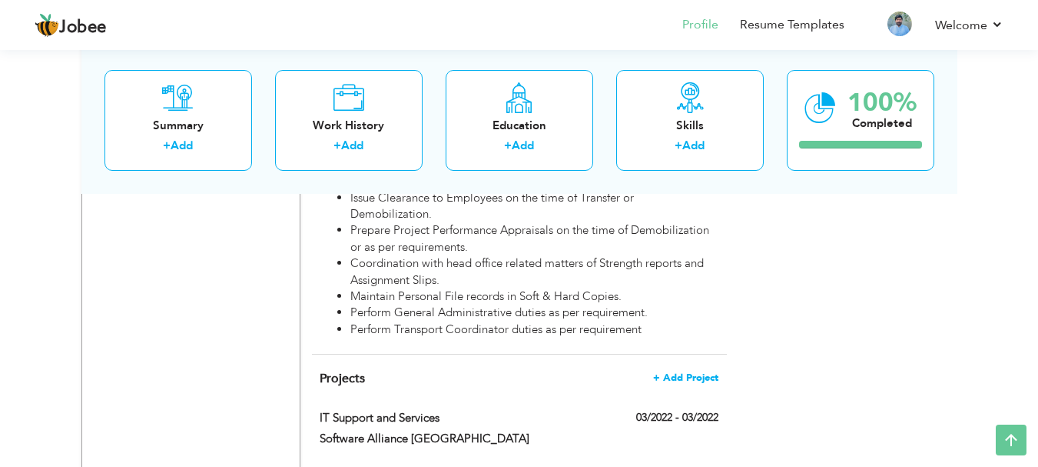
click at [673, 372] on span "+ Add Project" at bounding box center [685, 377] width 65 height 11
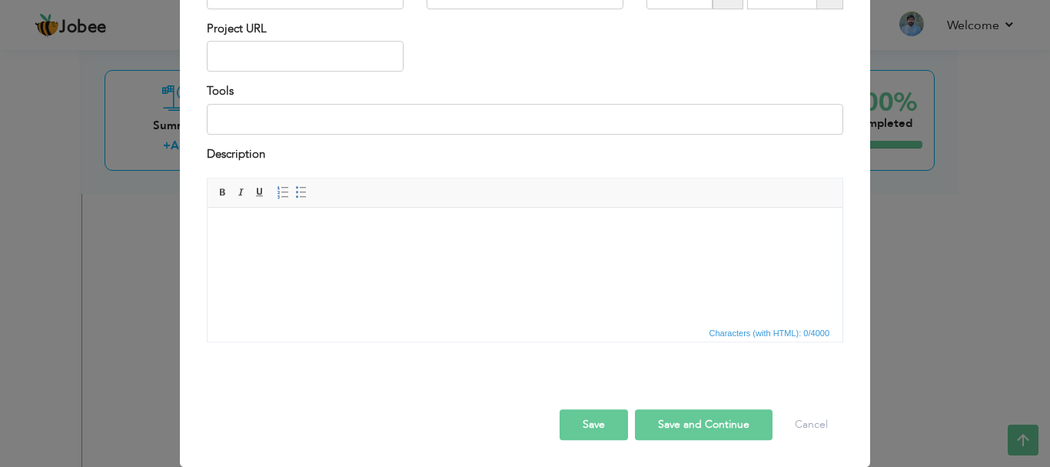
scroll to position [0, 0]
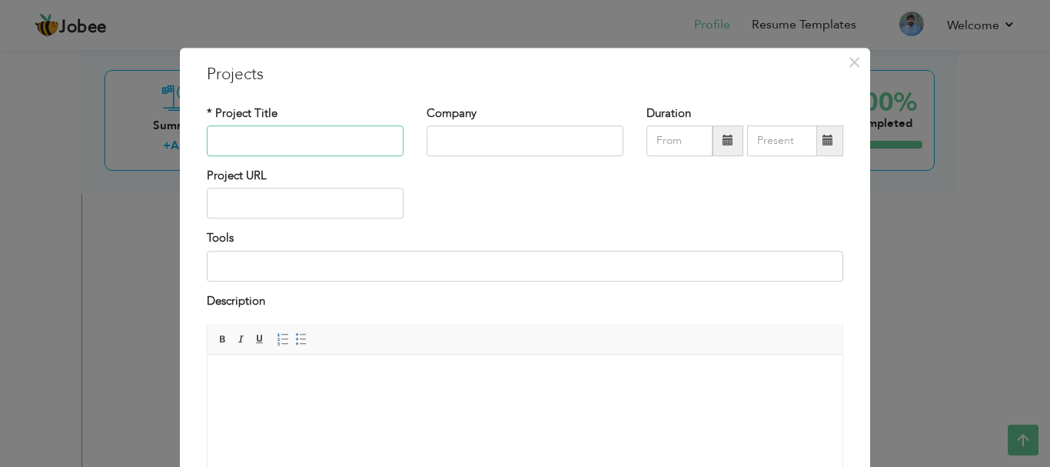
paste input "IT Support And Services"
type input "IT Support And Services"
click at [442, 141] on input "text" at bounding box center [525, 140] width 197 height 31
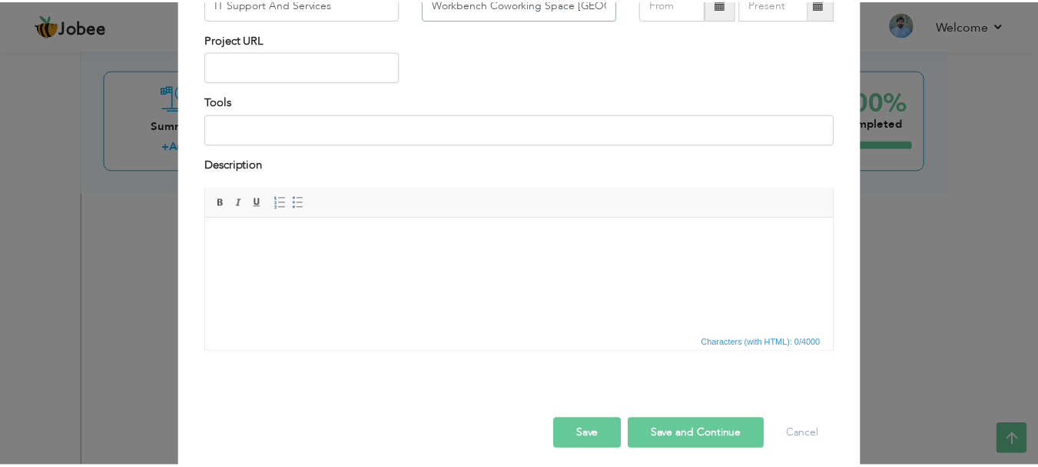
scroll to position [147, 0]
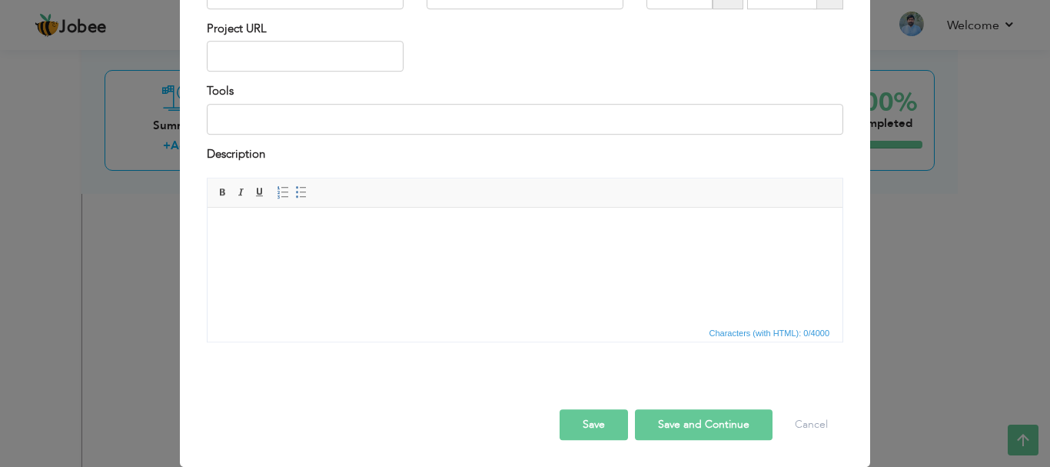
click at [603, 423] on button "Save" at bounding box center [594, 424] width 68 height 31
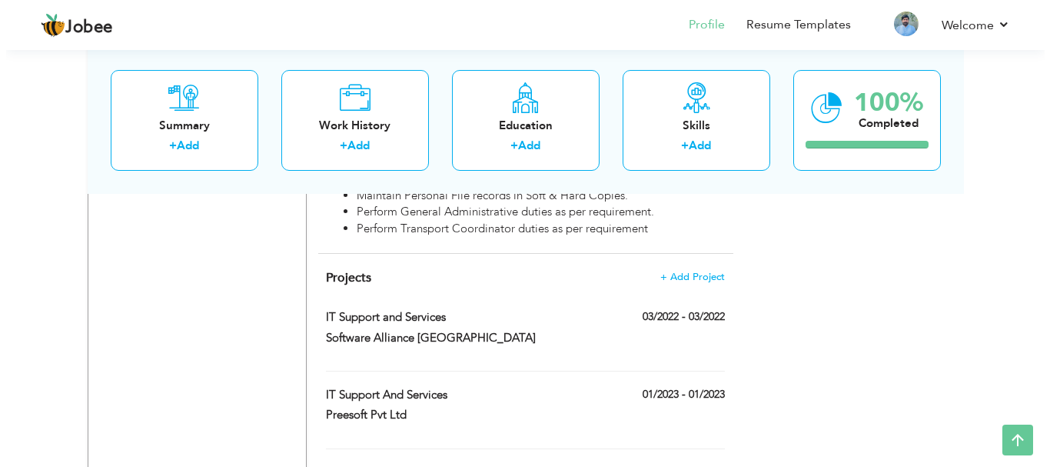
scroll to position [1588, 0]
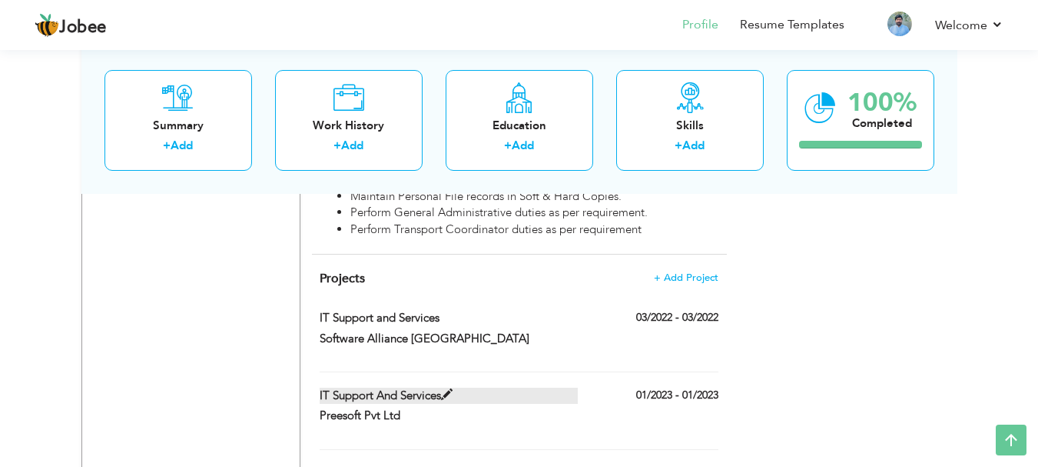
click at [413, 387] on label "IT Support And Services" at bounding box center [449, 395] width 258 height 16
type input "Preesoft Pvt Ltd"
type input "01/2023"
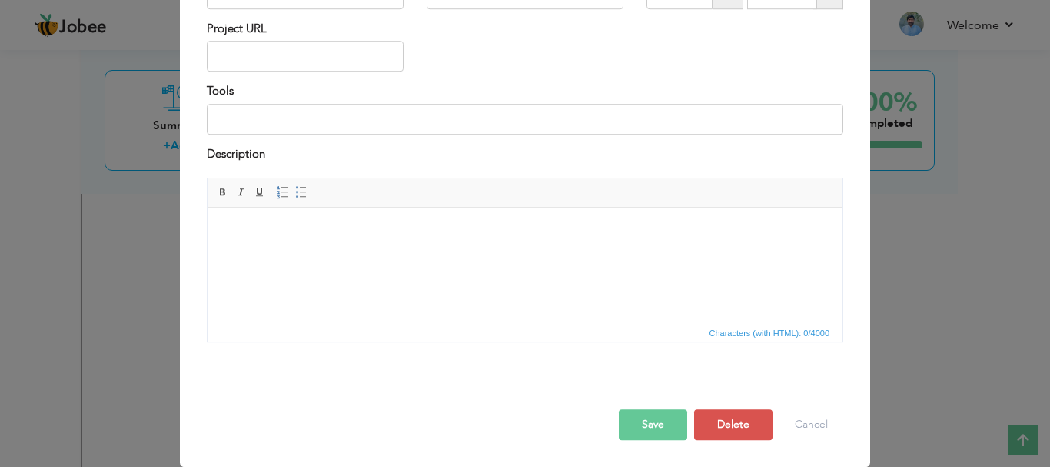
scroll to position [0, 0]
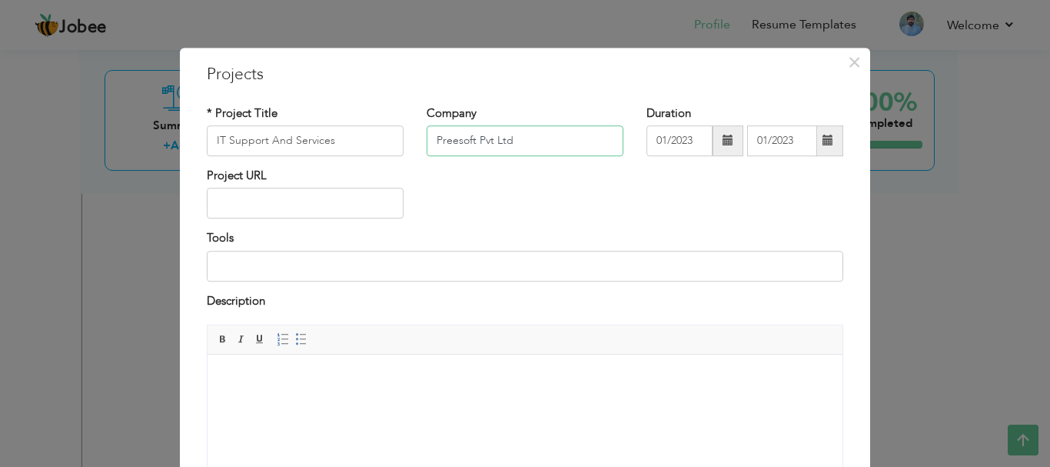
drag, startPoint x: 520, startPoint y: 142, endPoint x: 364, endPoint y: 148, distance: 156.1
click at [364, 148] on div "* Project Title IT Support And Services Company Preesoft Pvt Ltd Duration 01/20…" at bounding box center [524, 136] width 659 height 62
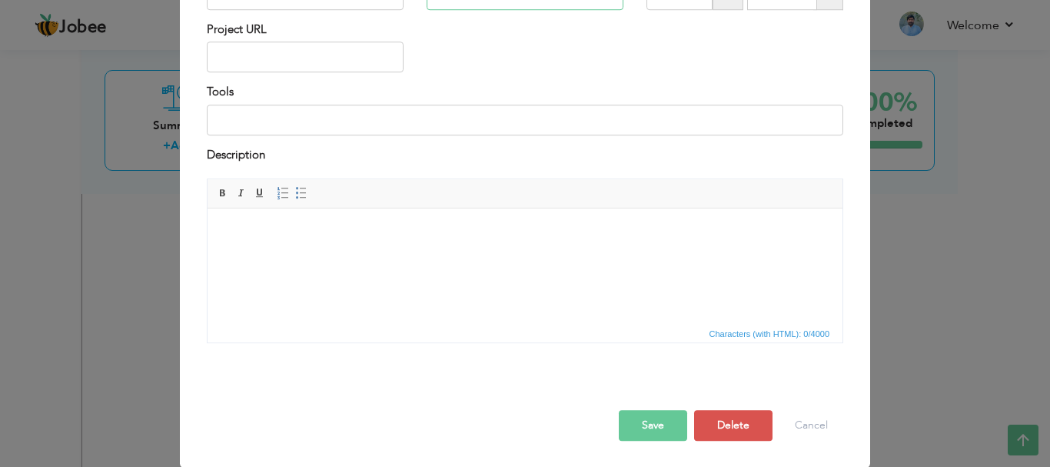
scroll to position [147, 0]
click at [712, 420] on button "Delete" at bounding box center [733, 424] width 78 height 31
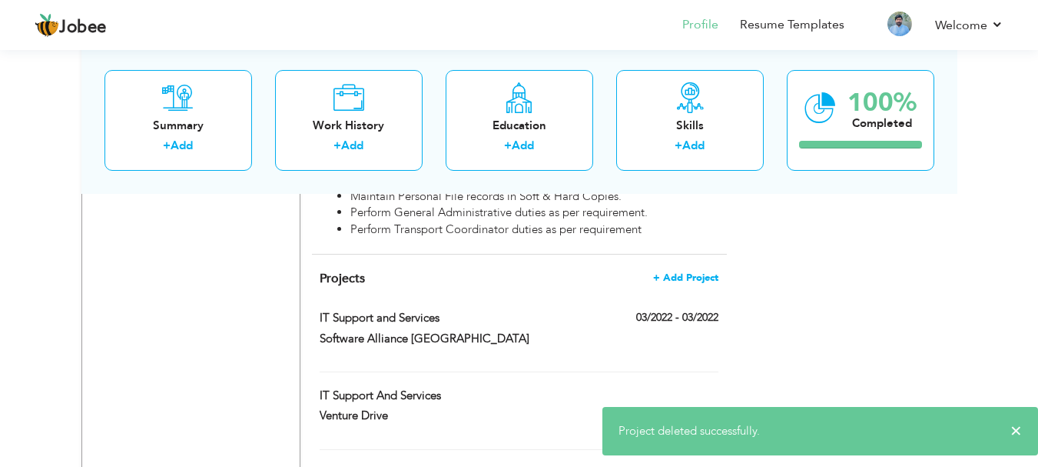
click at [682, 272] on span "+ Add Project" at bounding box center [685, 277] width 65 height 11
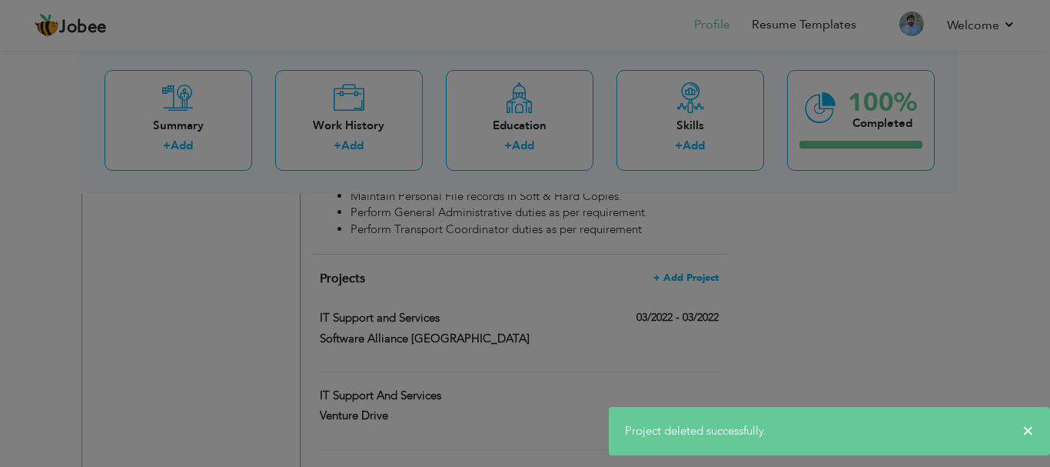
scroll to position [0, 0]
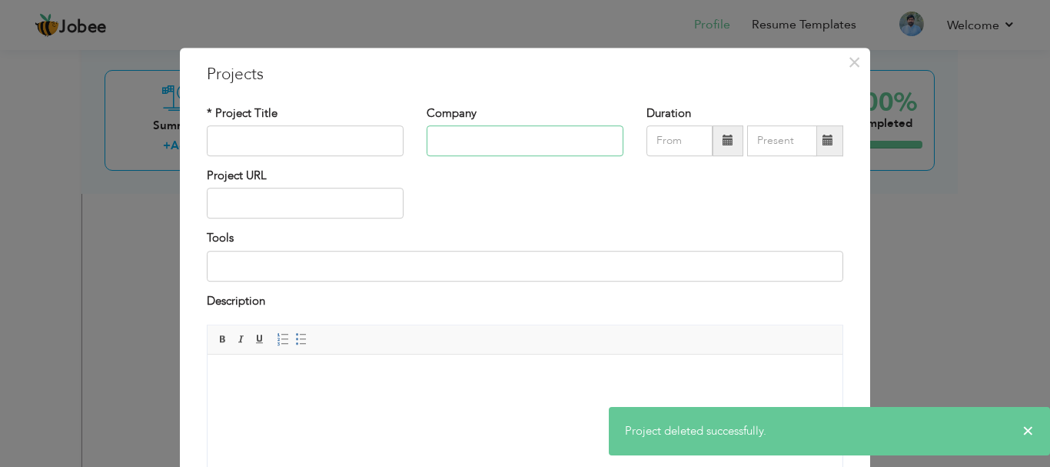
click at [473, 147] on input "text" at bounding box center [525, 140] width 197 height 31
paste input "Preesoft Pvt Ltd"
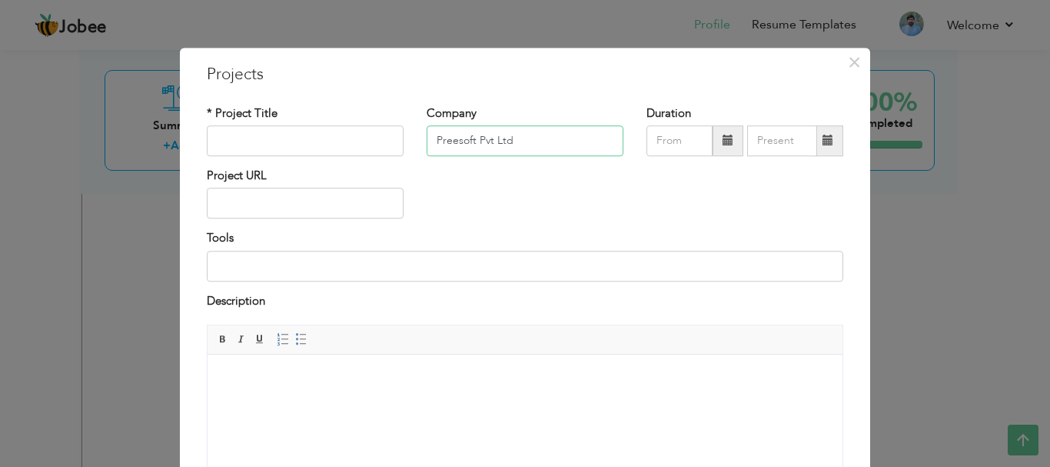
type input "Preesoft Pvt Ltd"
click at [314, 138] on input "text" at bounding box center [305, 140] width 197 height 31
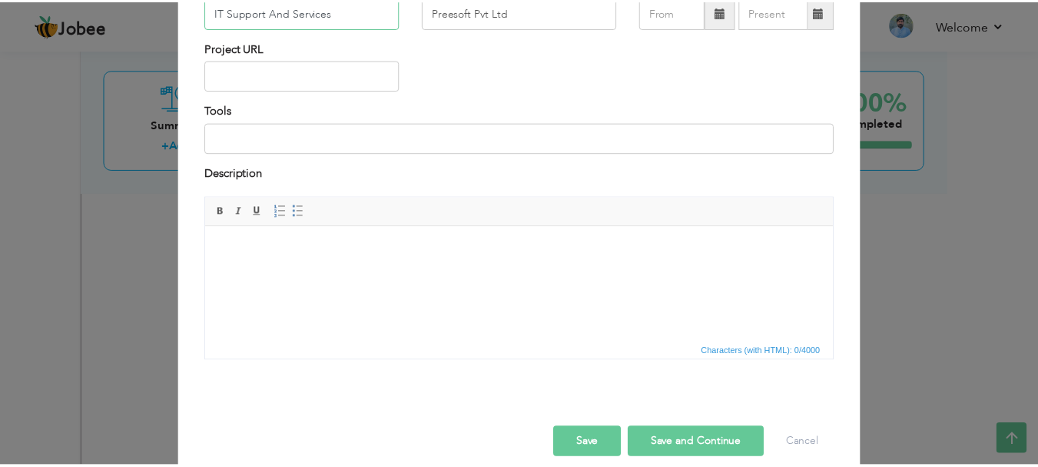
scroll to position [147, 0]
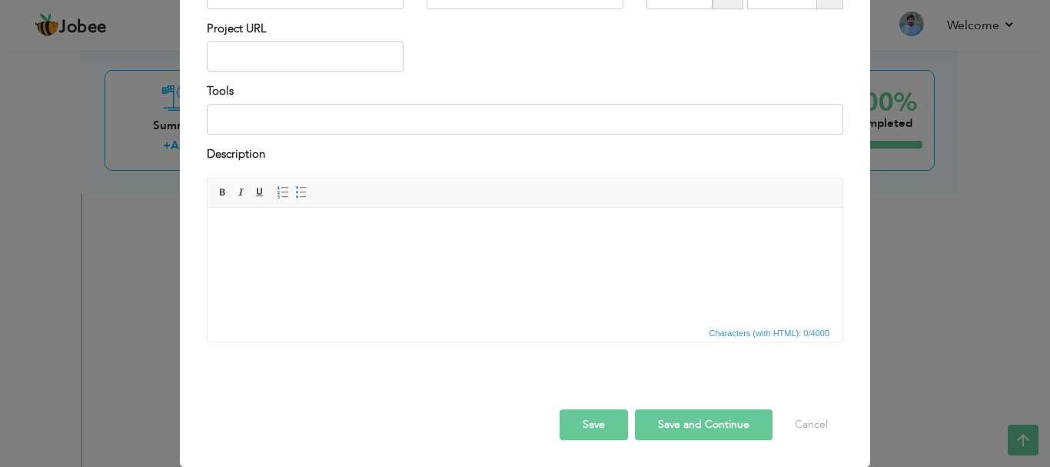
click at [593, 434] on button "Save" at bounding box center [594, 424] width 68 height 31
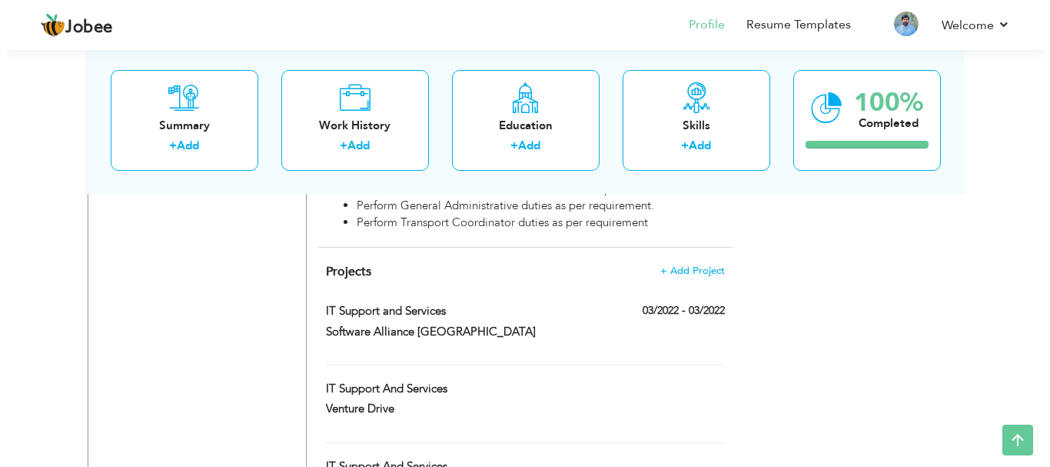
scroll to position [1592, 0]
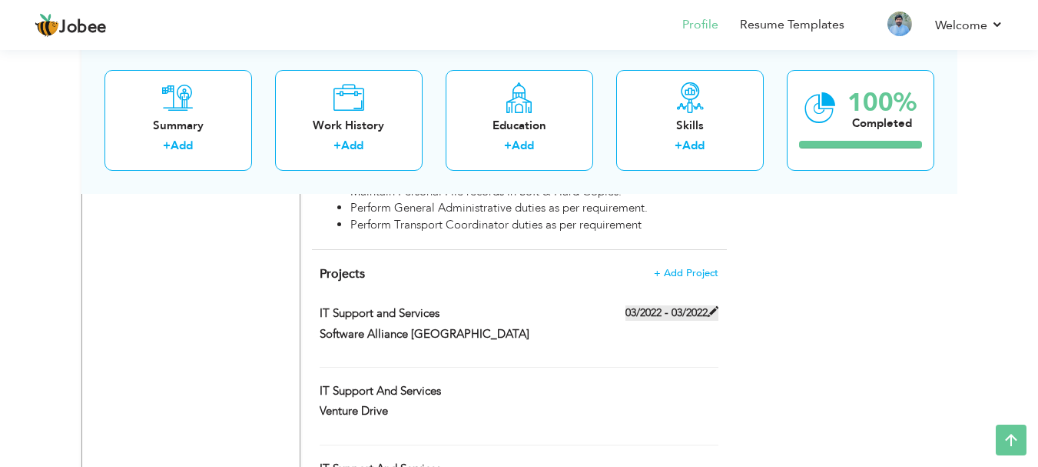
click at [657, 305] on label "03/2022 - 03/2022" at bounding box center [672, 312] width 93 height 15
type input "IT Support and Services"
type input "Software Alliance [GEOGRAPHIC_DATA]"
type input "03/2022"
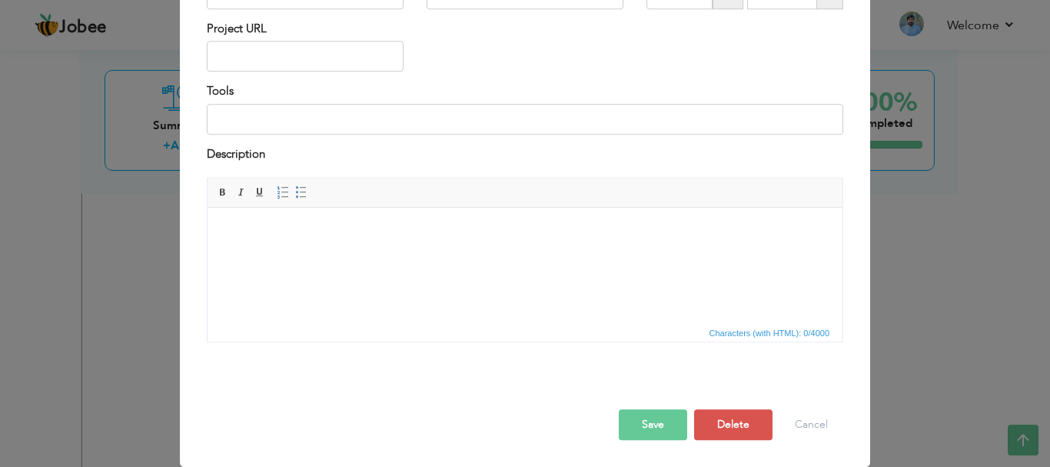
scroll to position [0, 0]
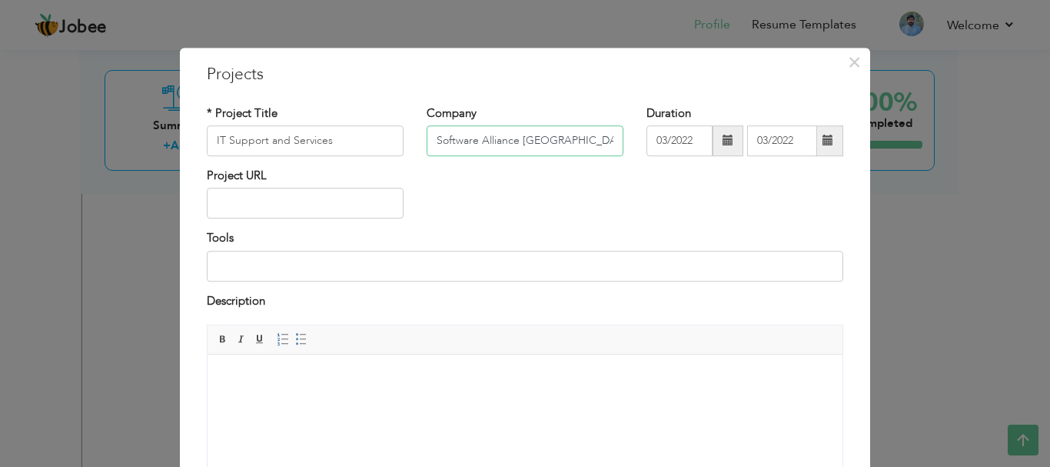
drag, startPoint x: 596, startPoint y: 140, endPoint x: 391, endPoint y: 148, distance: 205.4
click at [390, 148] on div "* Project Title IT Support and Services Company Software Alliance [GEOGRAPHIC_D…" at bounding box center [524, 136] width 659 height 62
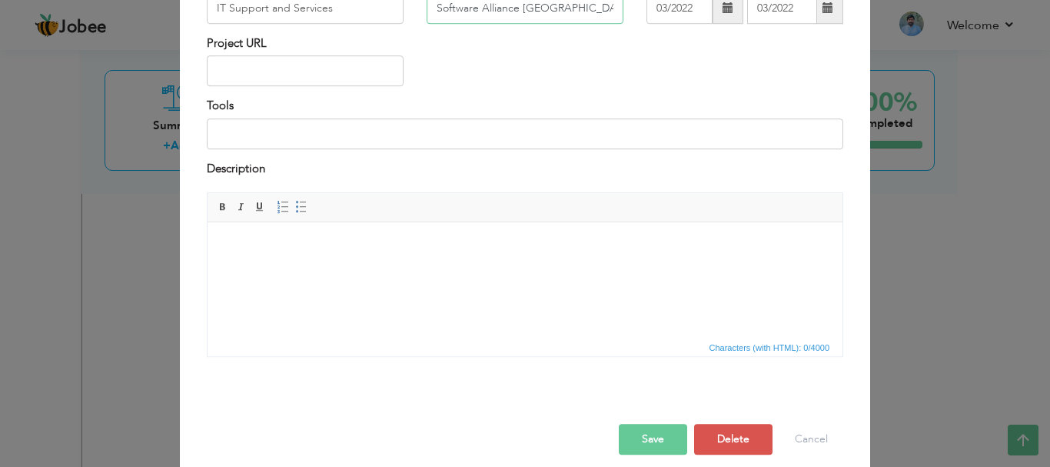
scroll to position [147, 0]
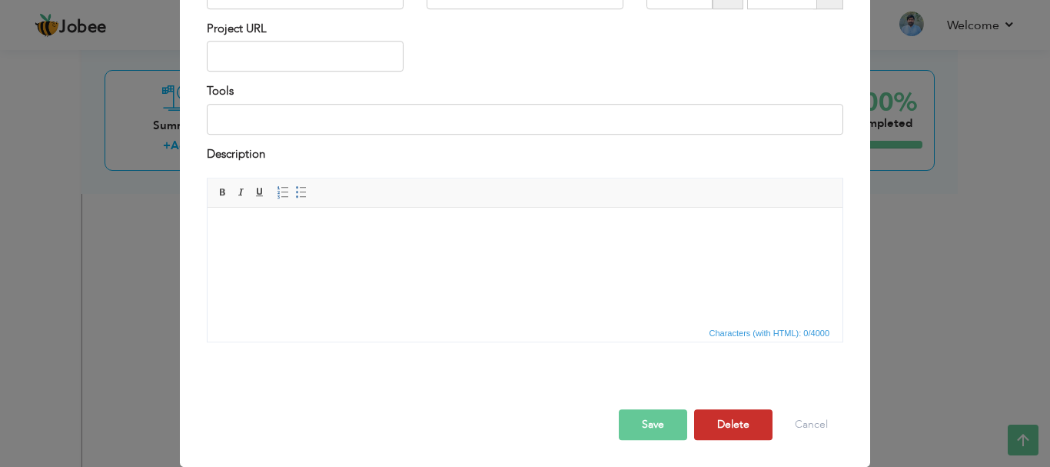
click at [702, 423] on button "Delete" at bounding box center [733, 424] width 78 height 31
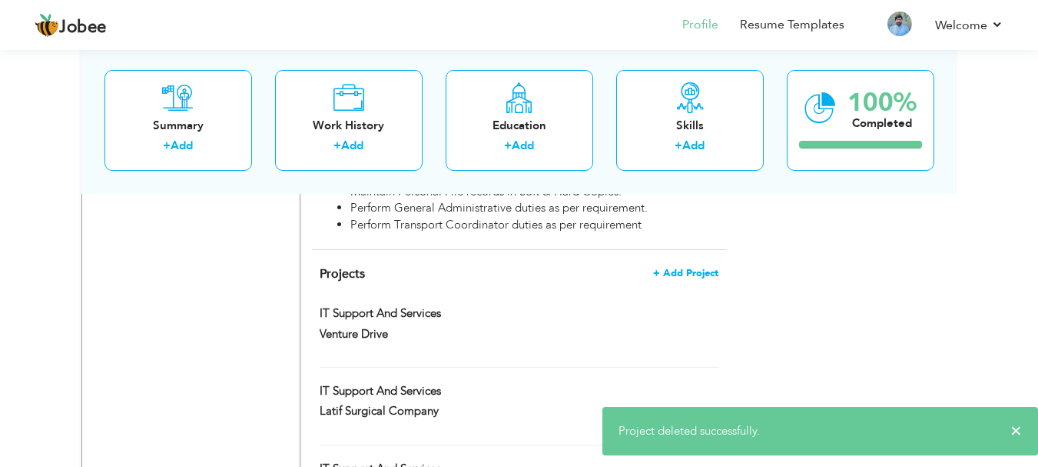
click at [694, 267] on span "+ Add Project" at bounding box center [685, 272] width 65 height 11
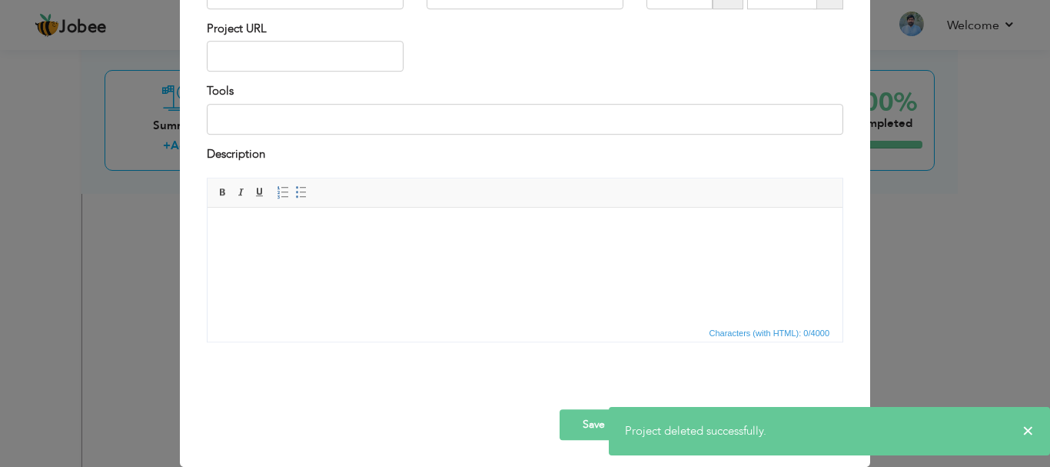
scroll to position [0, 0]
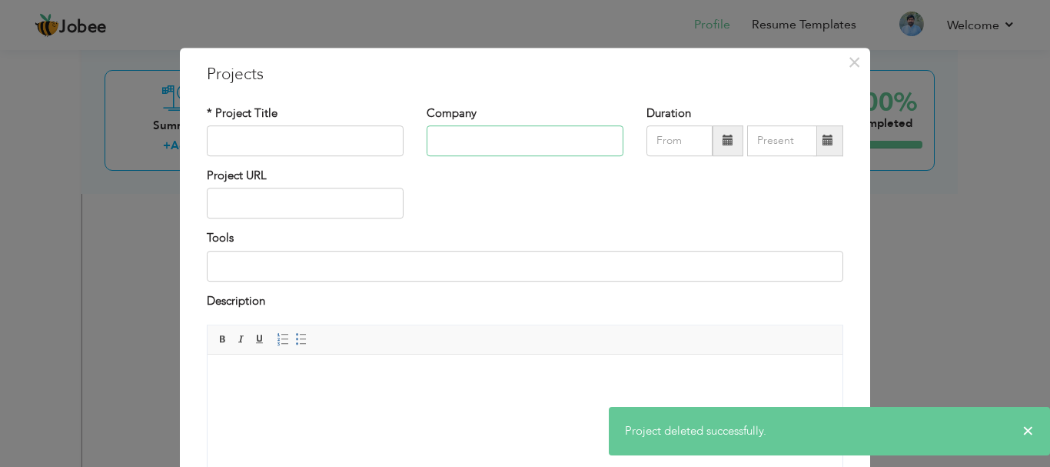
click at [489, 144] on input "text" at bounding box center [525, 140] width 197 height 31
paste input "Software Alliance [GEOGRAPHIC_DATA]"
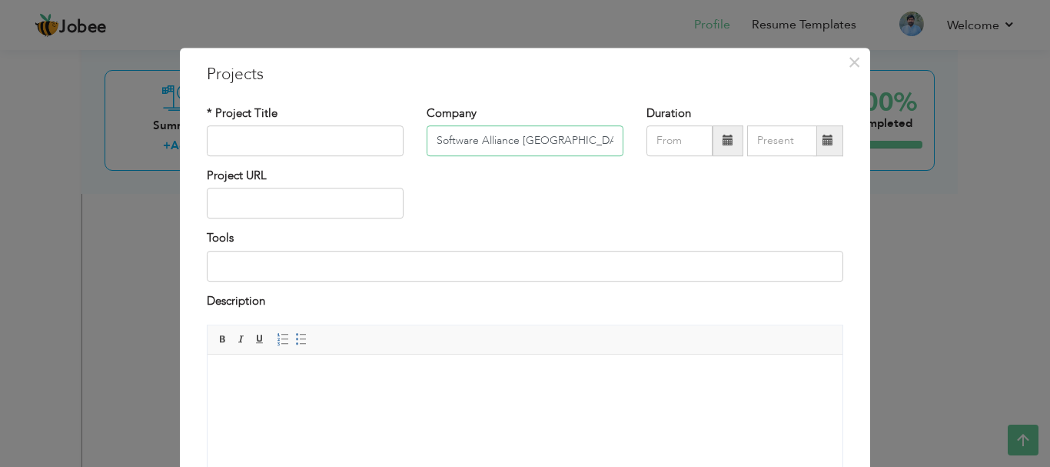
type input "Software Alliance [GEOGRAPHIC_DATA]"
click at [291, 144] on input "text" at bounding box center [305, 140] width 197 height 31
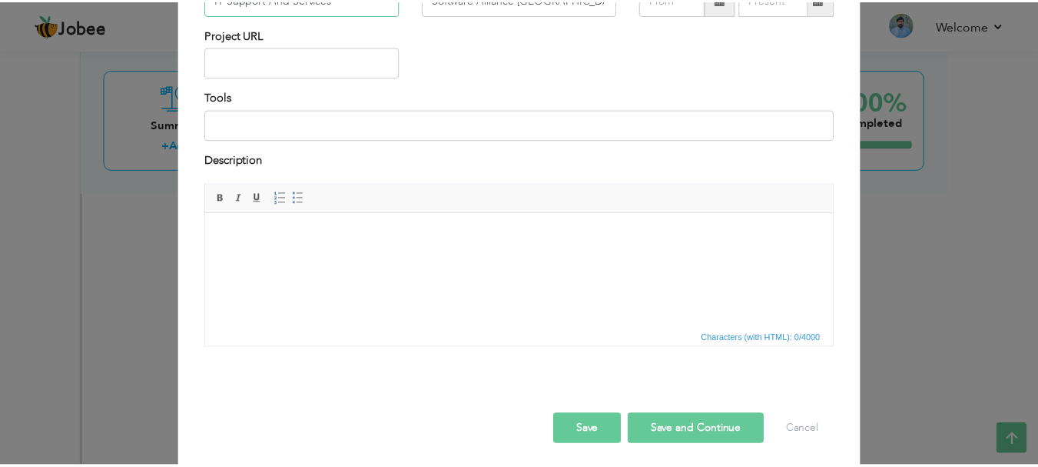
scroll to position [147, 0]
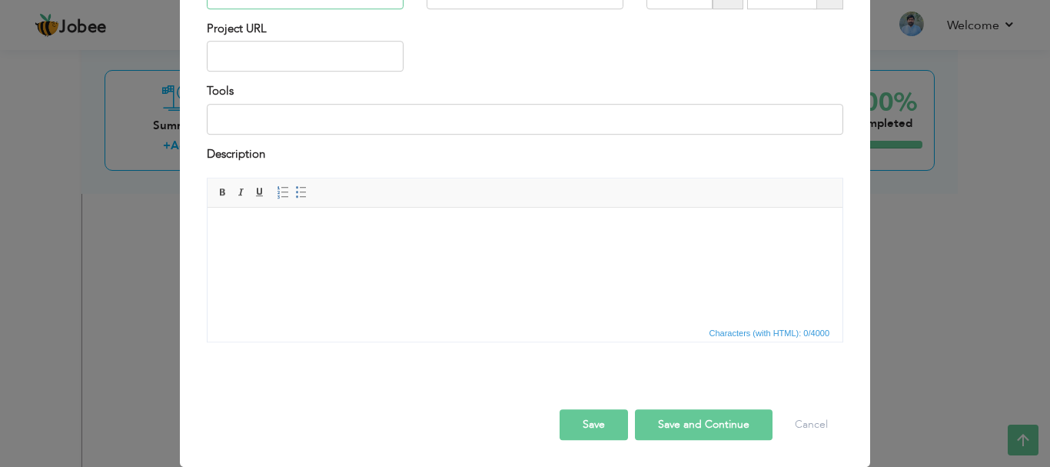
type input "IT Support And Services"
click at [596, 425] on button "Save" at bounding box center [594, 424] width 68 height 31
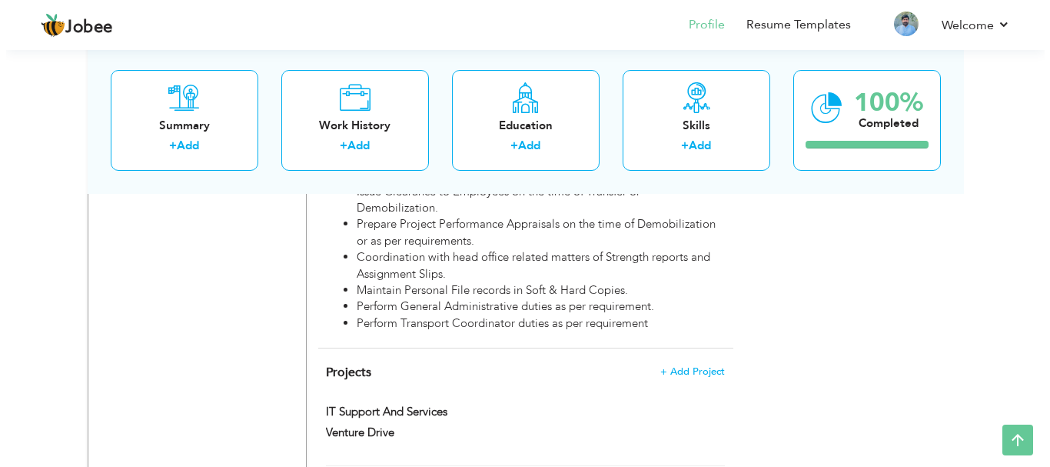
scroll to position [1487, 0]
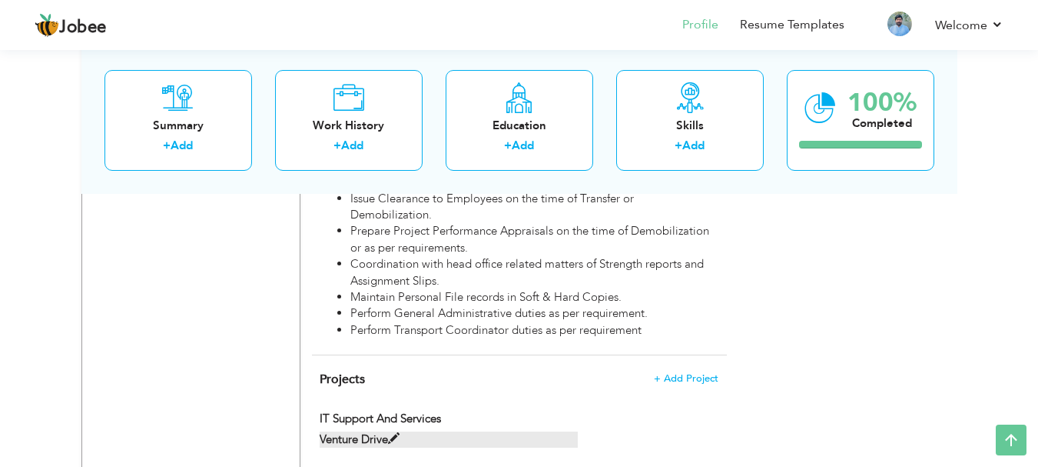
click at [390, 433] on span at bounding box center [394, 439] width 12 height 12
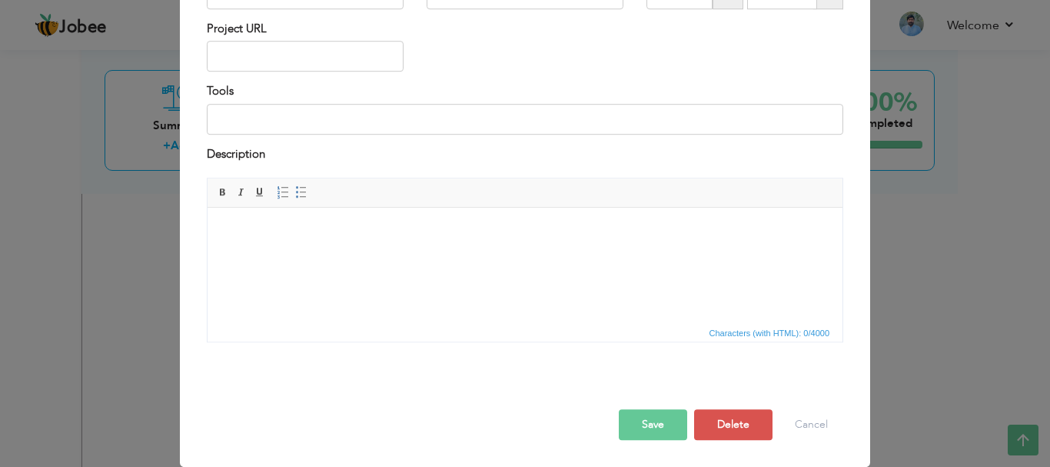
scroll to position [0, 0]
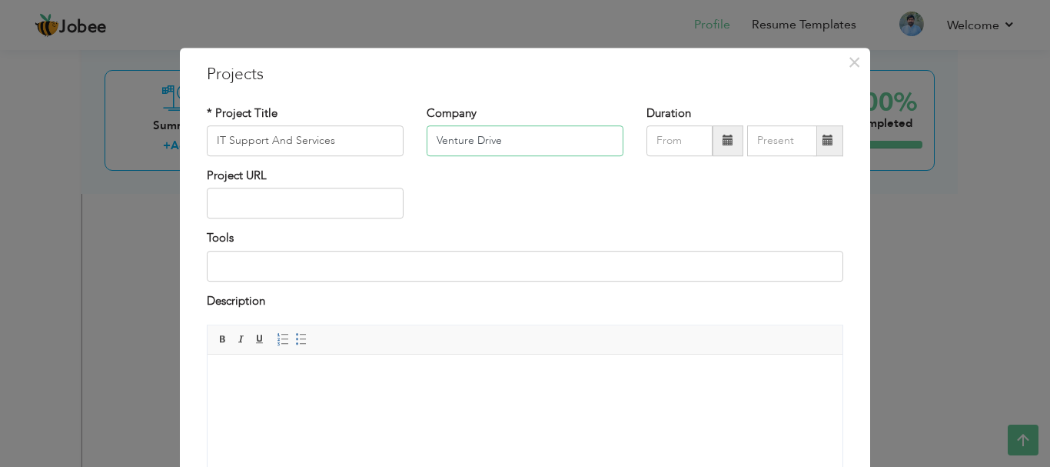
click at [535, 137] on input "Venture Drive" at bounding box center [525, 140] width 197 height 31
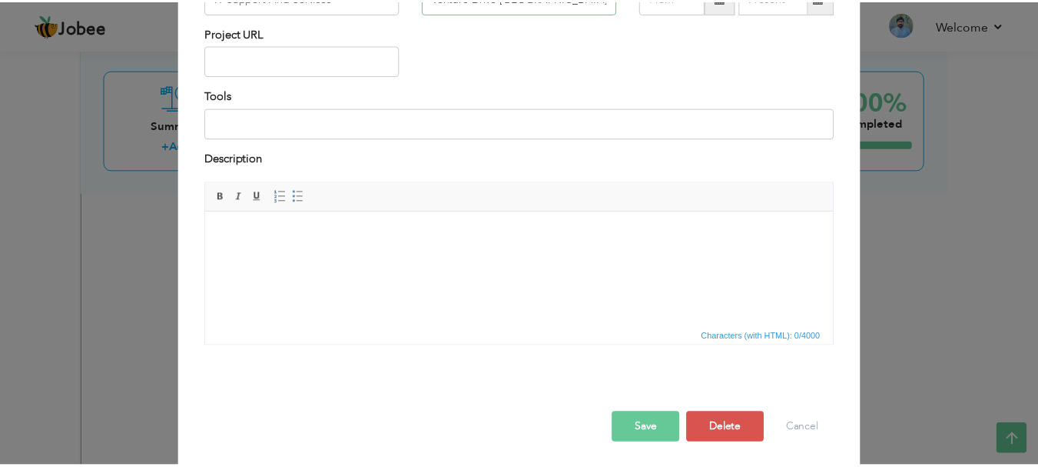
scroll to position [147, 0]
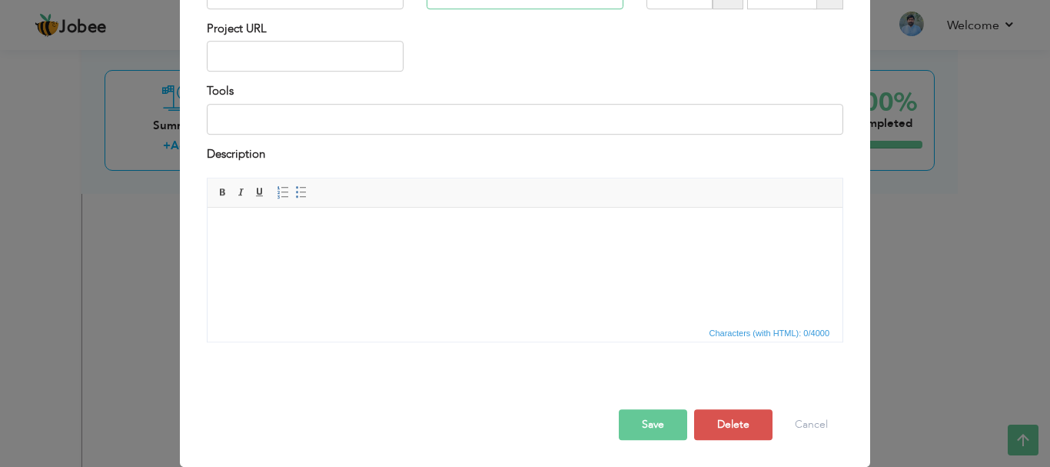
type input "Venture Drive [GEOGRAPHIC_DATA]"
click at [635, 422] on button "Save" at bounding box center [653, 424] width 68 height 31
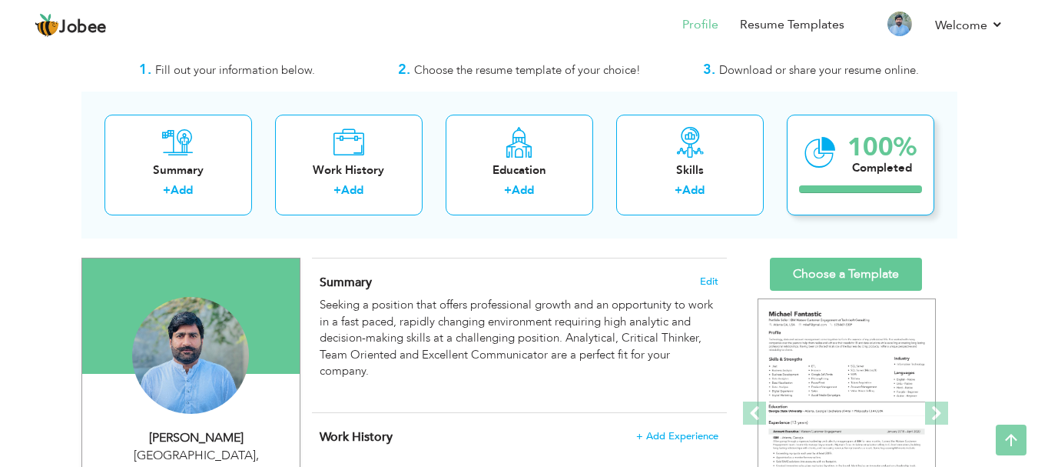
scroll to position [26, 0]
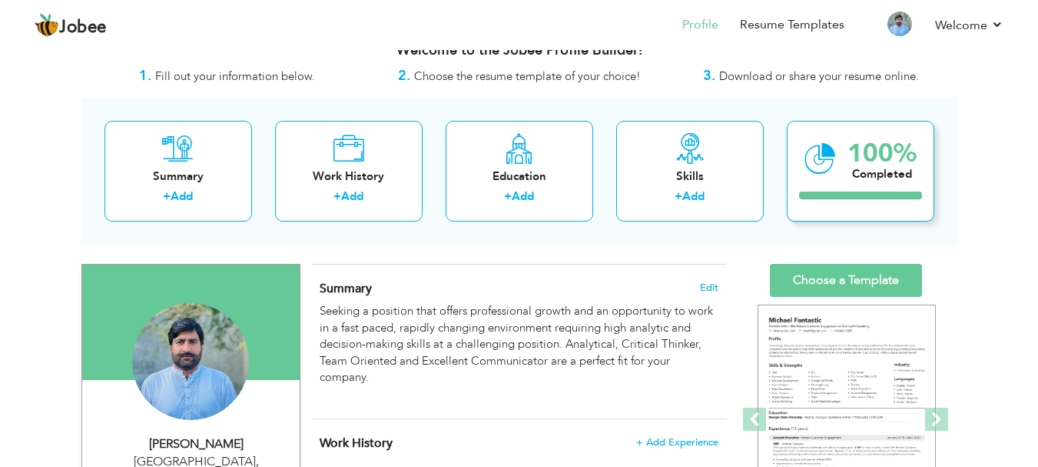
click at [871, 167] on div "Completed" at bounding box center [882, 174] width 69 height 16
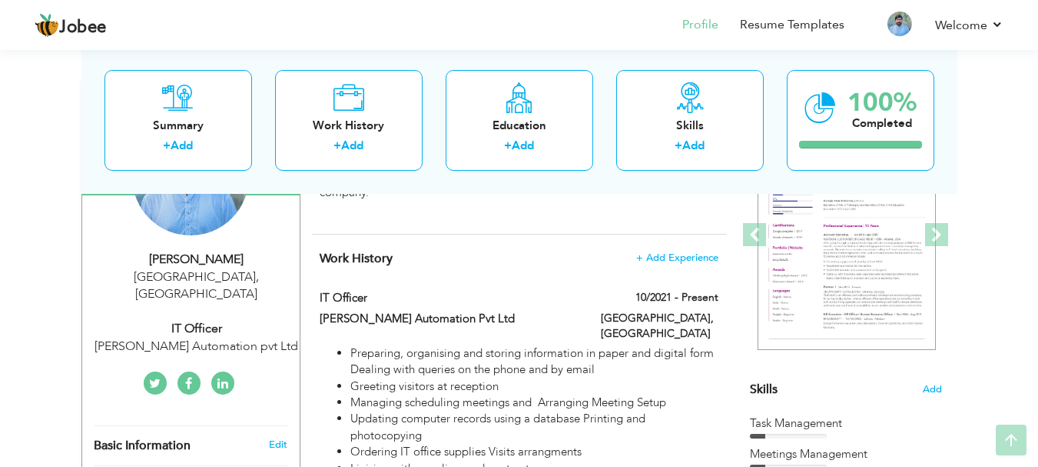
scroll to position [209, 0]
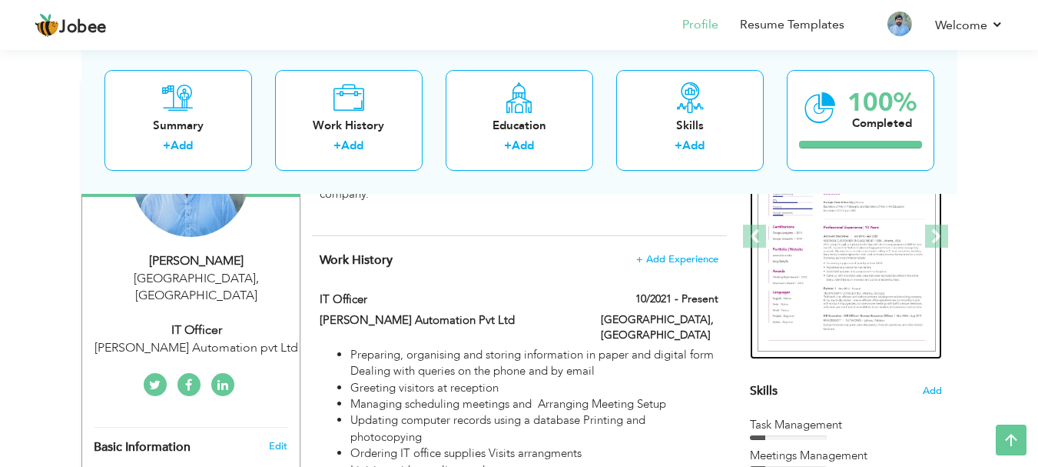
click at [840, 252] on img at bounding box center [847, 236] width 178 height 231
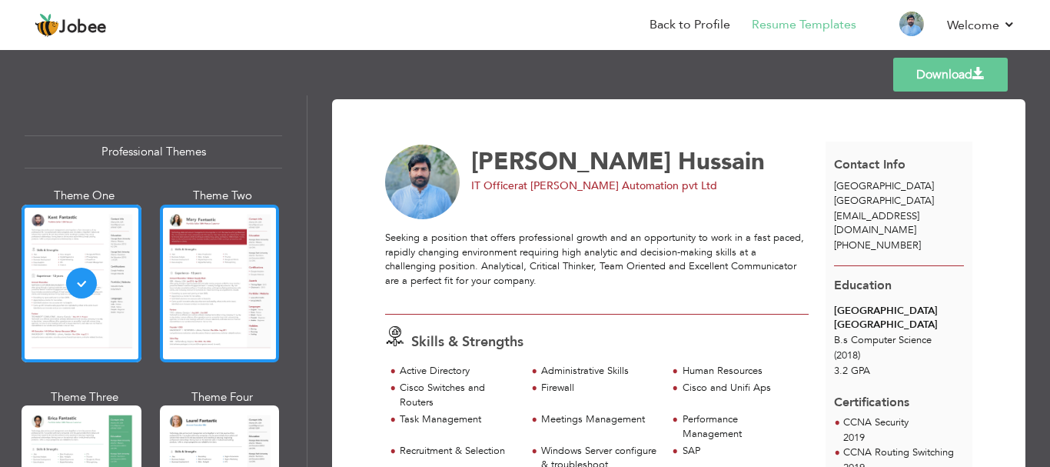
click at [188, 289] on div at bounding box center [220, 283] width 120 height 158
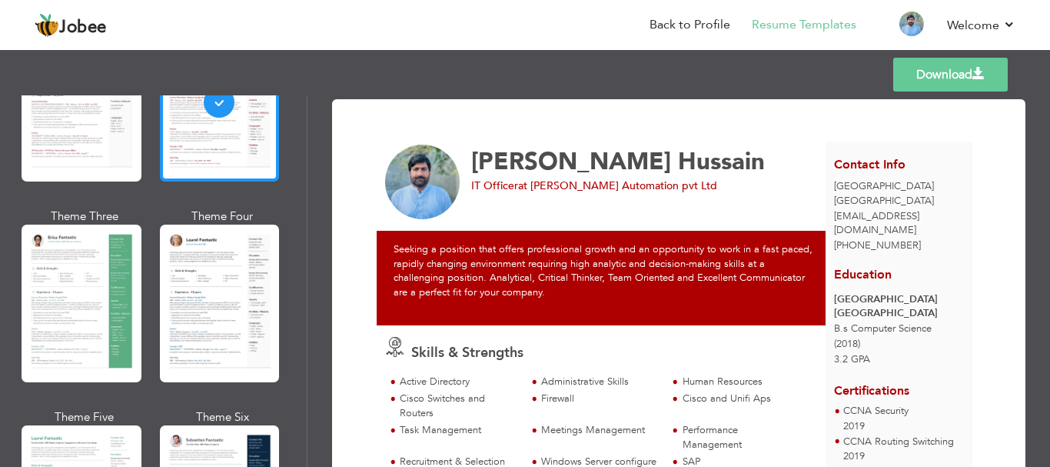
scroll to position [179, 0]
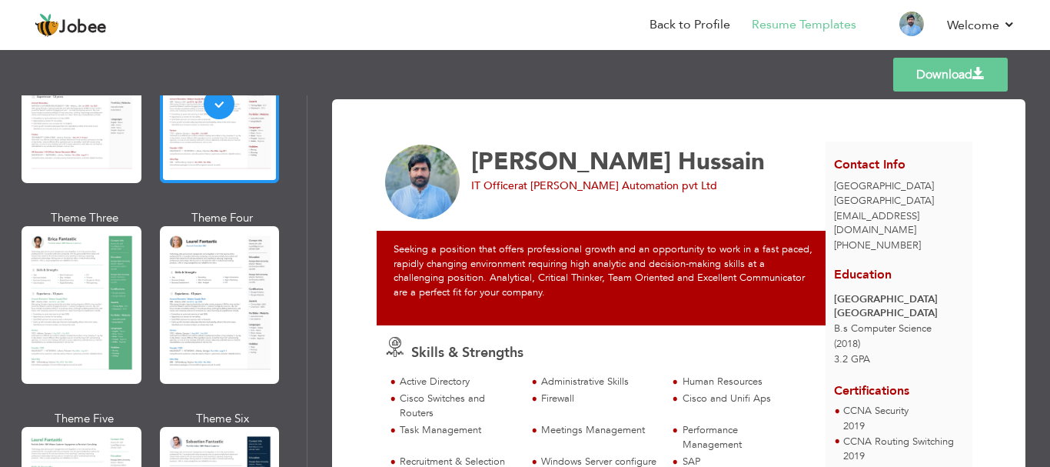
click at [188, 289] on div at bounding box center [220, 305] width 120 height 158
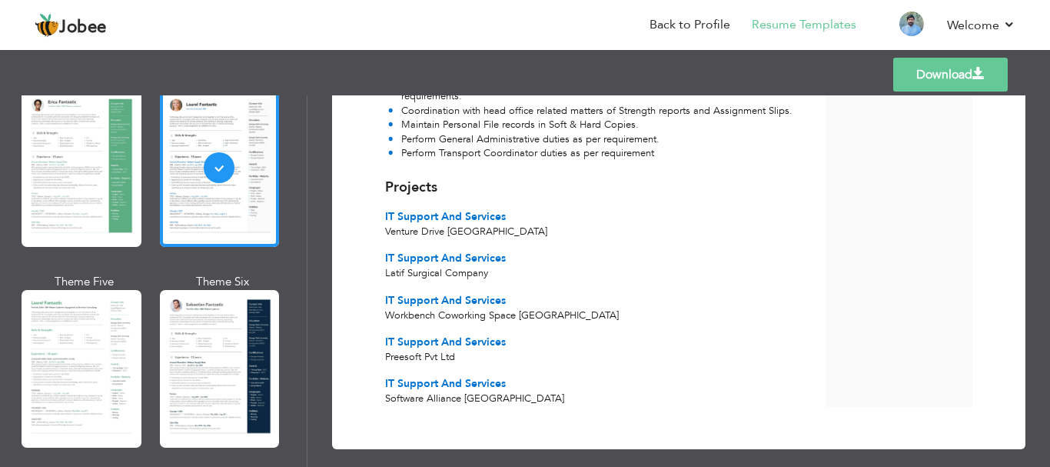
scroll to position [346, 0]
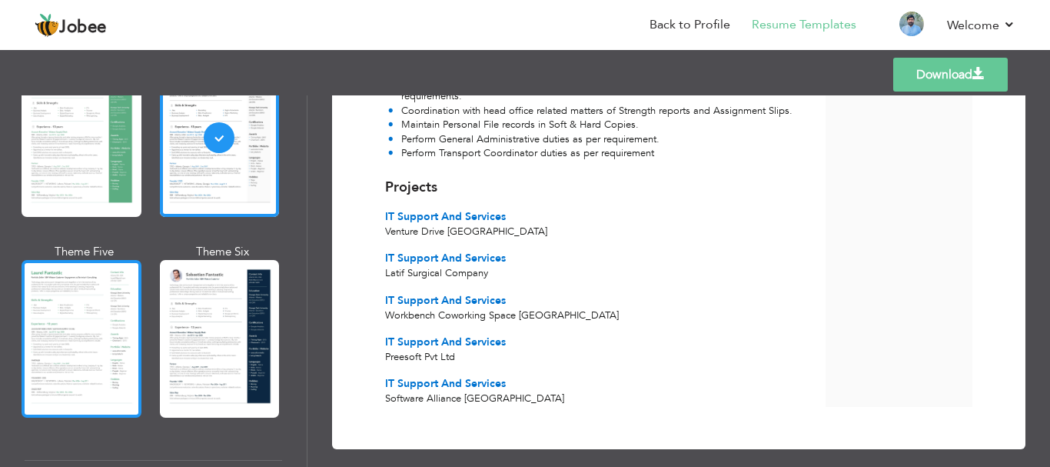
click at [77, 338] on div at bounding box center [82, 339] width 120 height 158
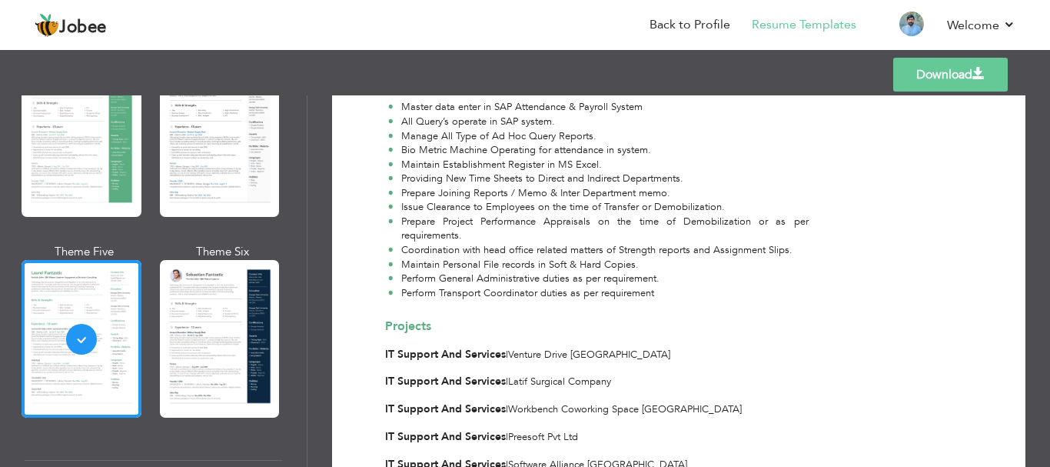
scroll to position [1189, 0]
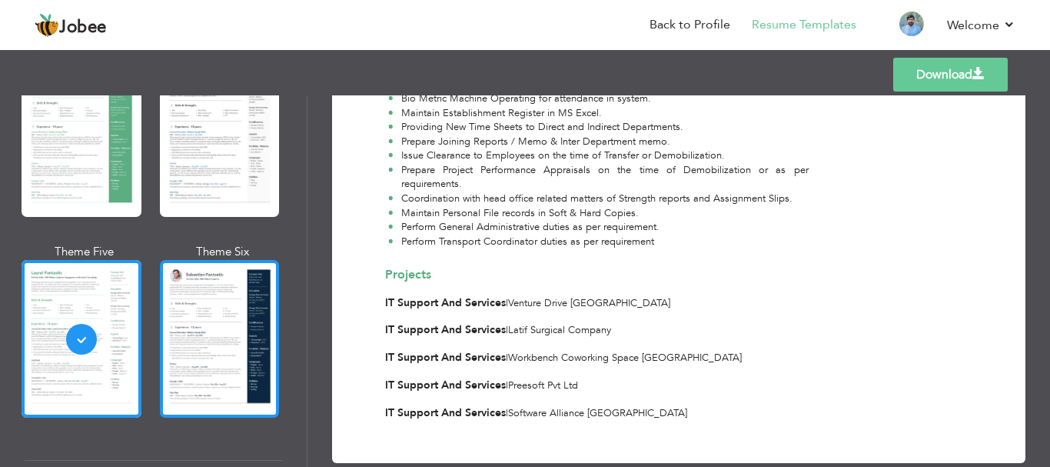
click at [207, 341] on div at bounding box center [220, 339] width 120 height 158
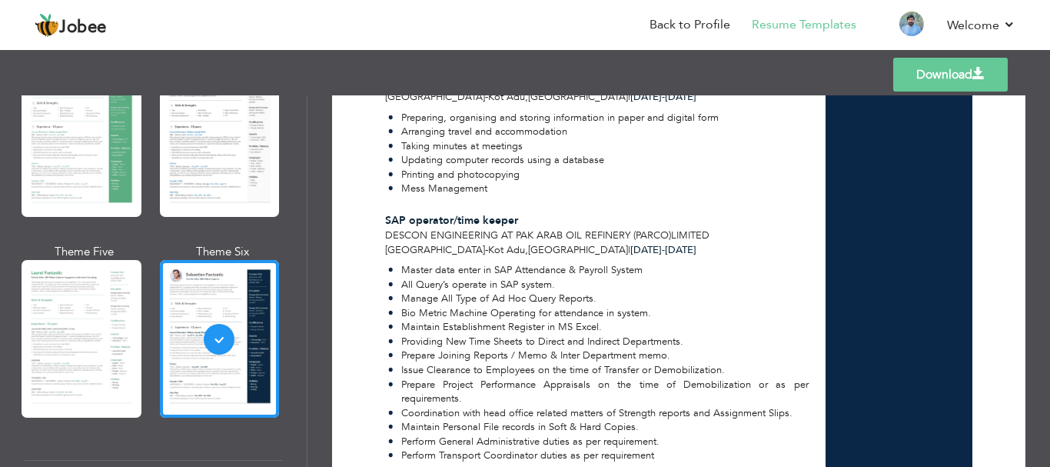
scroll to position [1055, 0]
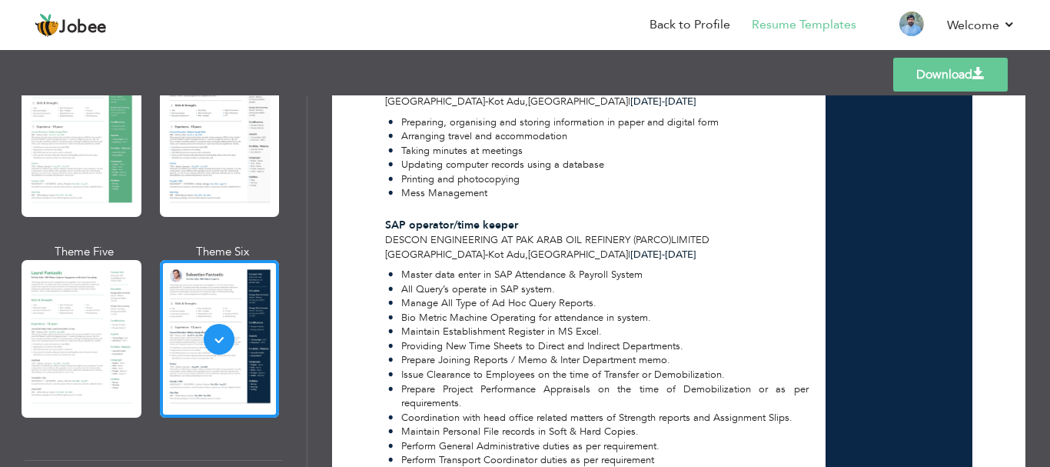
click at [935, 75] on link "Download" at bounding box center [950, 75] width 115 height 34
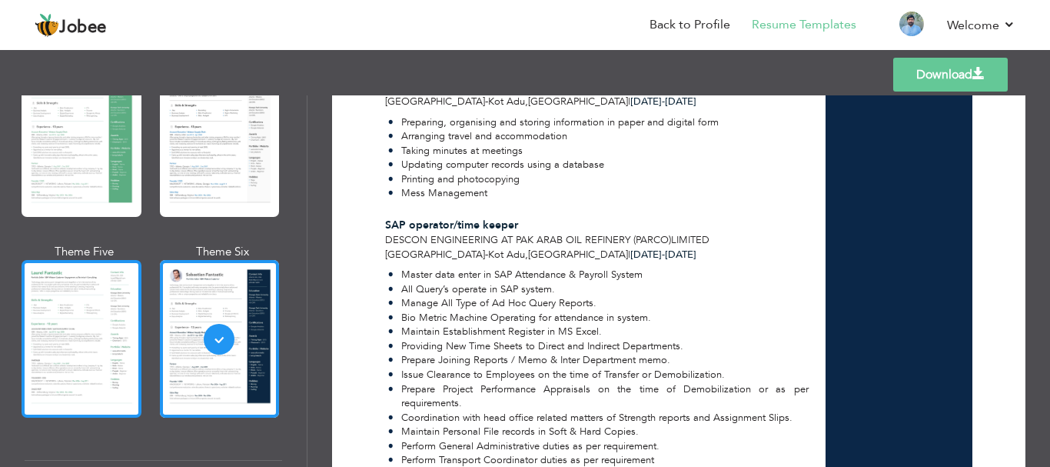
click at [98, 324] on div at bounding box center [82, 339] width 120 height 158
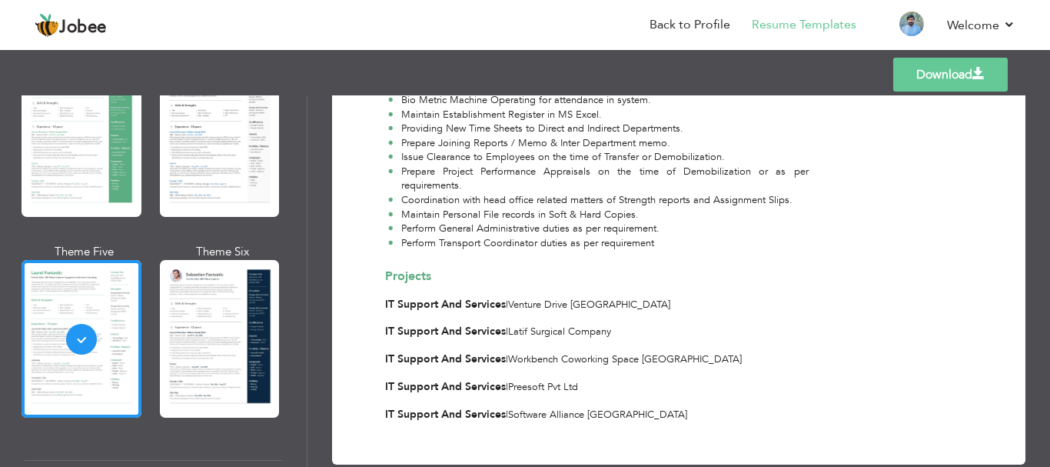
scroll to position [1189, 0]
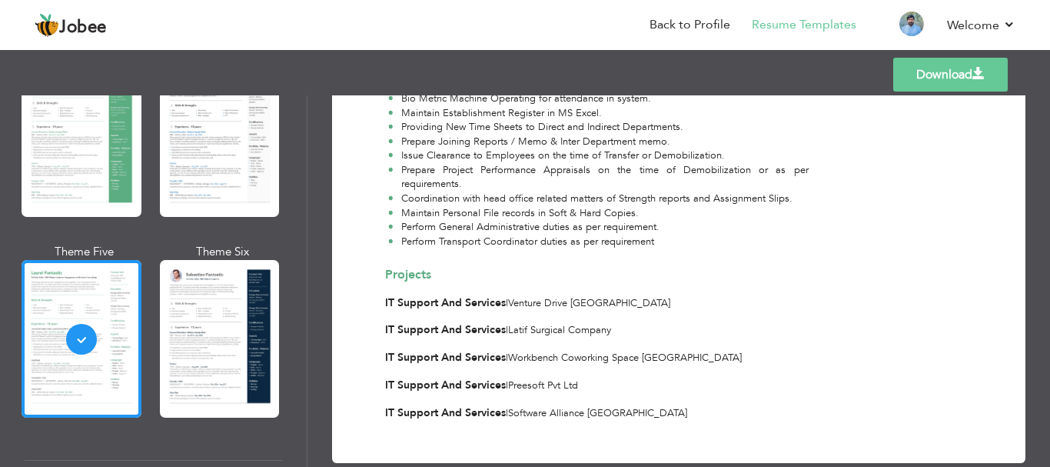
click at [927, 75] on link "Download" at bounding box center [950, 75] width 115 height 34
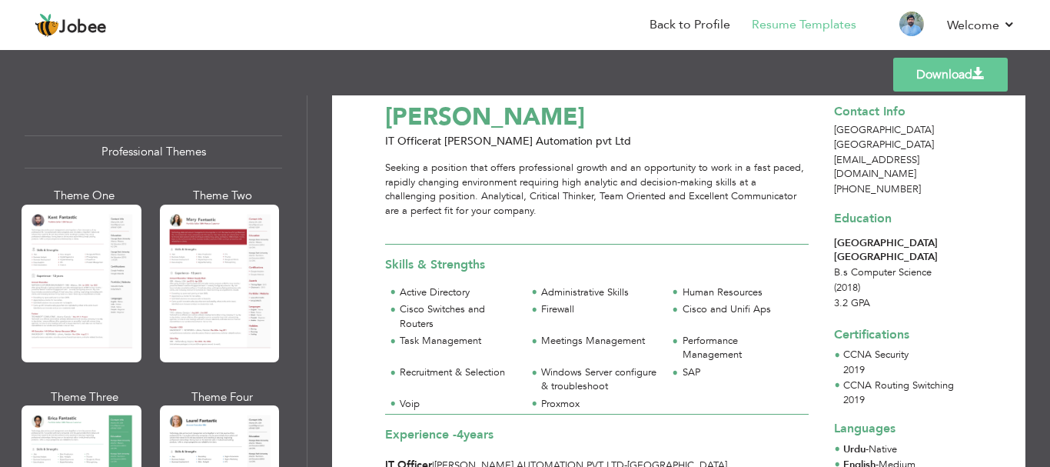
scroll to position [0, 0]
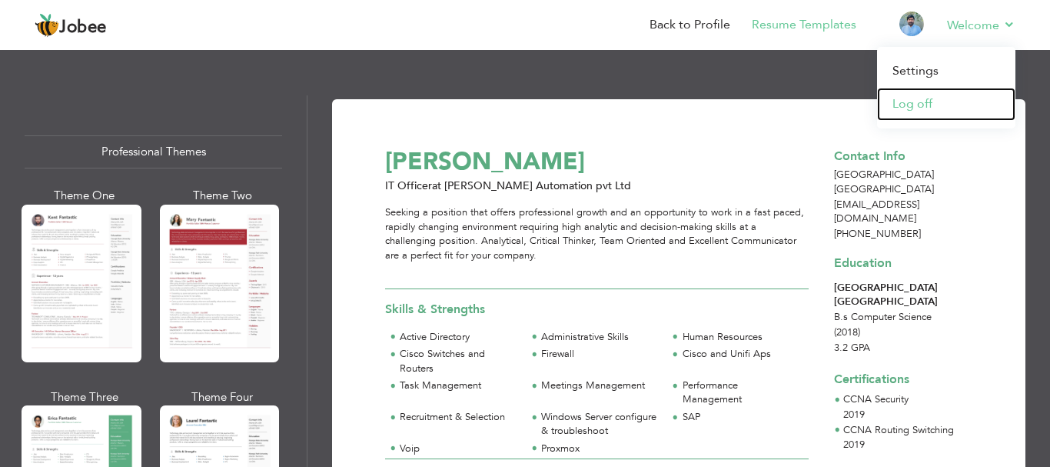
click at [905, 101] on link "Log off" at bounding box center [946, 104] width 138 height 33
